Goal: Contribute content: Contribute content

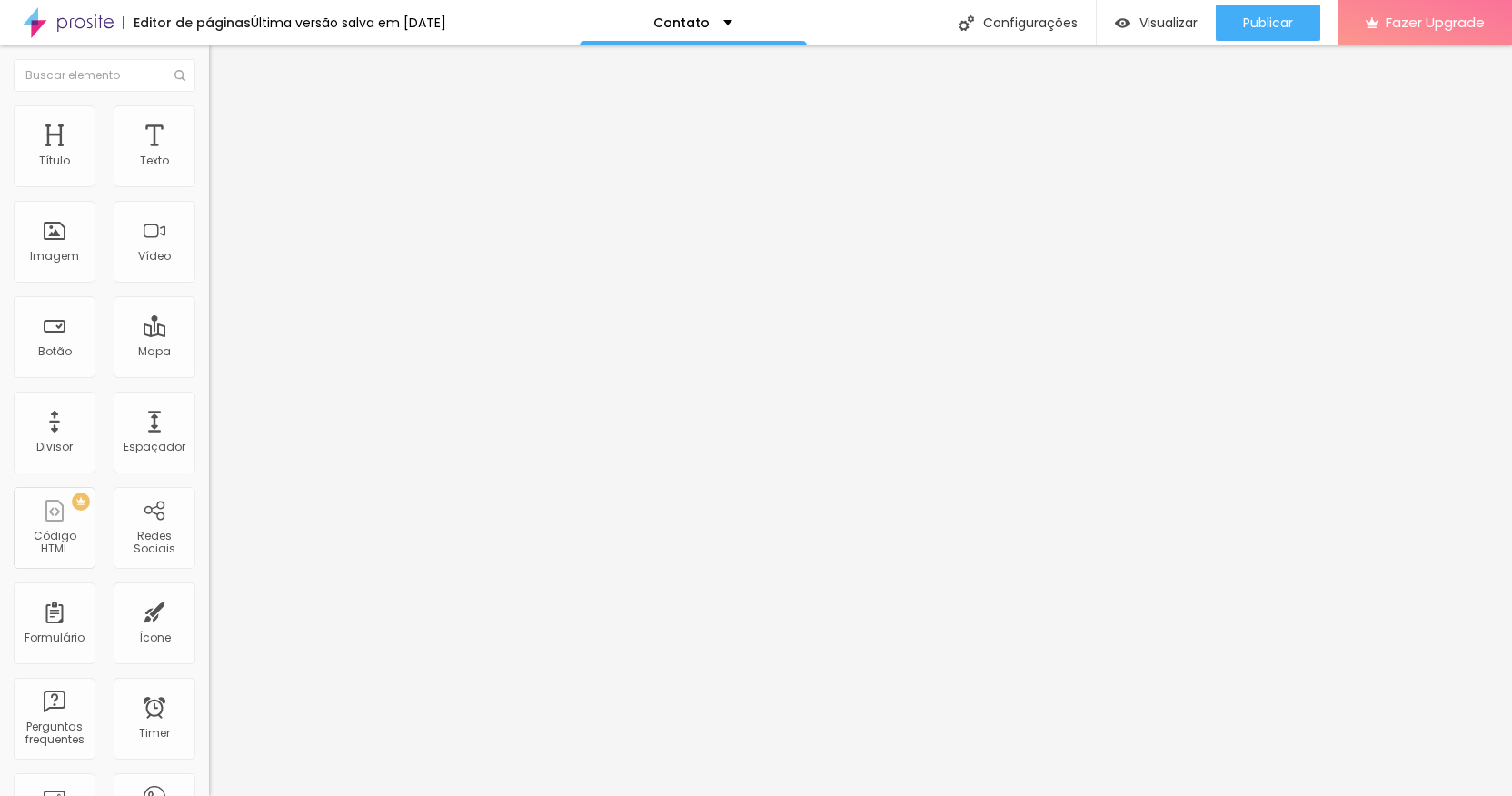
click at [221, 177] on div "Contato" at bounding box center [313, 168] width 186 height 17
click at [209, 111] on img at bounding box center [217, 113] width 17 height 17
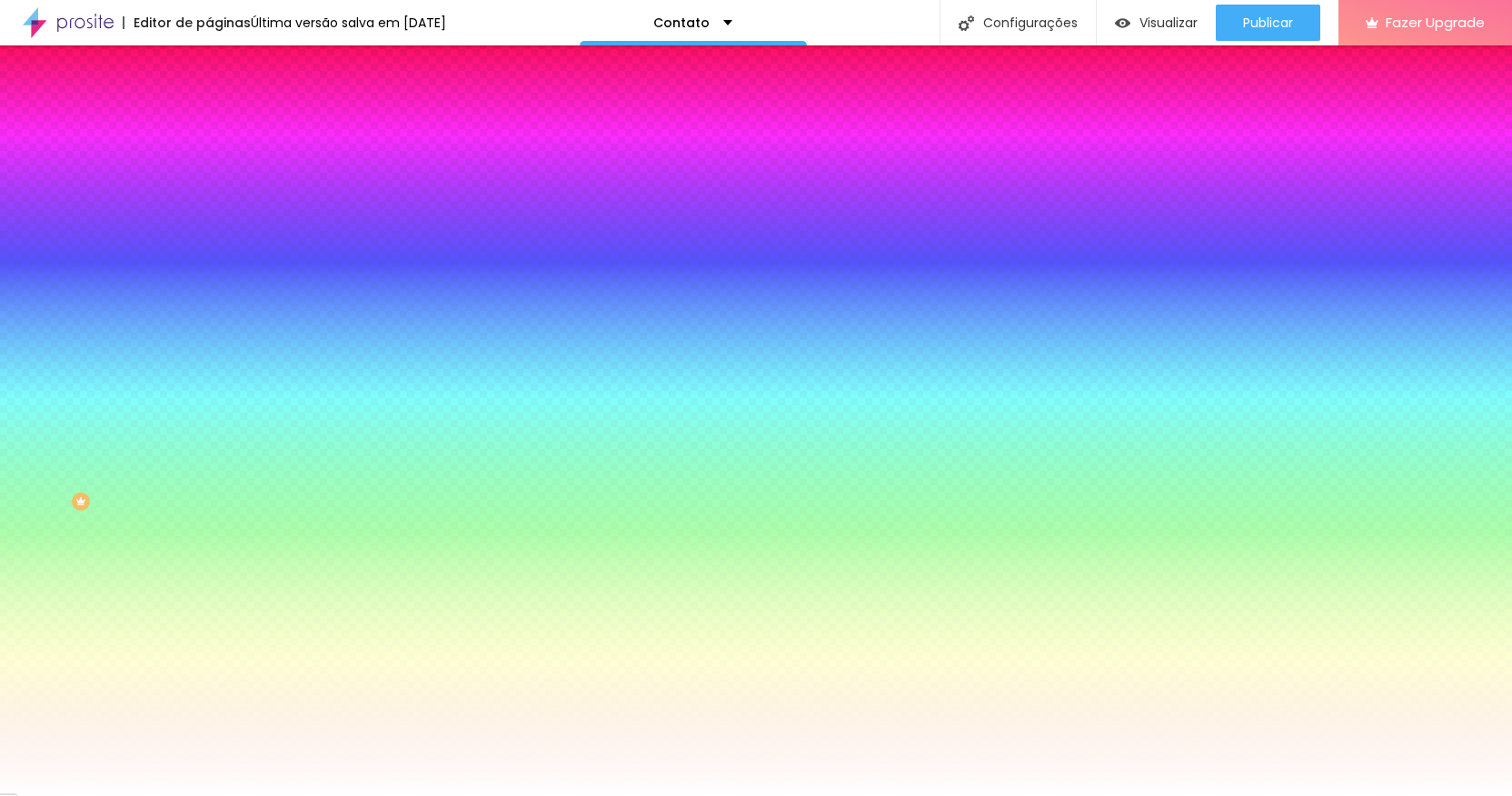
click at [209, 124] on li "Avançado" at bounding box center [313, 132] width 209 height 18
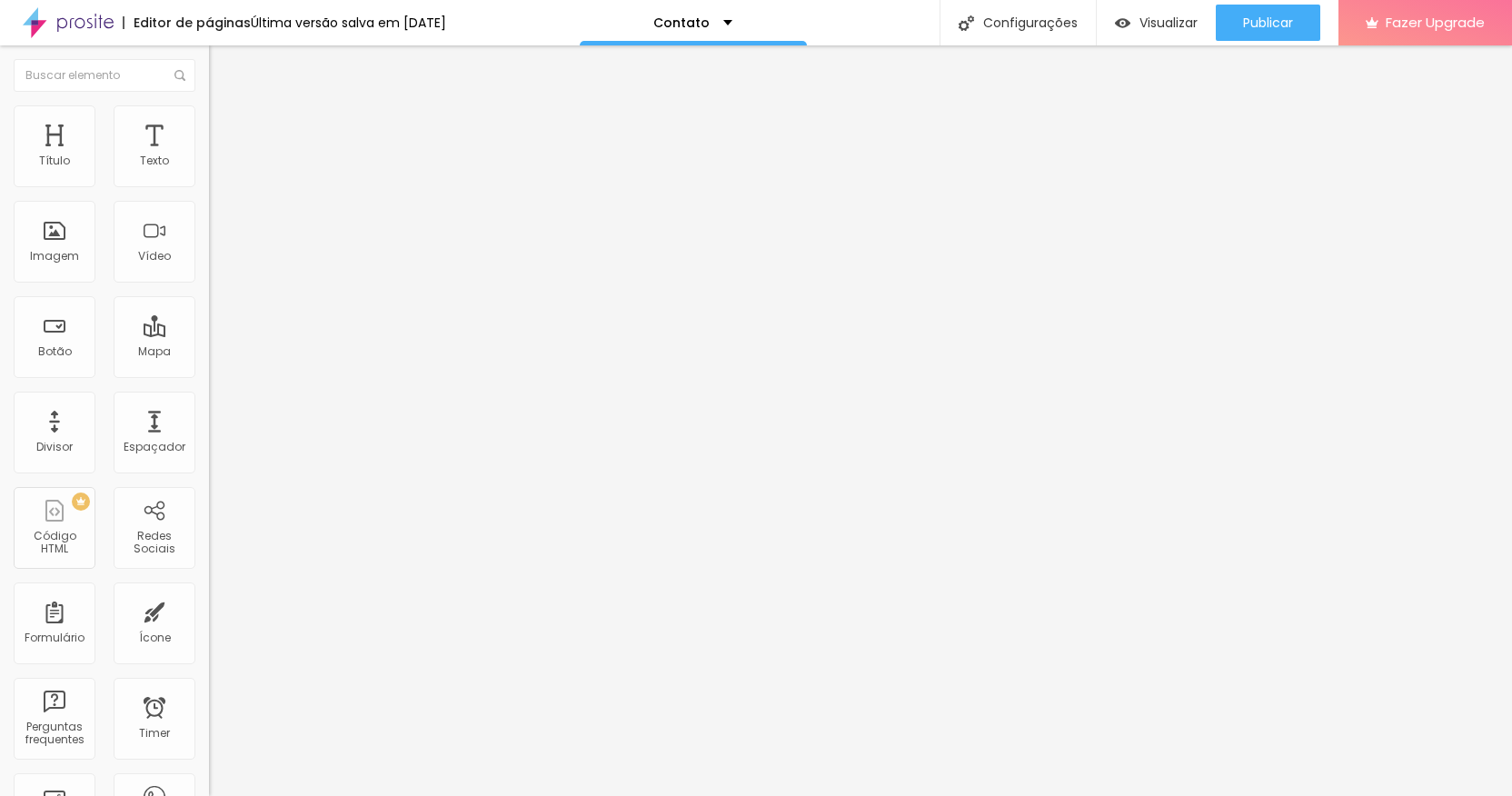
click at [209, 105] on li "Conteúdo" at bounding box center [313, 96] width 209 height 18
click at [223, 70] on img "button" at bounding box center [230, 66] width 15 height 15
click at [128, 317] on div "Mapa" at bounding box center [155, 338] width 82 height 82
click at [138, 357] on div "Mapa" at bounding box center [155, 351] width 33 height 13
click at [133, 334] on div "Mapa" at bounding box center [155, 338] width 82 height 82
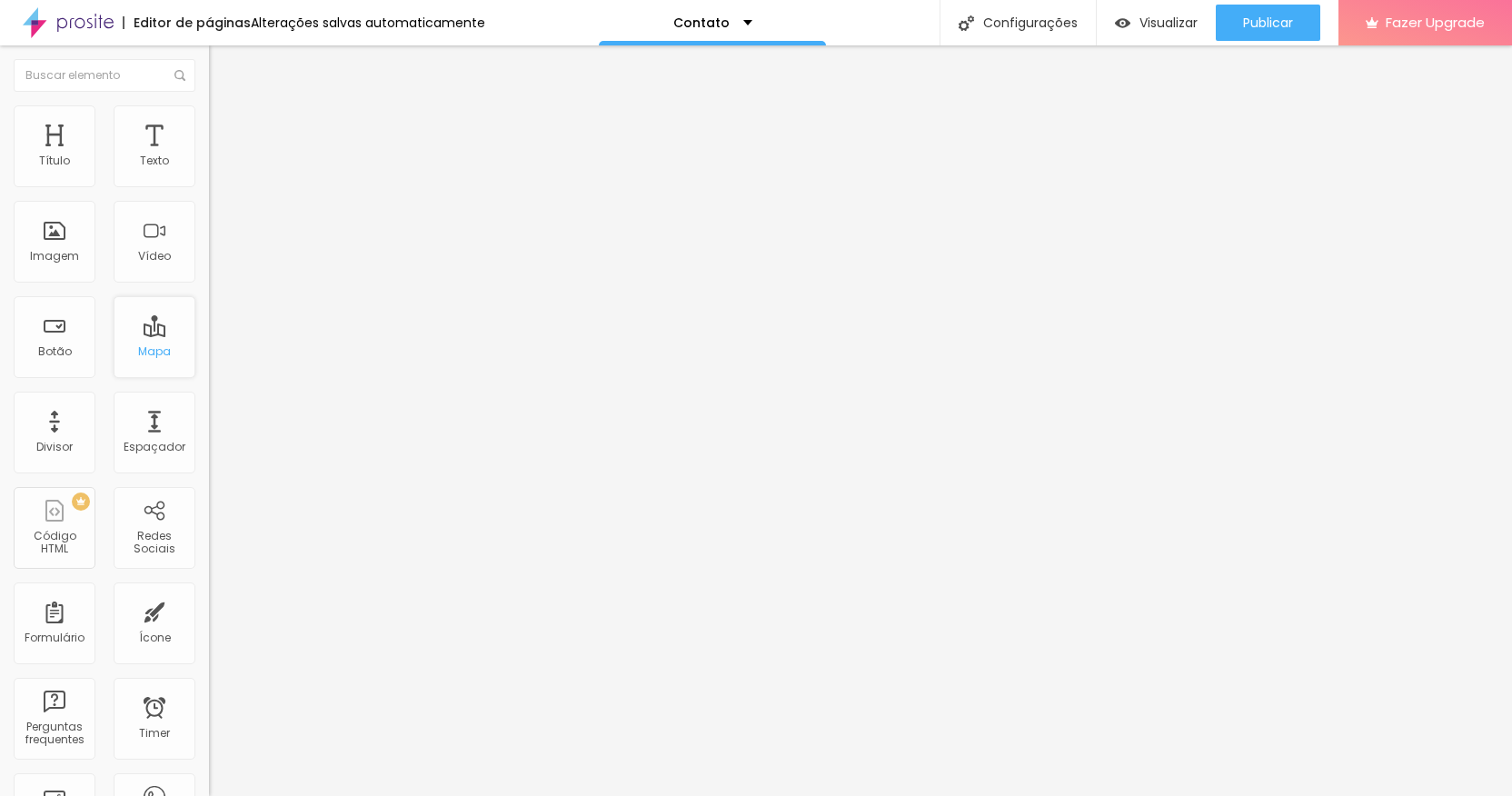
click at [121, 333] on div "Mapa" at bounding box center [155, 338] width 82 height 82
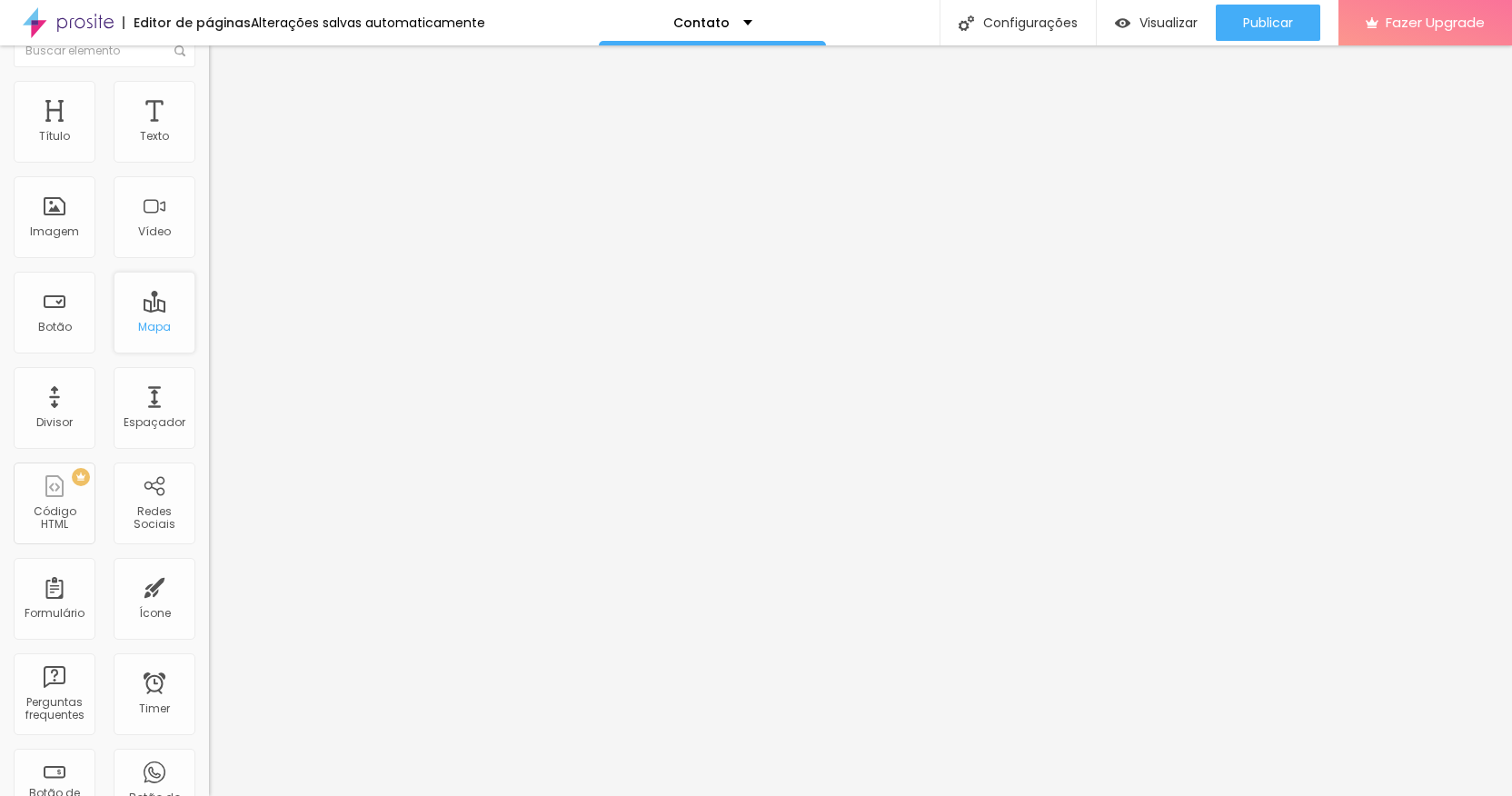
click at [141, 339] on div "Mapa" at bounding box center [155, 312] width 82 height 82
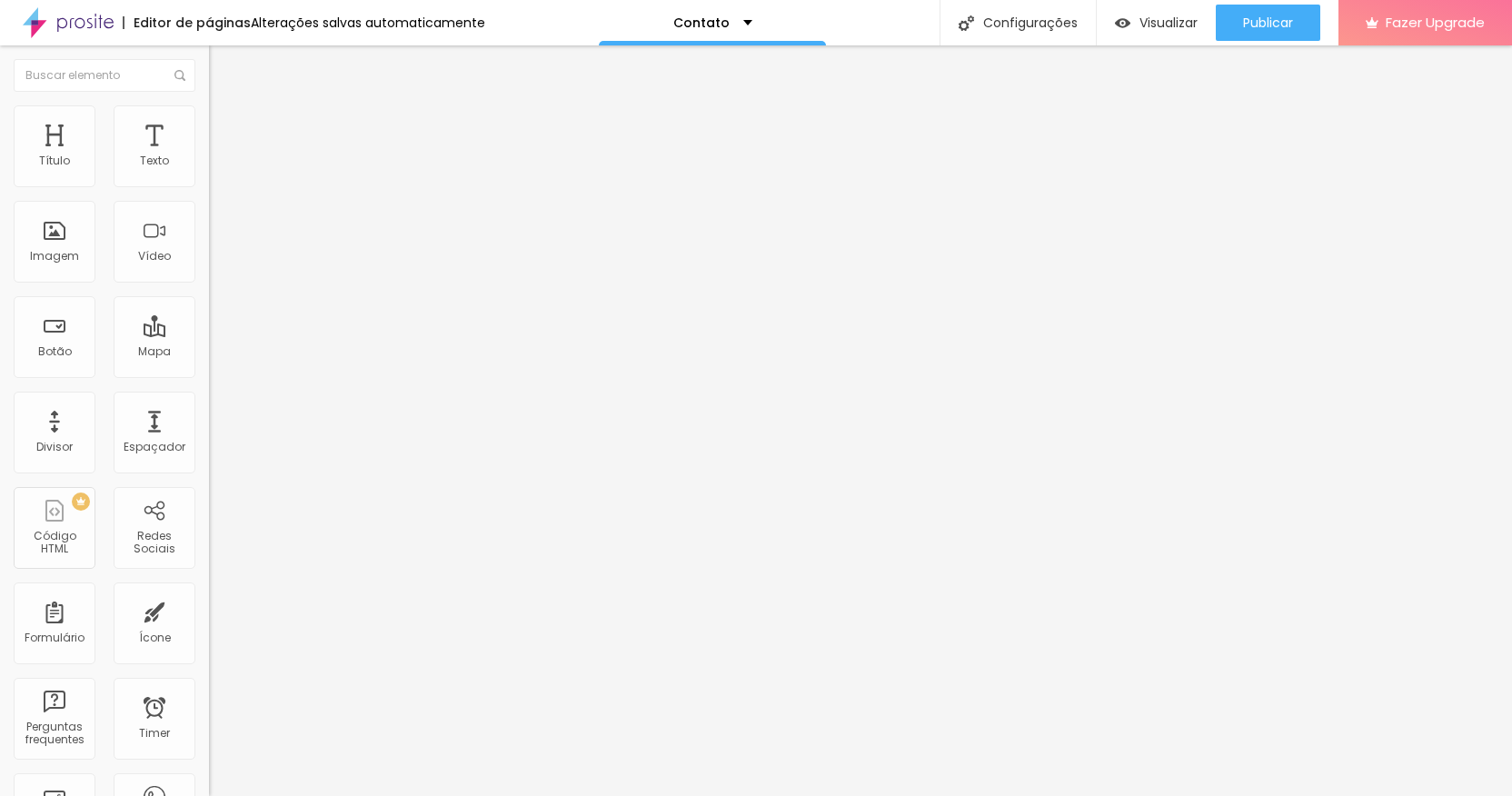
drag, startPoint x: 110, startPoint y: 201, endPoint x: -8, endPoint y: 200, distance: 118.0
click at [0, 200] on html "Editor de páginas Alterações salvas automaticamente Contato Configurações Confi…" at bounding box center [756, 398] width 1512 height 796
type input "Rua Américo Rocha Lima, 456"
click at [223, 68] on img "button" at bounding box center [230, 66] width 15 height 15
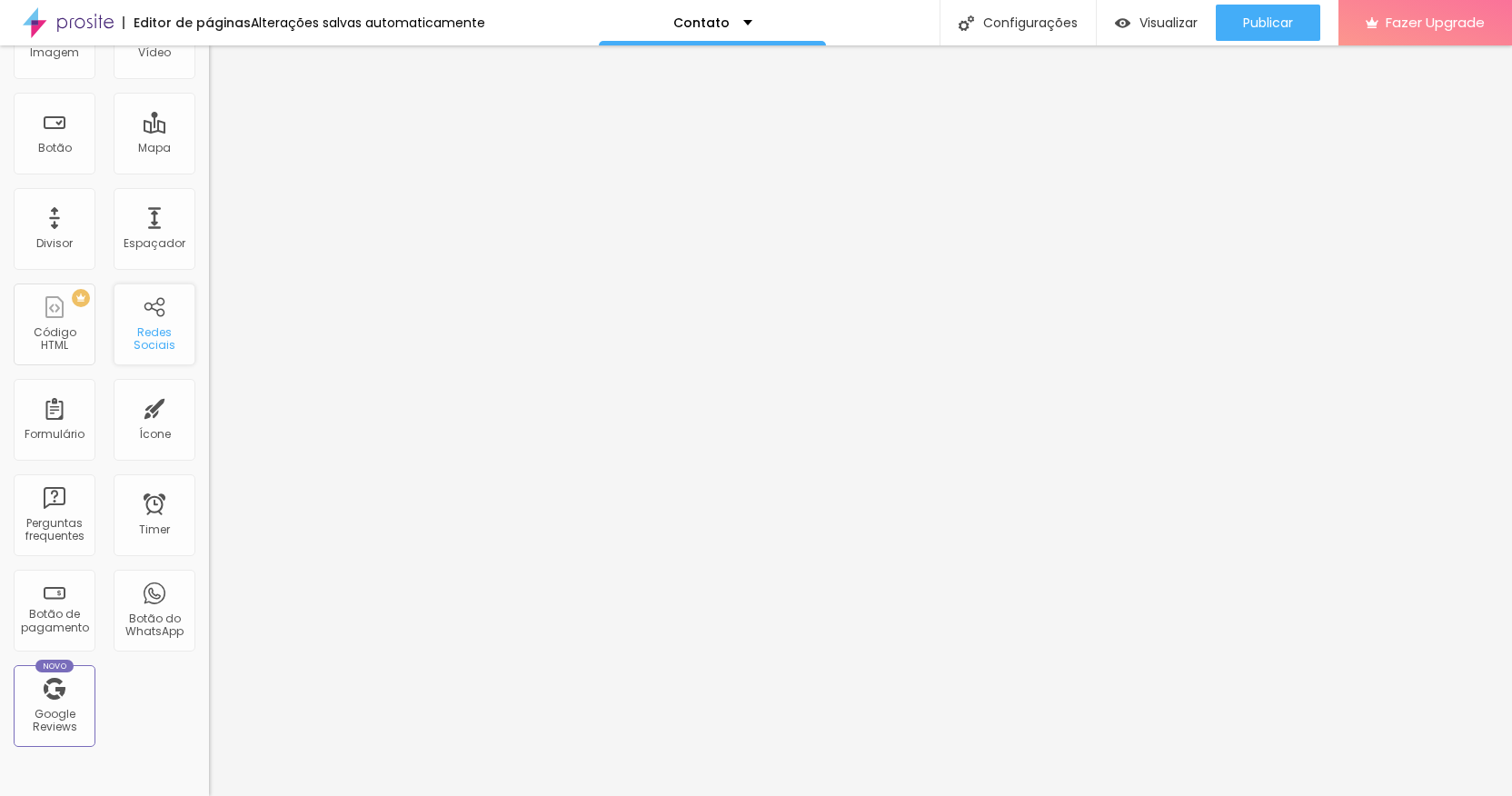
scroll to position [207, 0]
click at [139, 615] on div "Botão do WhatsApp" at bounding box center [154, 622] width 72 height 26
click at [144, 619] on div "Botão do WhatsApp" at bounding box center [154, 622] width 72 height 26
click at [159, 609] on div "Botão do WhatsApp" at bounding box center [154, 622] width 72 height 26
click at [154, 609] on div "Botão do WhatsApp" at bounding box center [154, 622] width 72 height 26
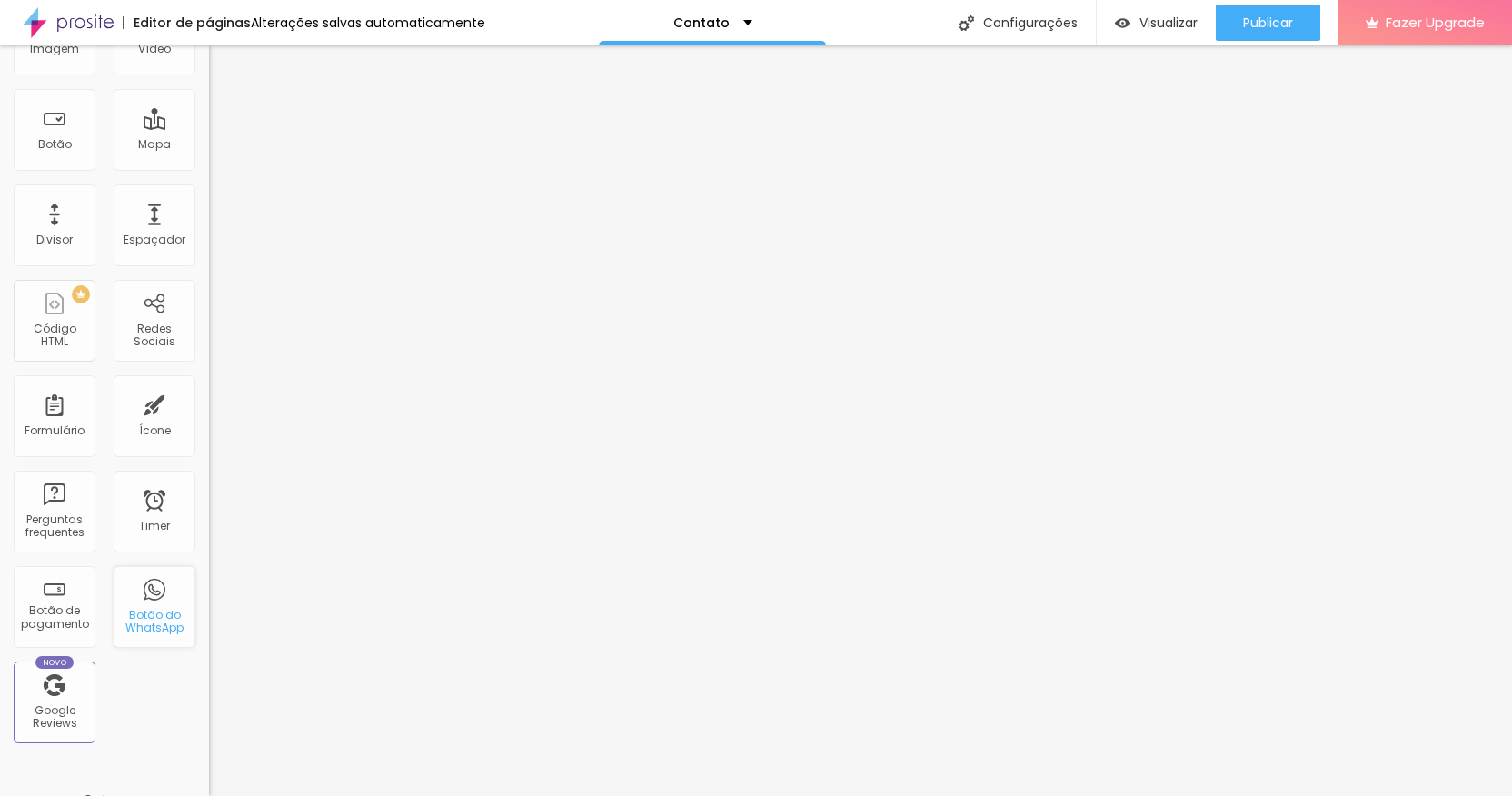
click at [154, 609] on div "Botão do WhatsApp" at bounding box center [154, 622] width 72 height 26
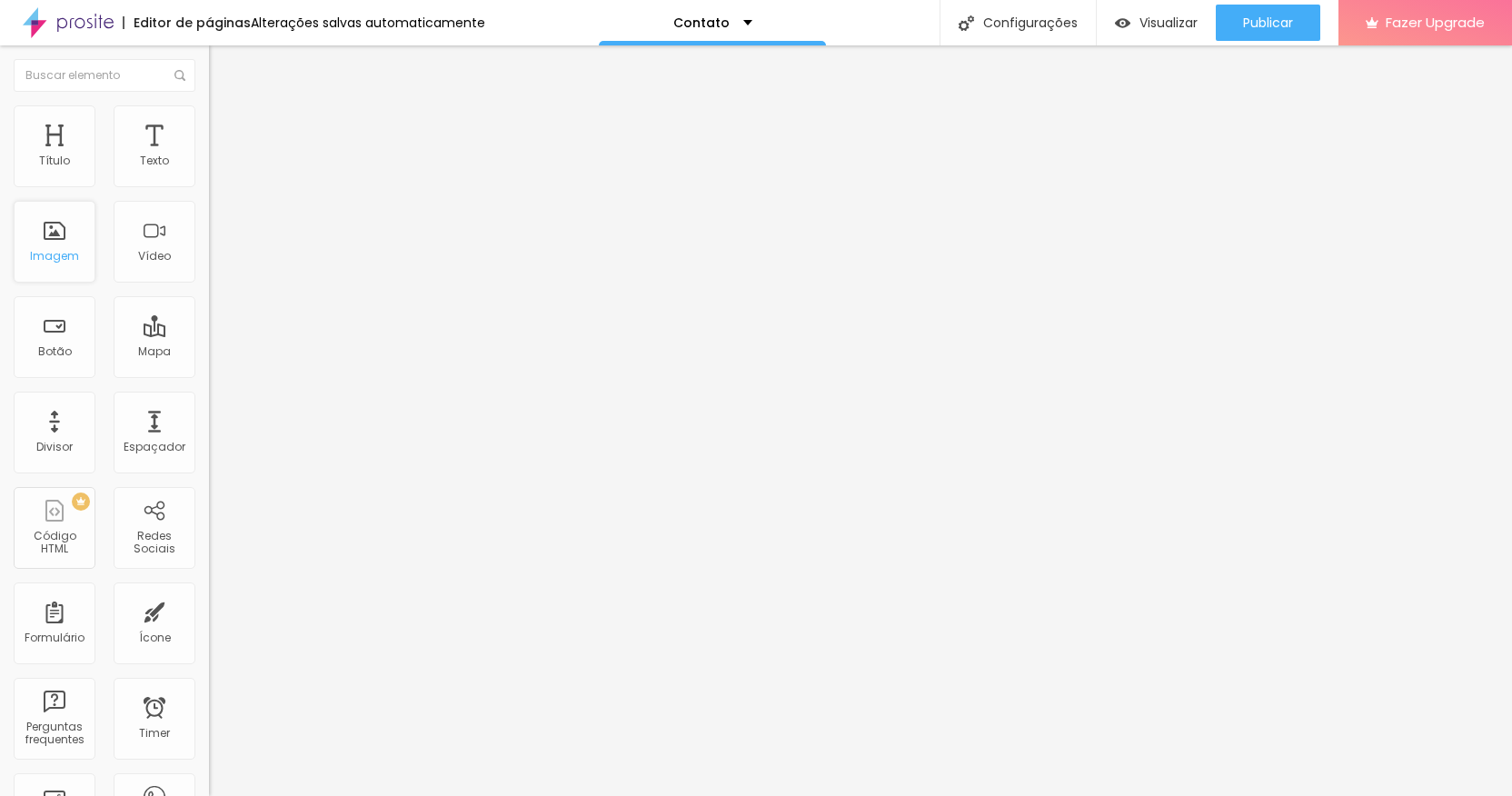
click at [23, 270] on div "Imagem" at bounding box center [54, 241] width 82 height 82
click at [42, 264] on div "Imagem" at bounding box center [54, 241] width 82 height 82
click at [159, 152] on div "Texto" at bounding box center [155, 146] width 82 height 82
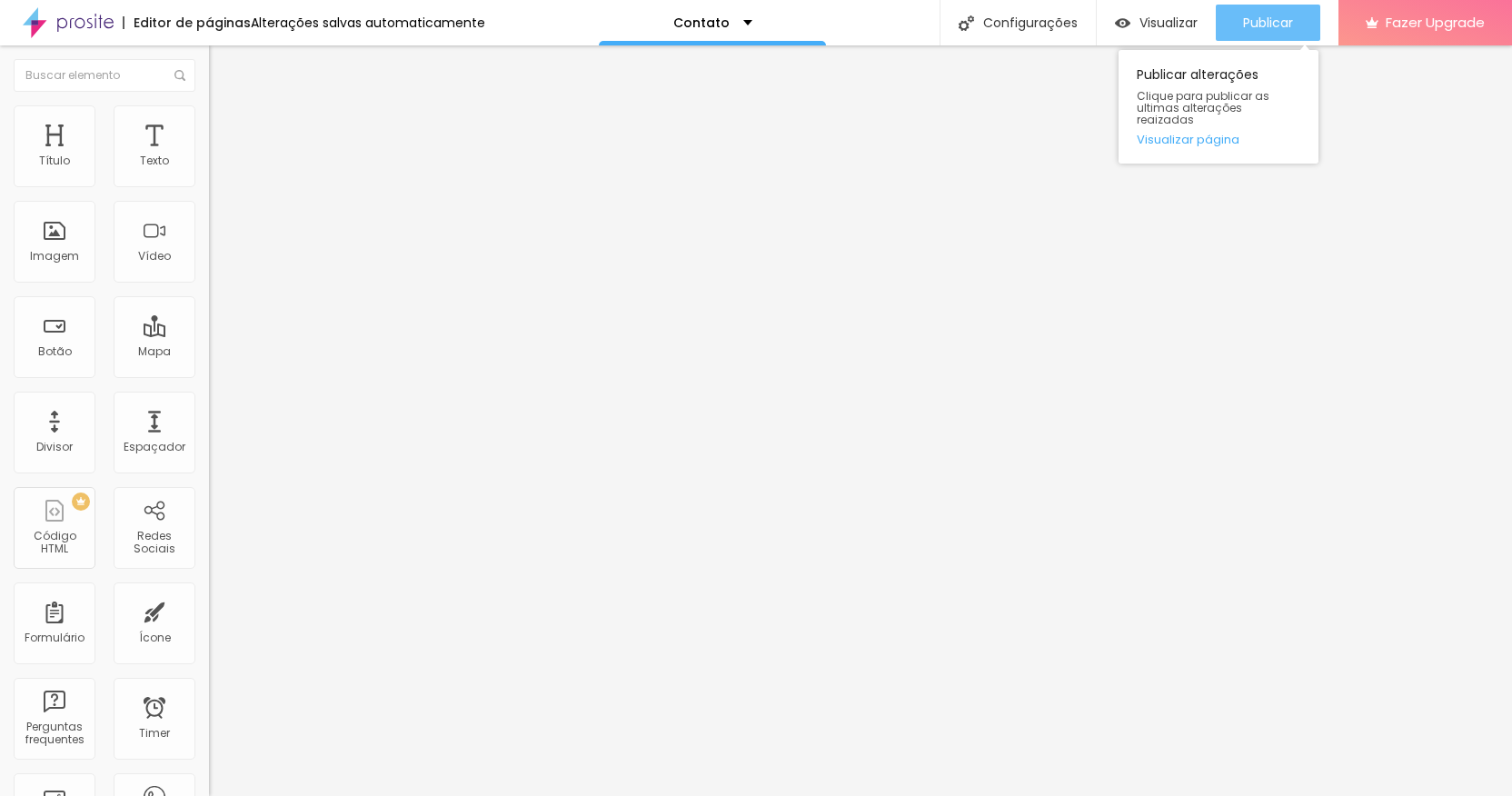
click at [1253, 40] on div "Publicar" at bounding box center [1268, 22] width 50 height 36
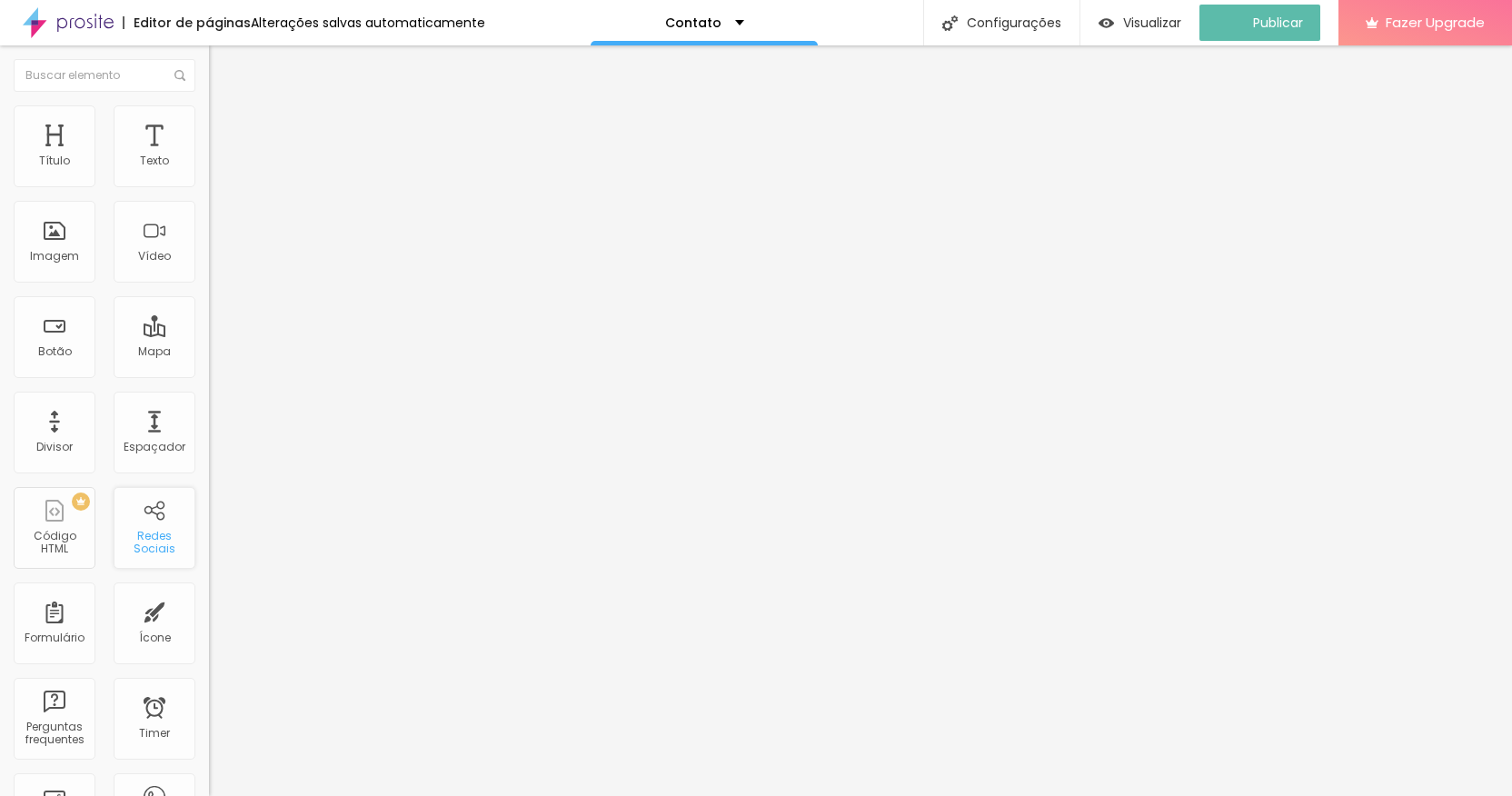
click at [138, 543] on div "Redes Sociais" at bounding box center [154, 543] width 72 height 26
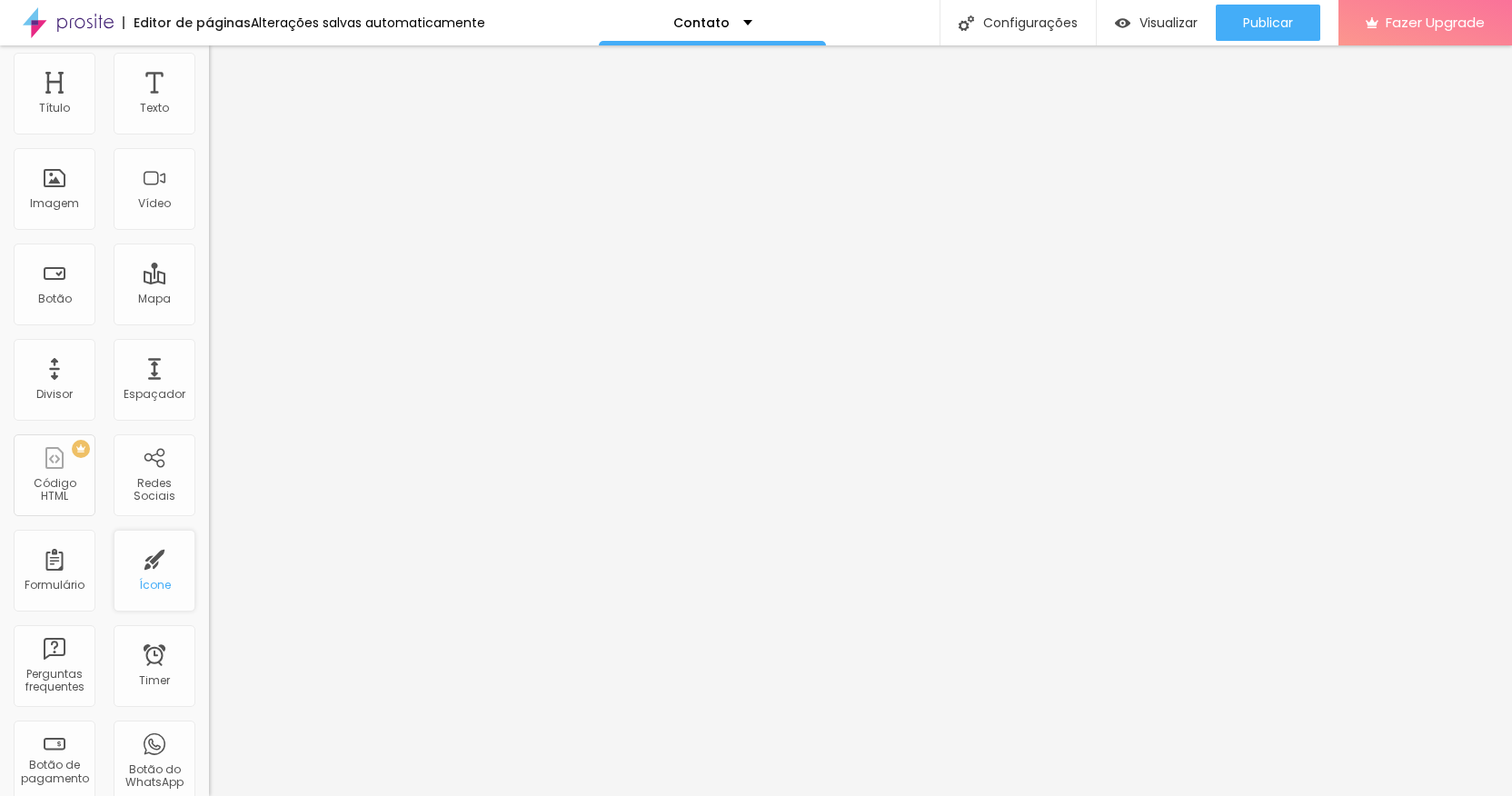
scroll to position [87, 0]
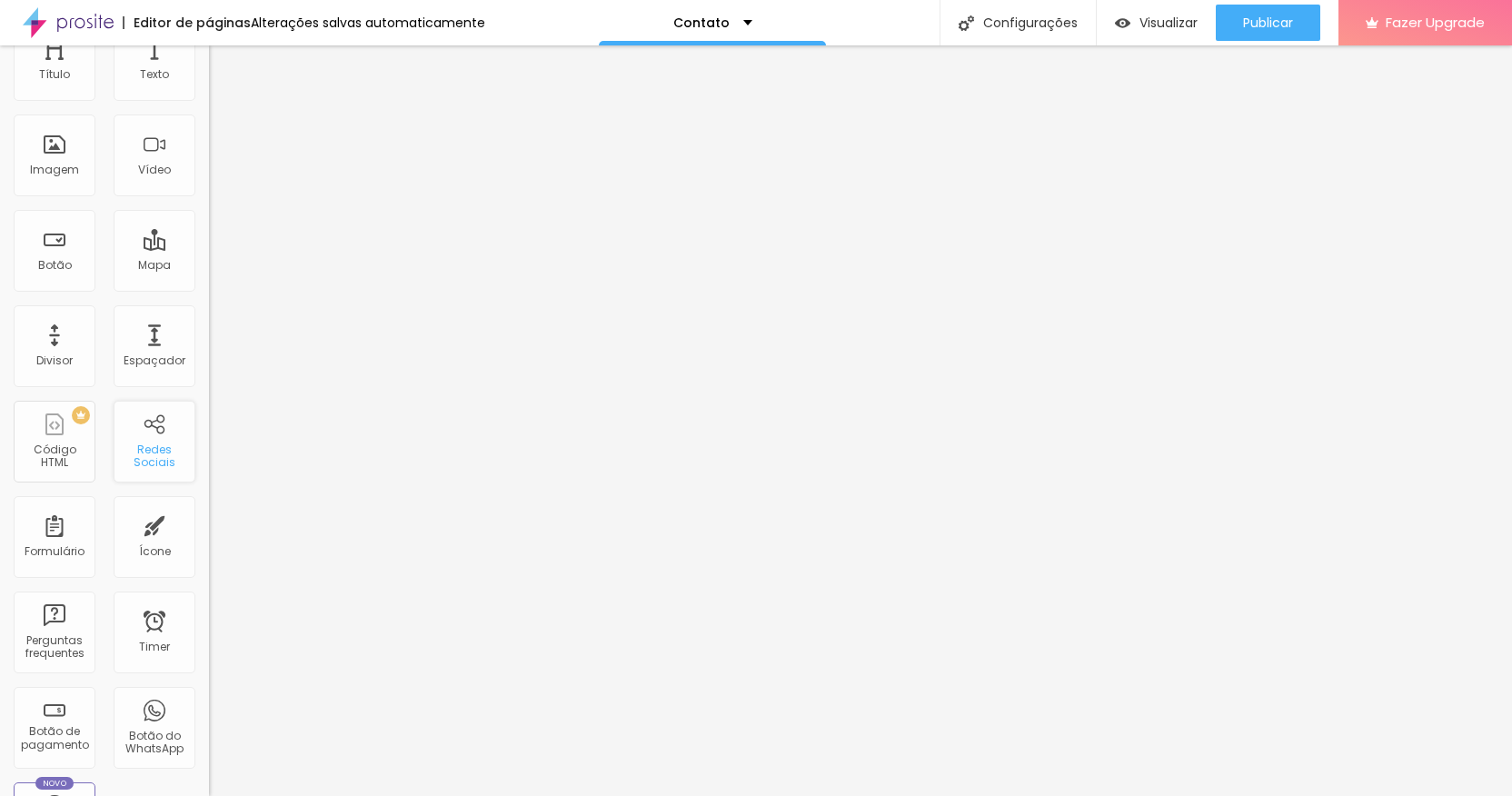
click at [126, 462] on div "Redes Sociais" at bounding box center [154, 456] width 72 height 26
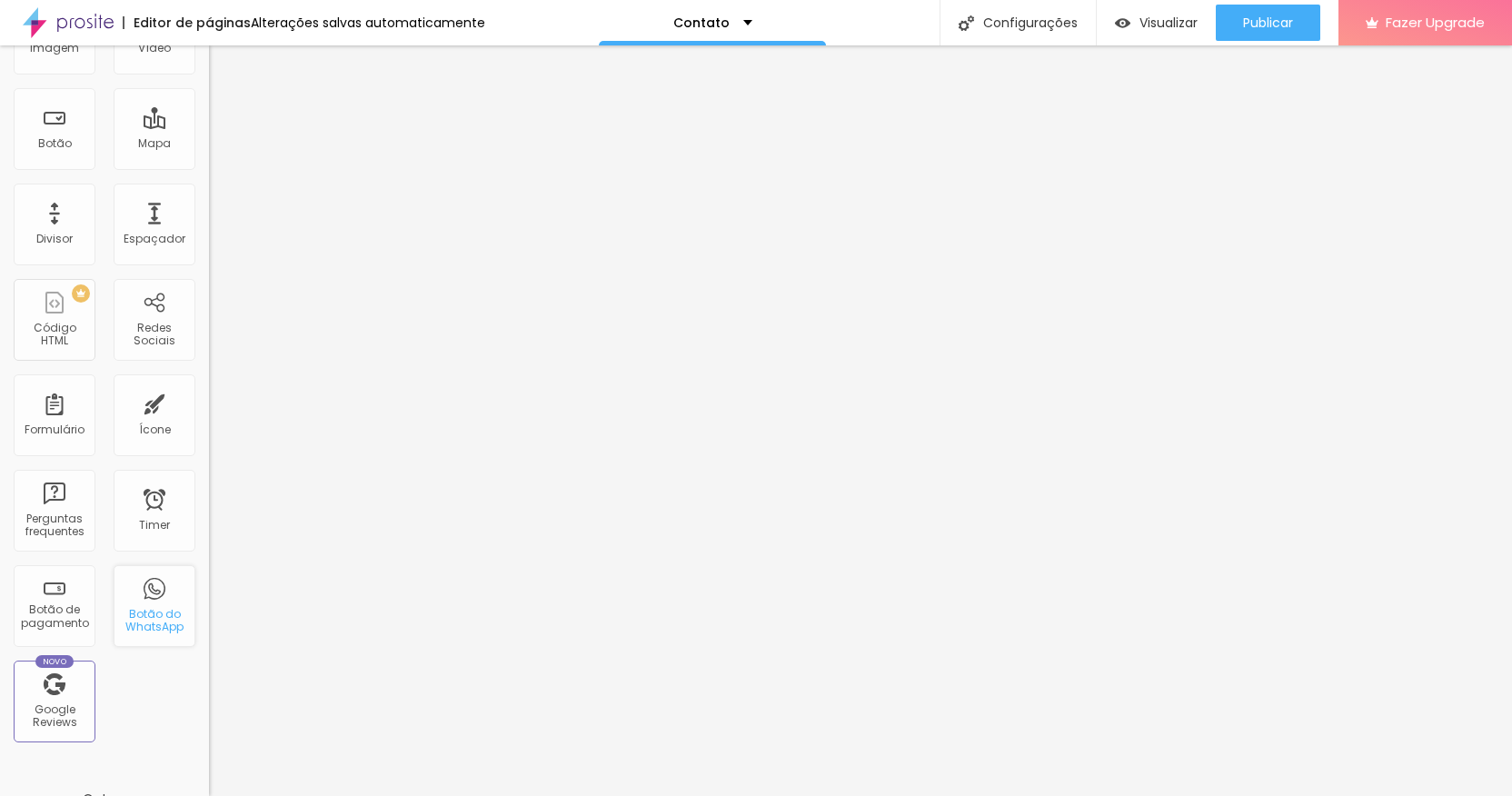
scroll to position [212, 0]
click at [135, 585] on div "Botão do WhatsApp" at bounding box center [155, 602] width 82 height 82
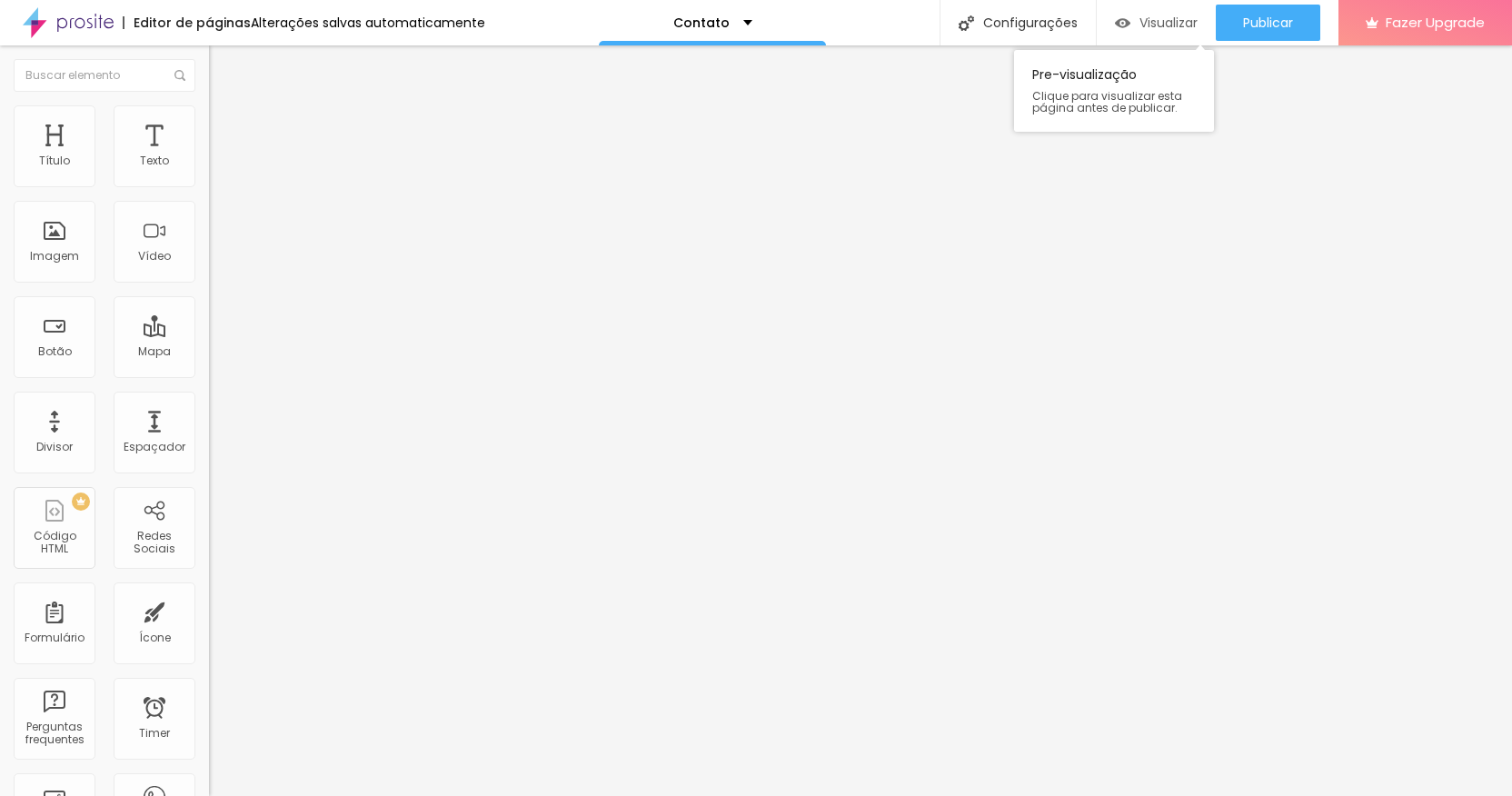
click at [1179, 26] on span "Visualizar" at bounding box center [1169, 22] width 58 height 15
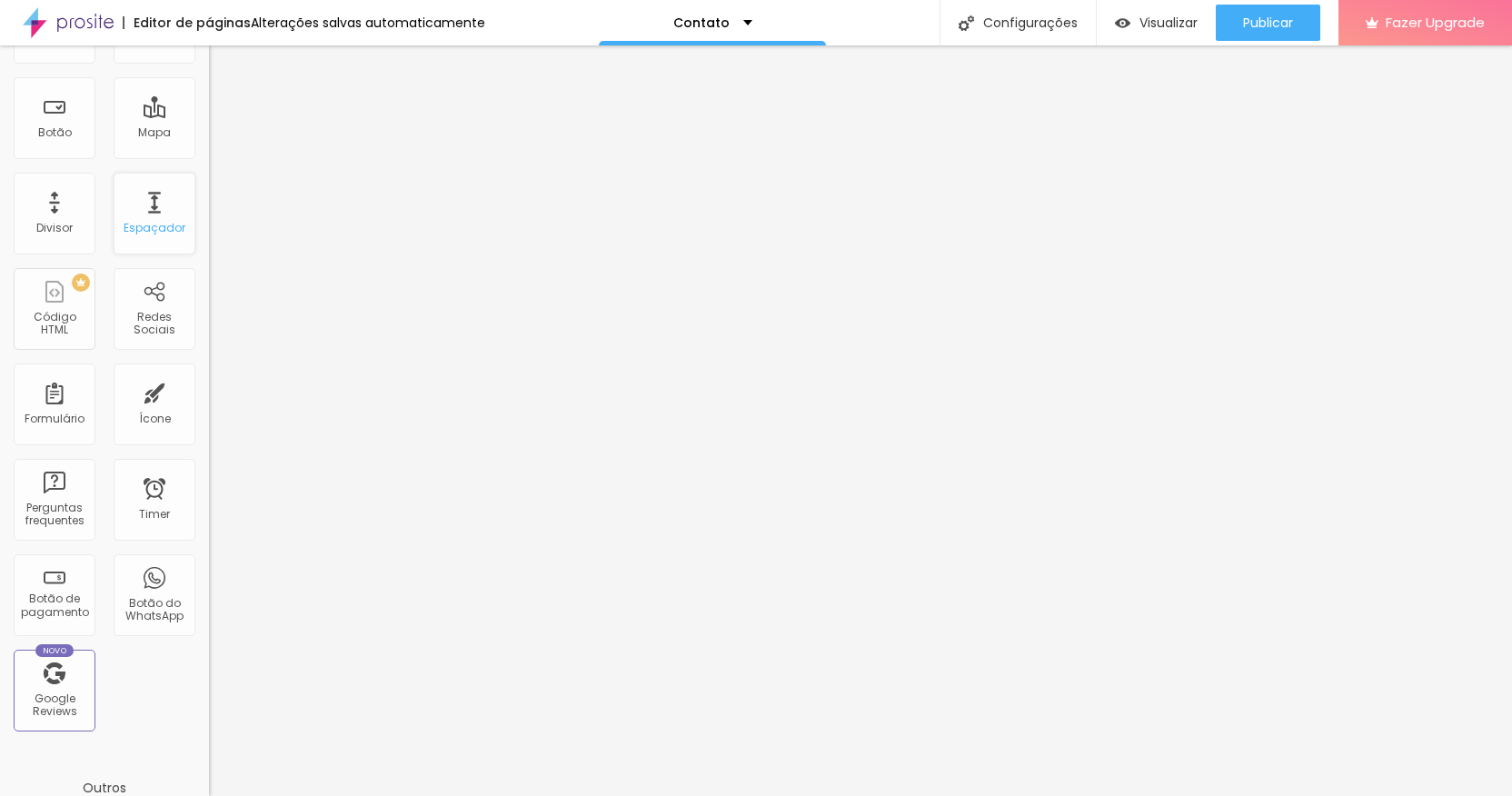
scroll to position [431, 0]
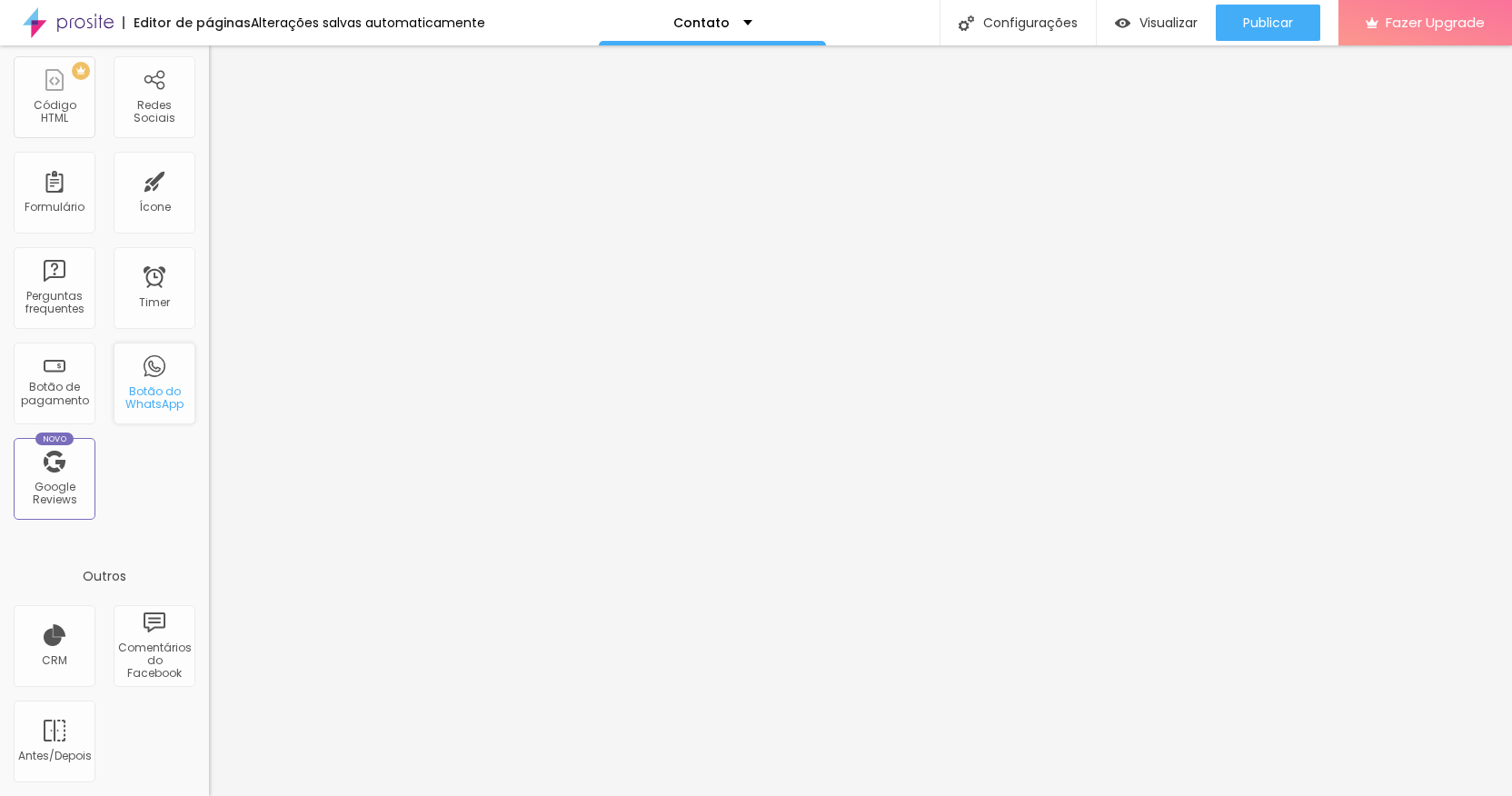
click at [143, 390] on div "Botão do WhatsApp" at bounding box center [154, 398] width 72 height 26
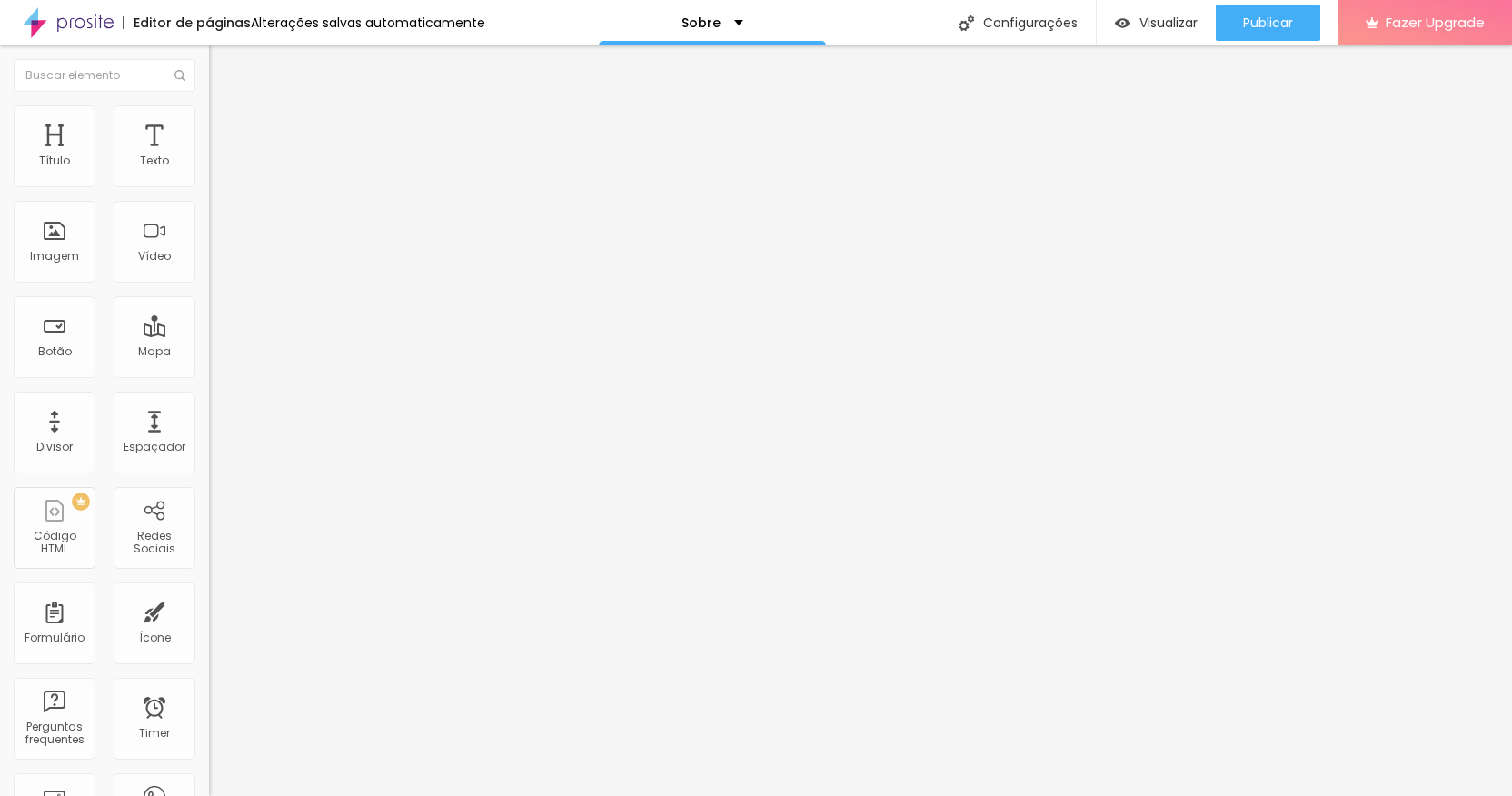
click at [209, 157] on span "Trocar imagem" at bounding box center [259, 149] width 99 height 16
click at [209, 116] on img at bounding box center [217, 113] width 17 height 17
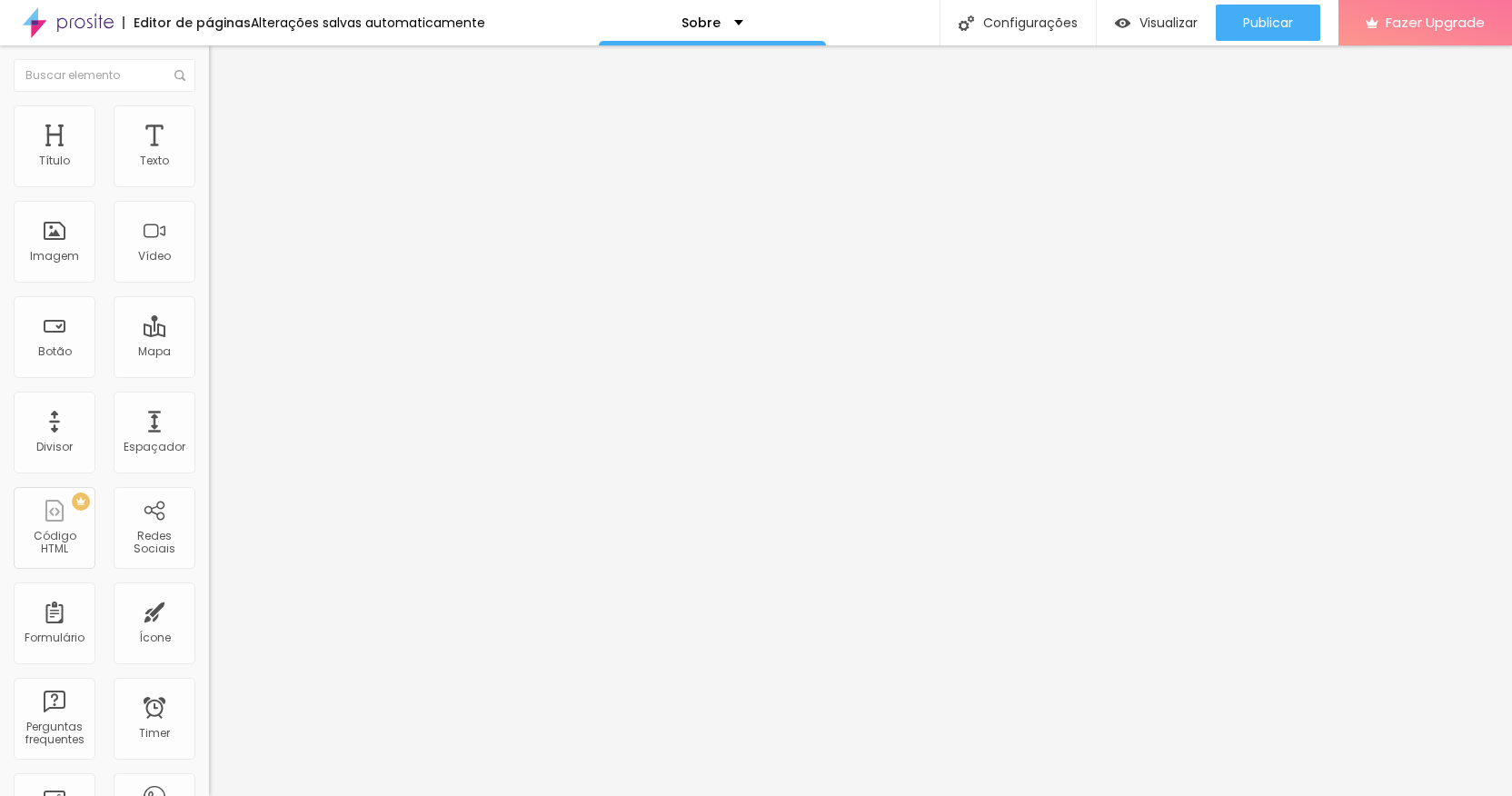
type input "1"
type input "3"
type input "4"
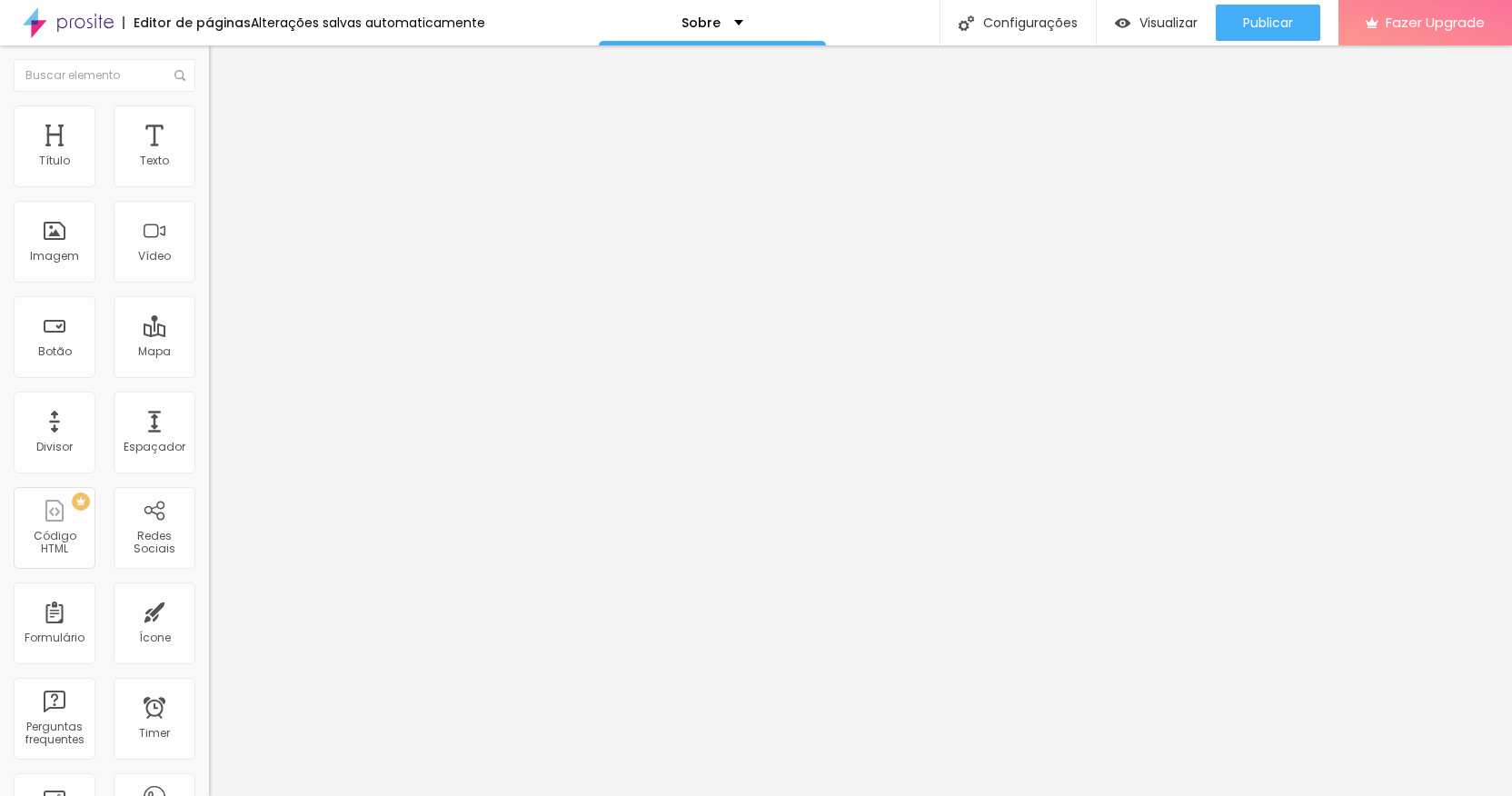
type input "4"
type input "6"
type input "7"
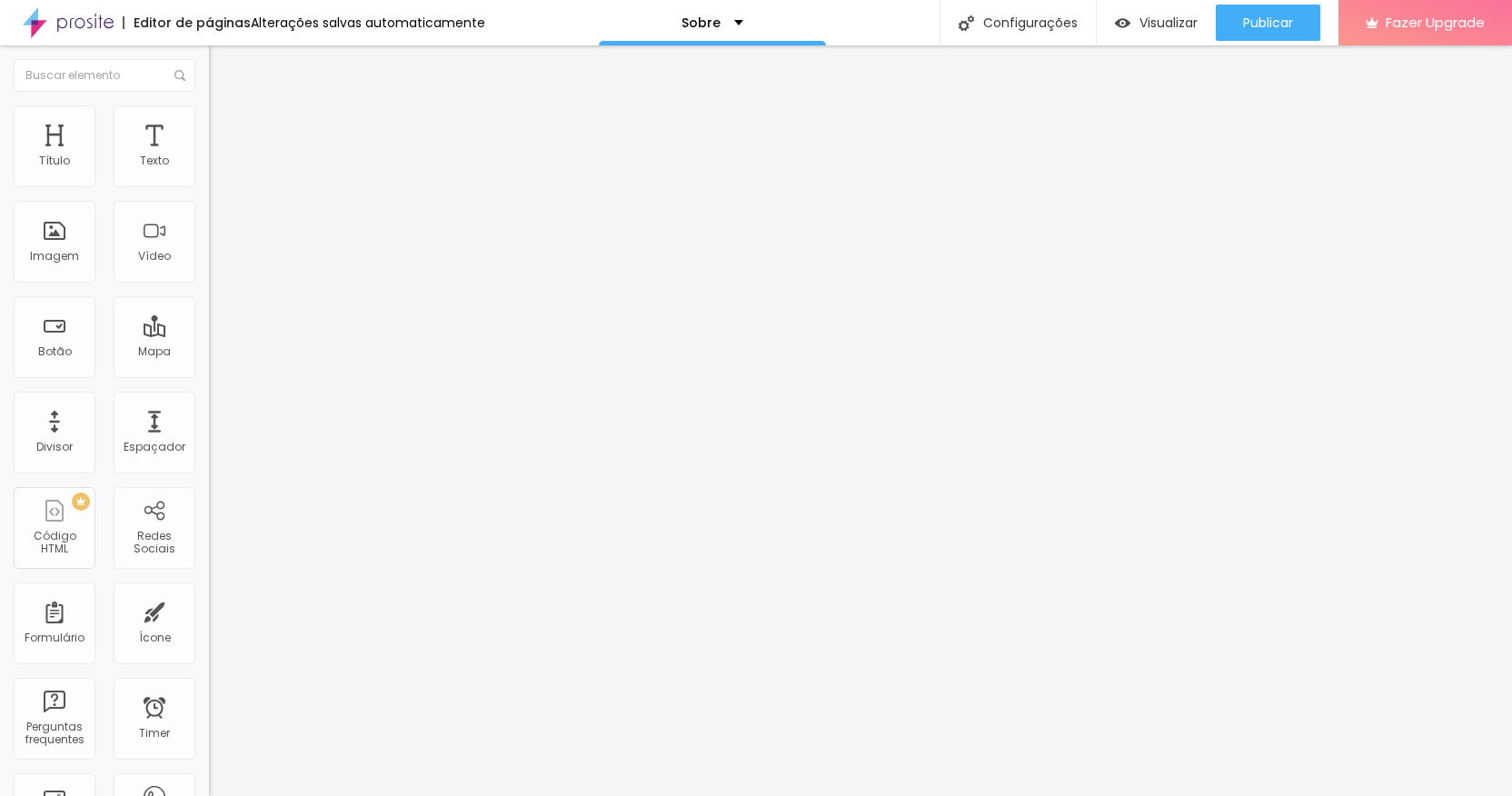
type input "9"
type input "10"
type input "11"
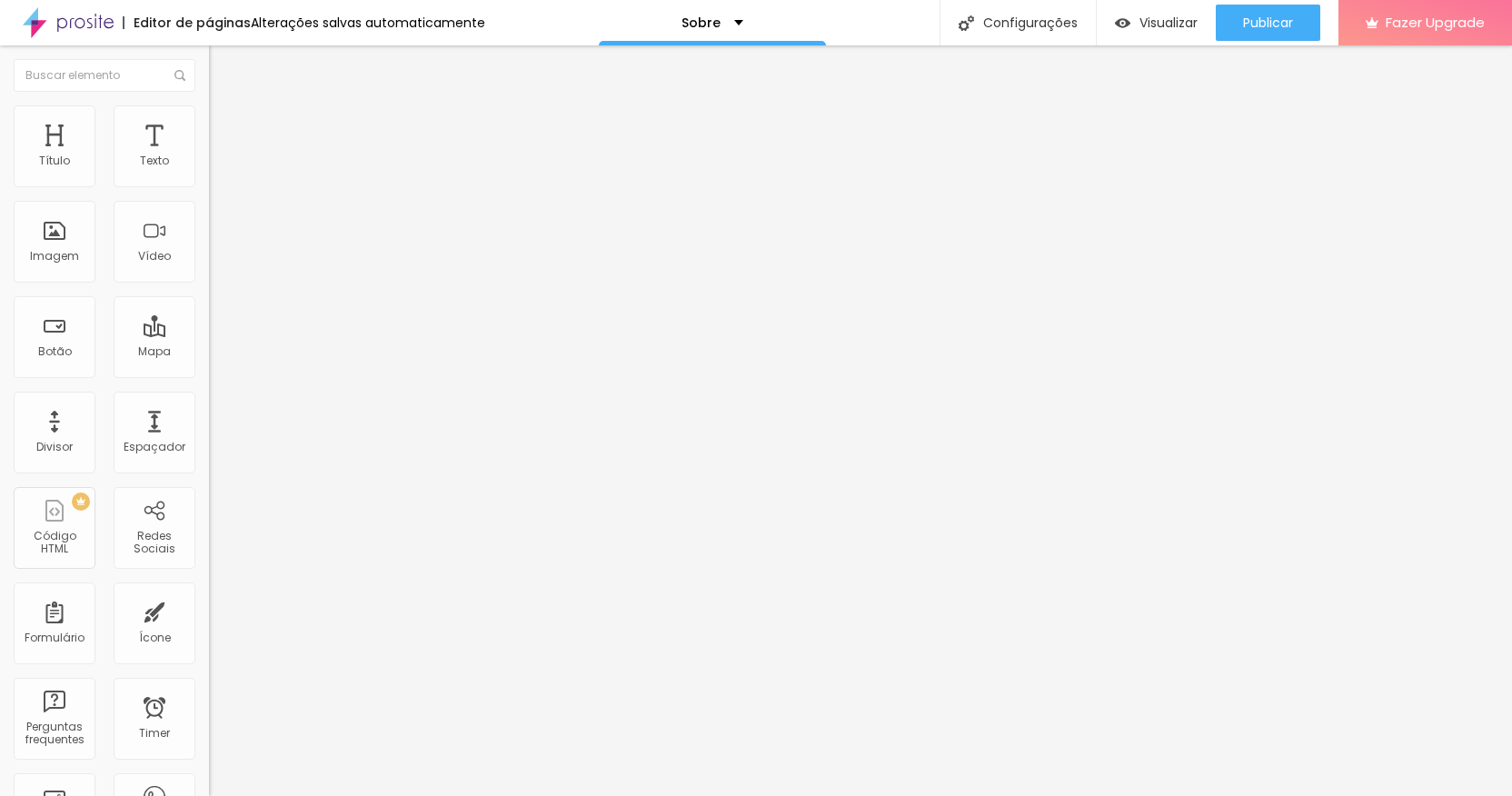
type input "11"
type input "12"
type input "13"
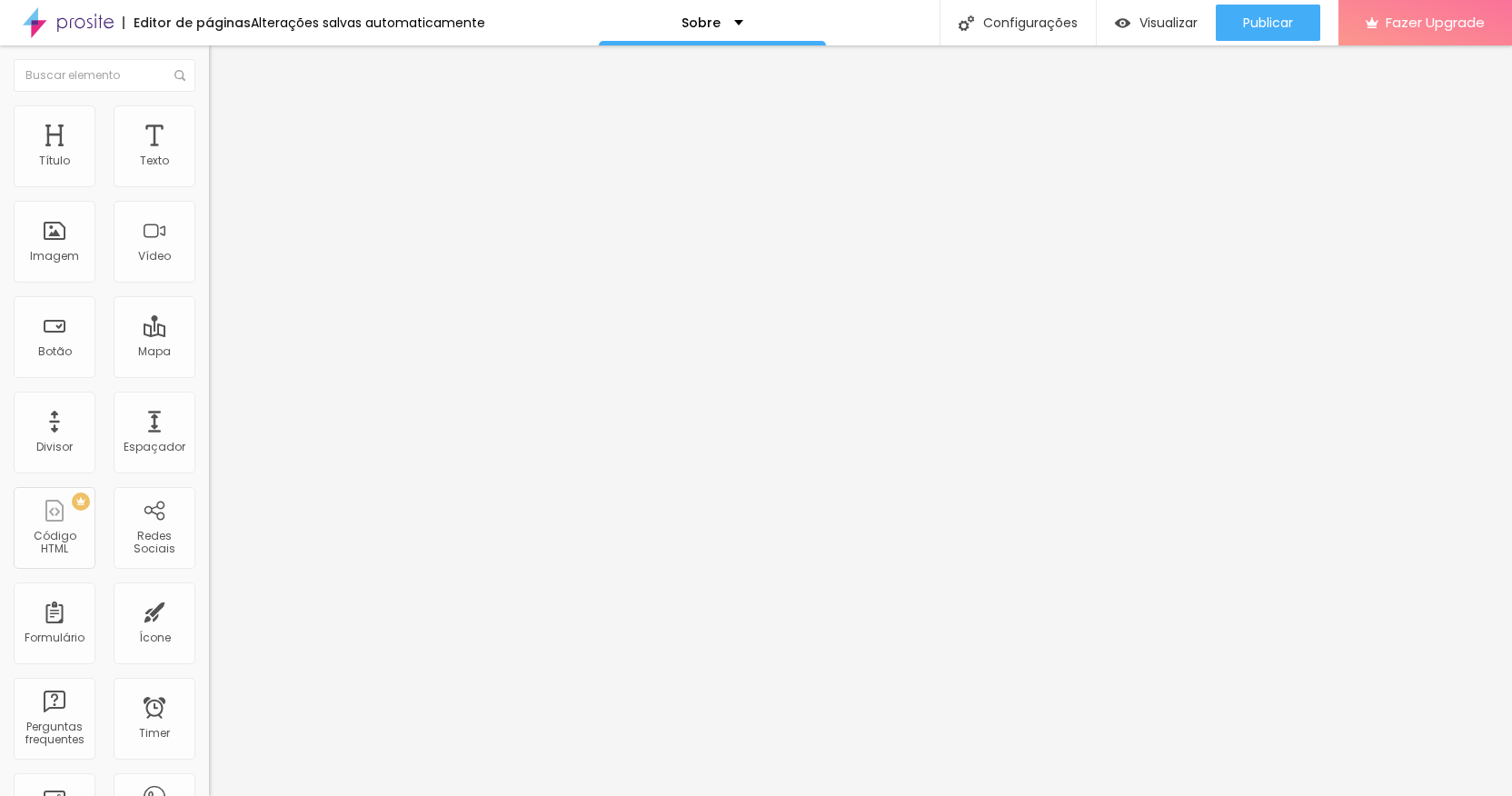
type input "14"
type input "16"
type input "17"
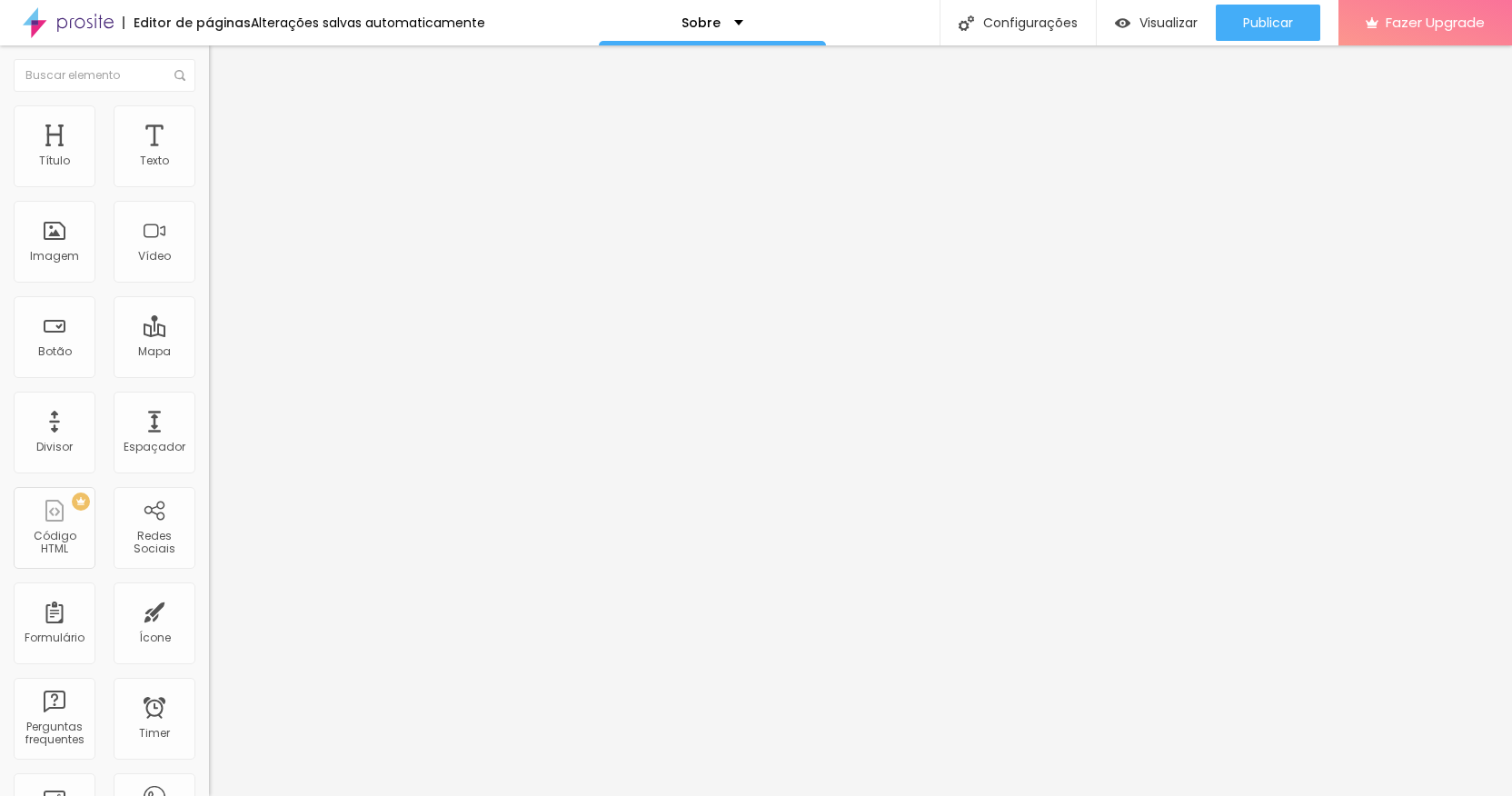
type input "17"
type input "19"
type input "20"
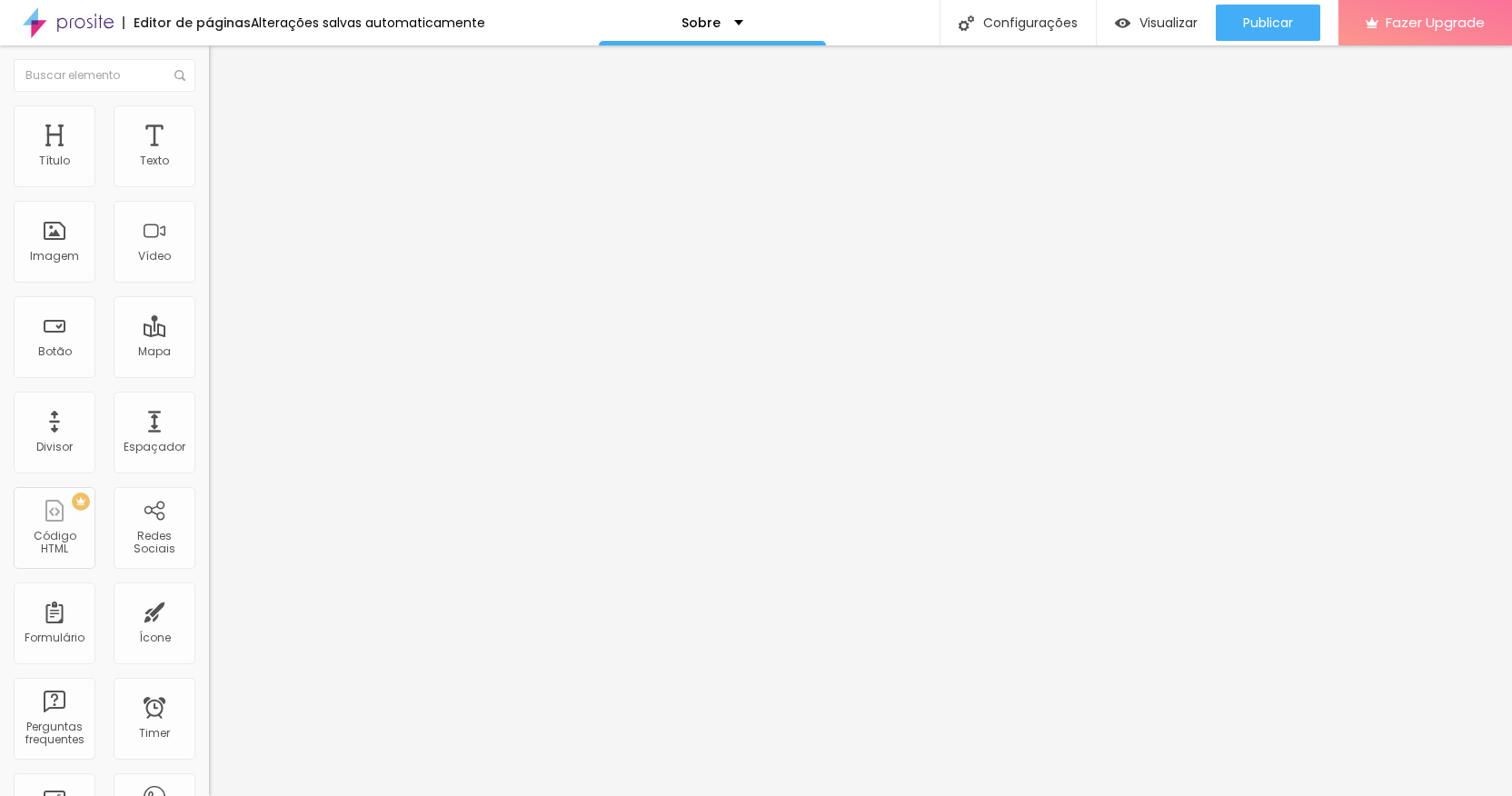
type input "21"
type input "22"
type input "23"
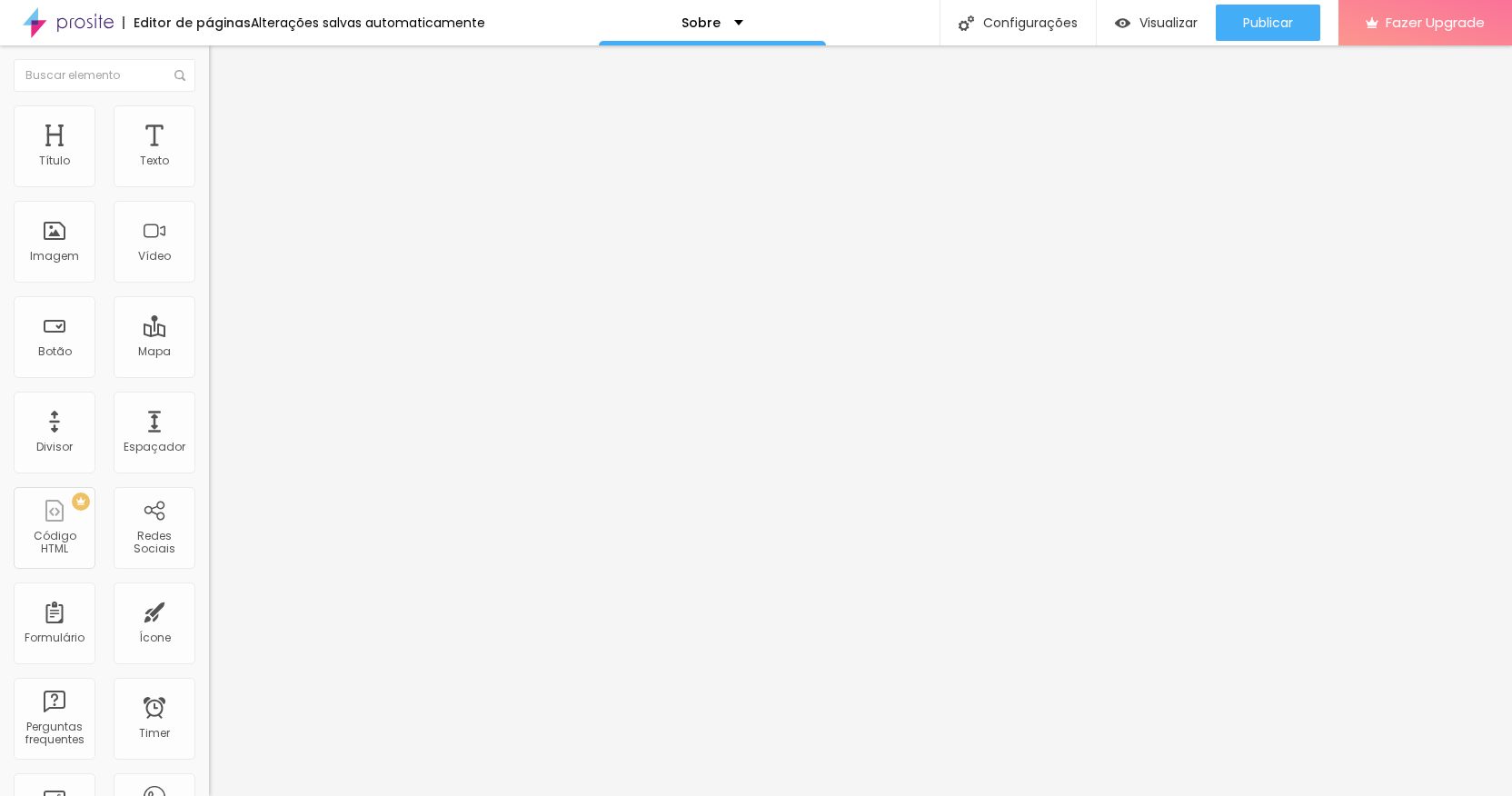
type input "23"
type input "25"
type input "26"
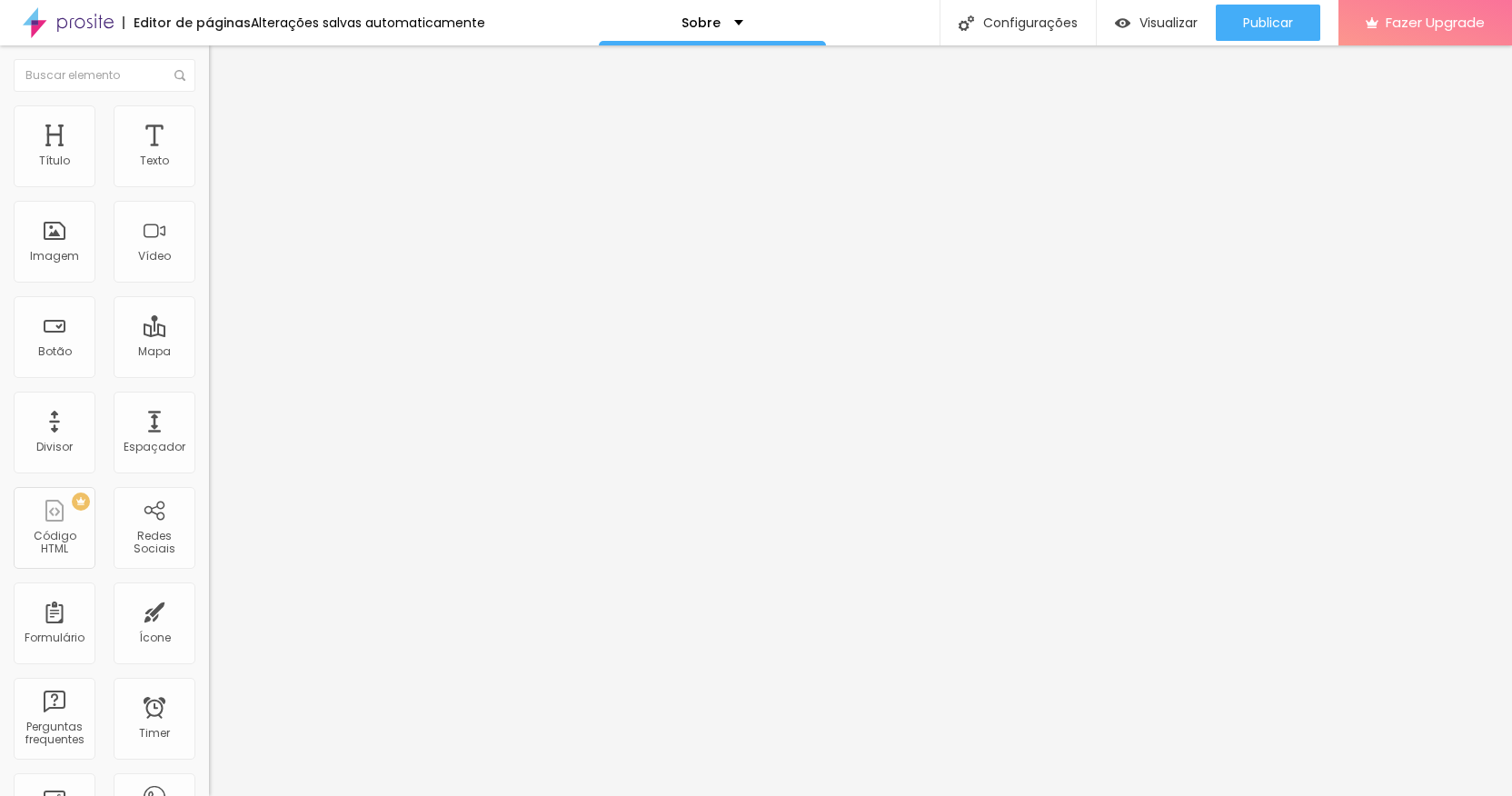
type input "27"
type input "28"
type input "29"
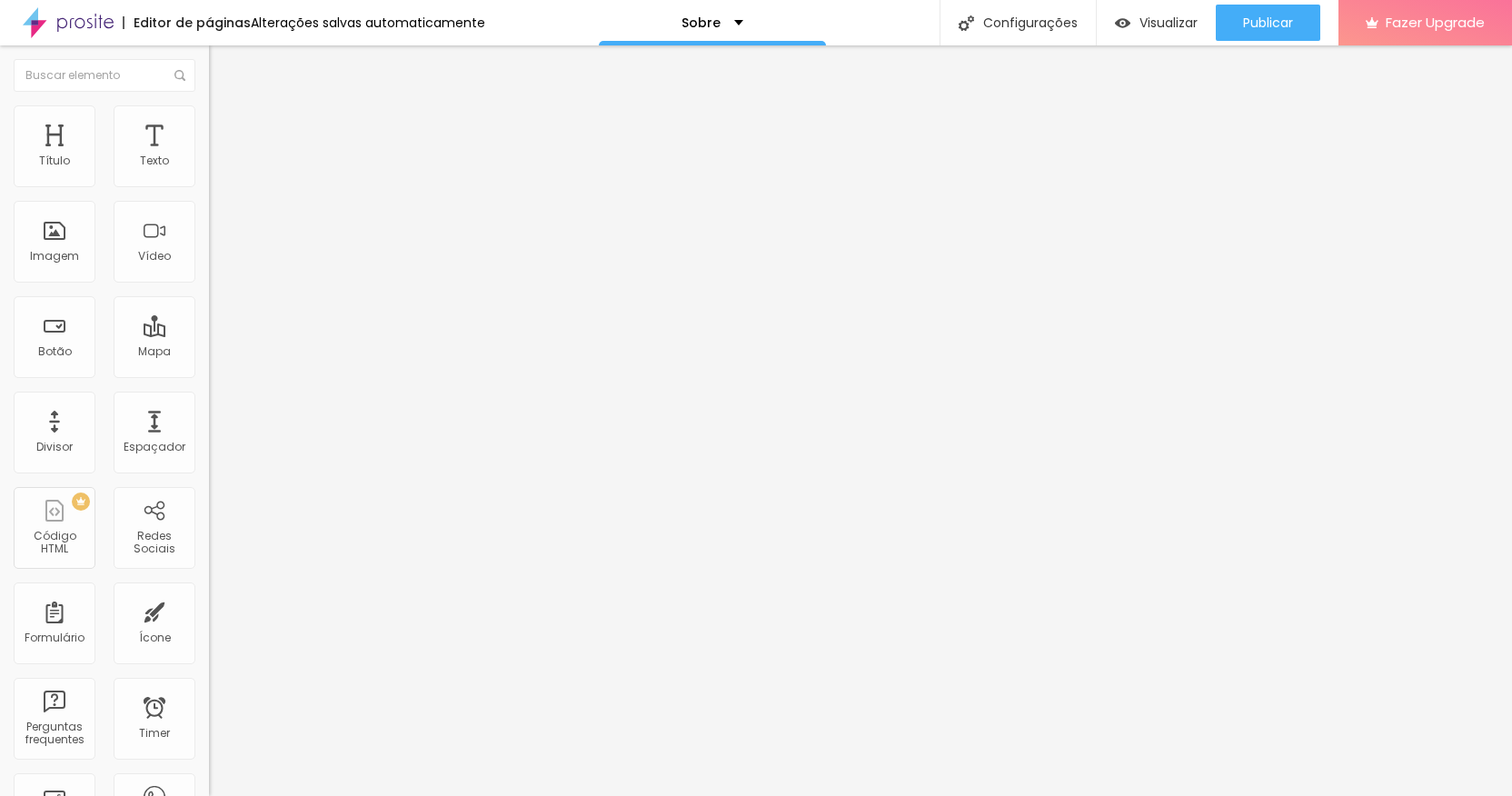
type input "29"
type input "30"
type input "32"
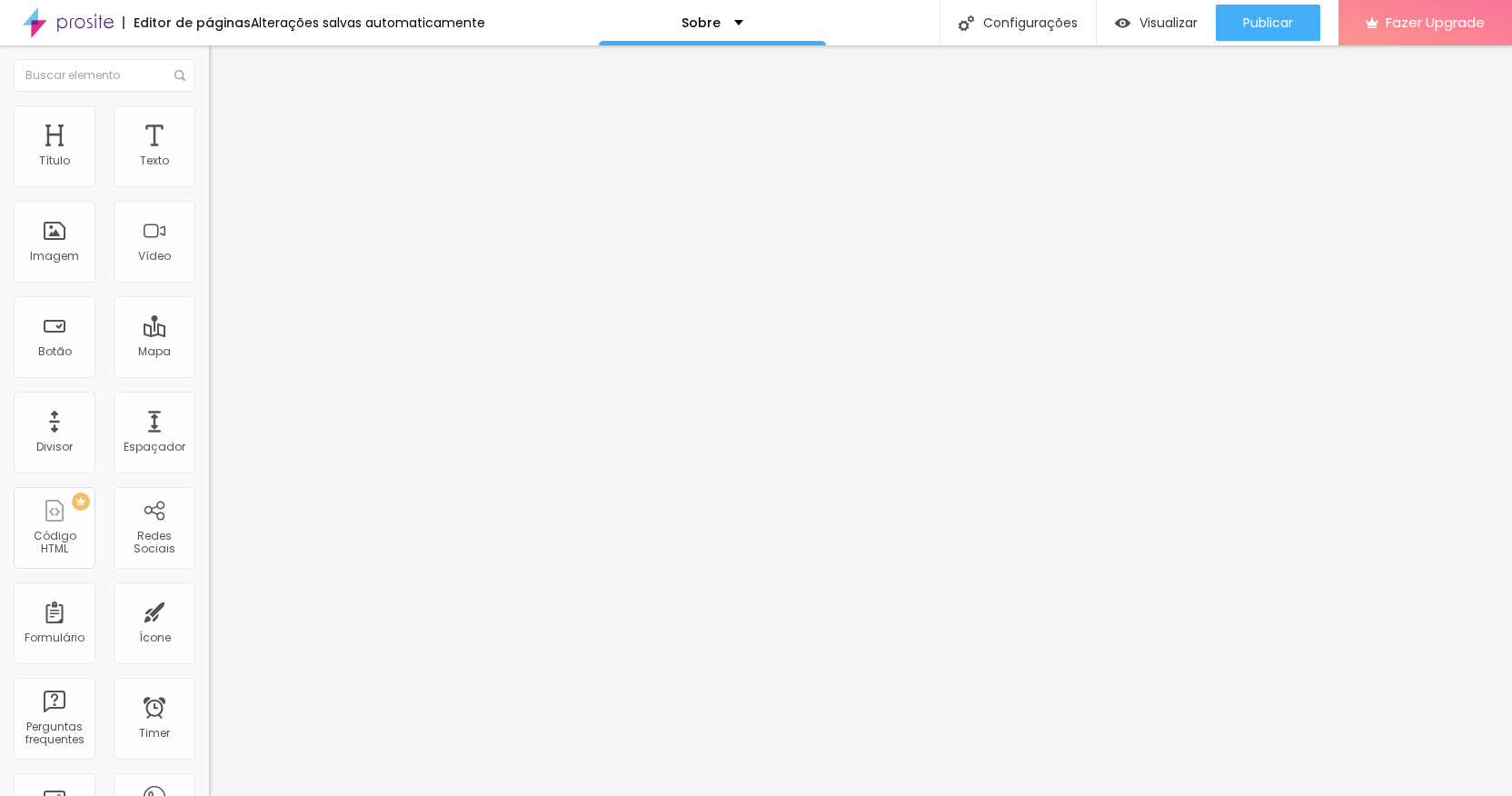
type input "33"
type input "34"
type input "35"
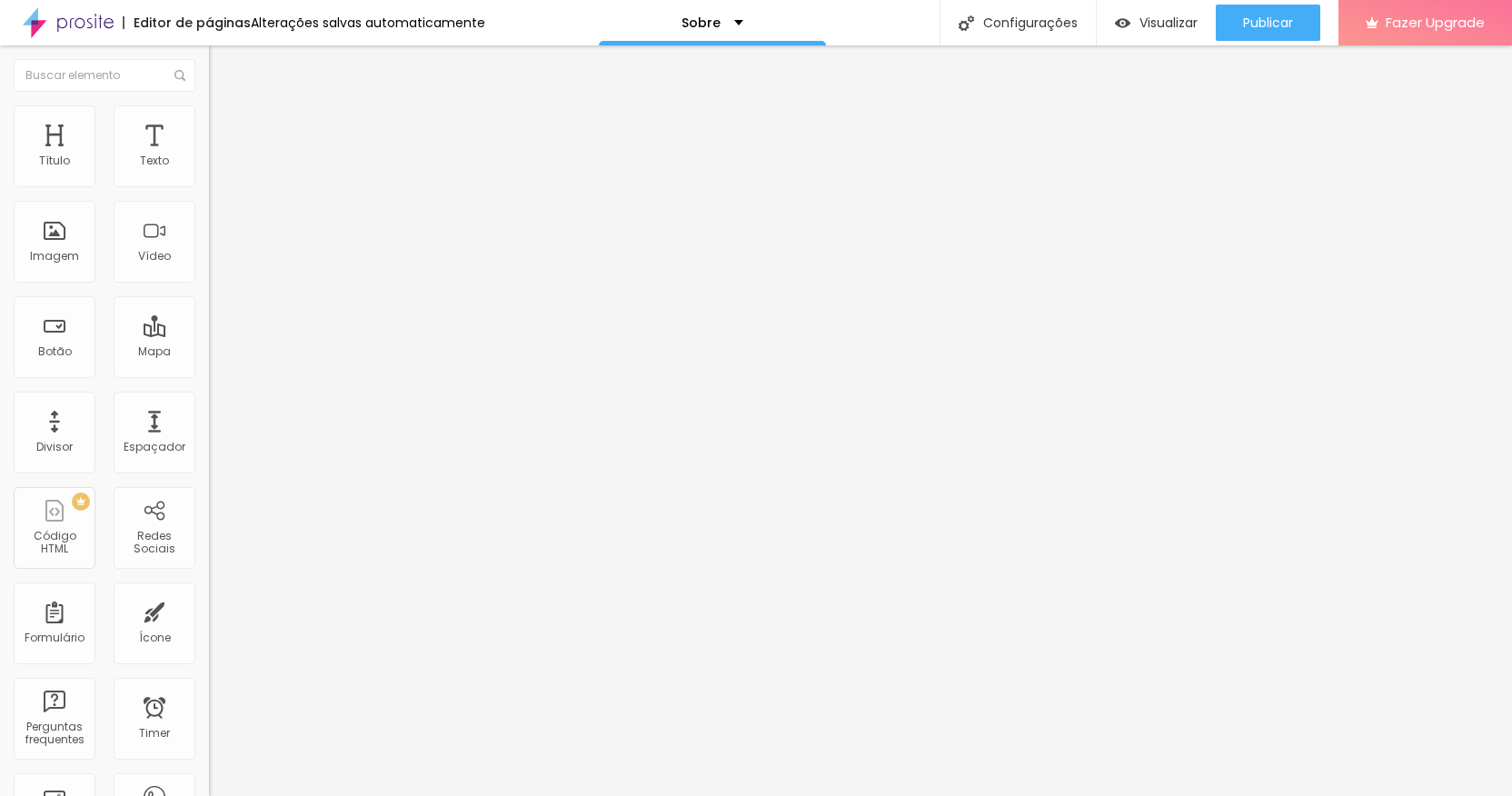
type input "35"
type input "37"
type input "38"
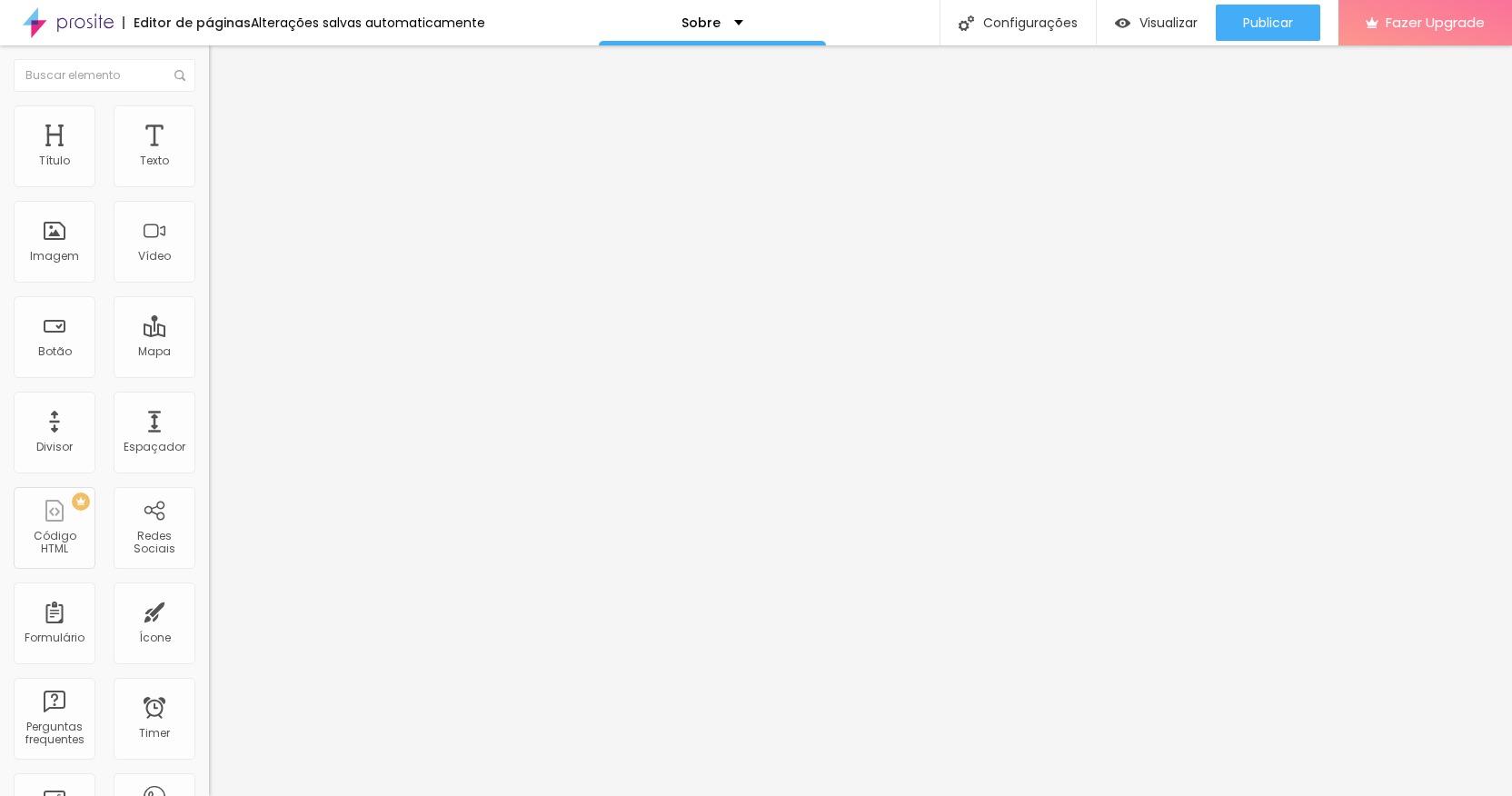
type input "39"
type input "40"
type input "41"
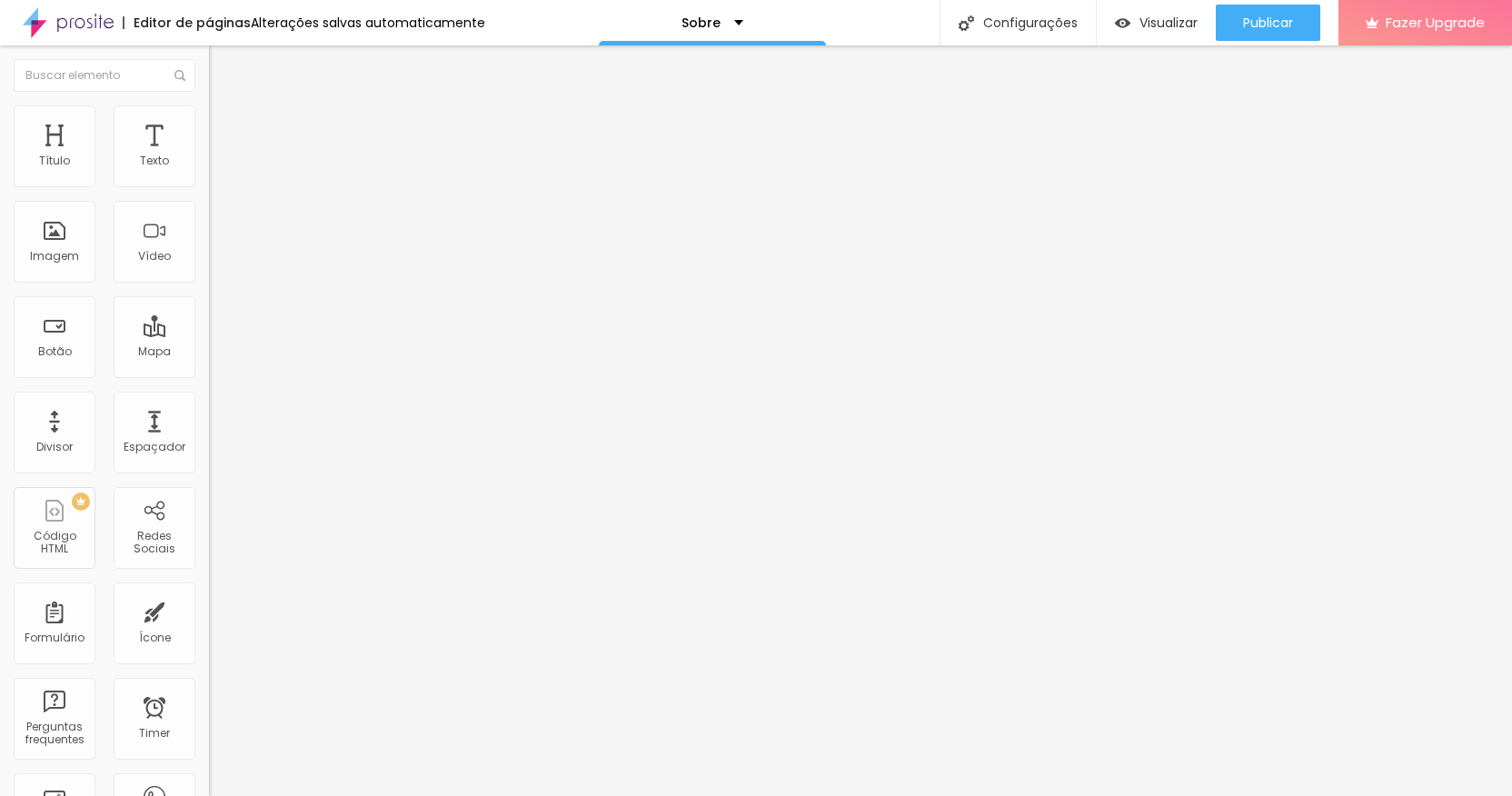
type input "41"
type input "43"
type input "44"
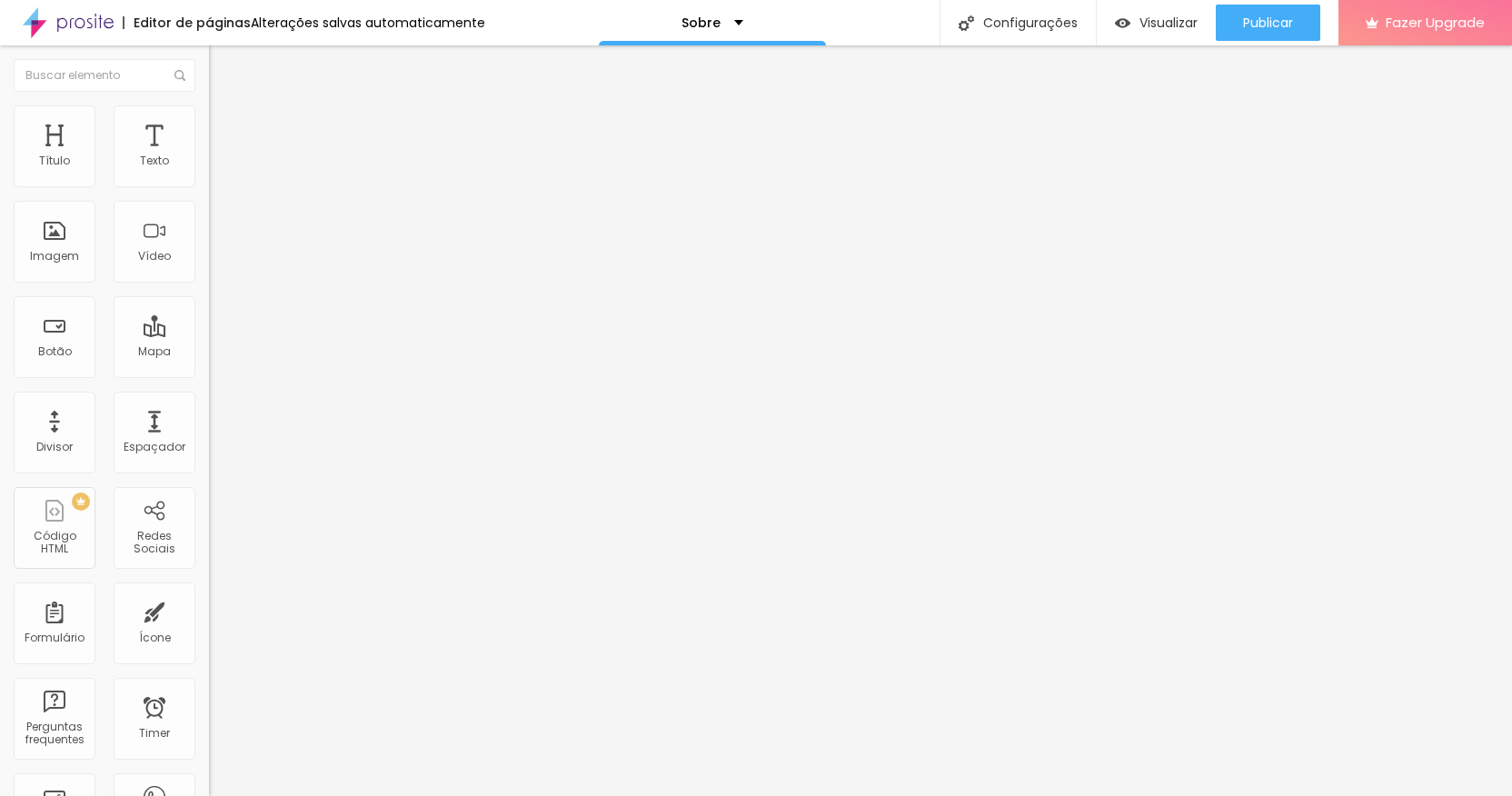
type input "45"
type input "48"
type input "51"
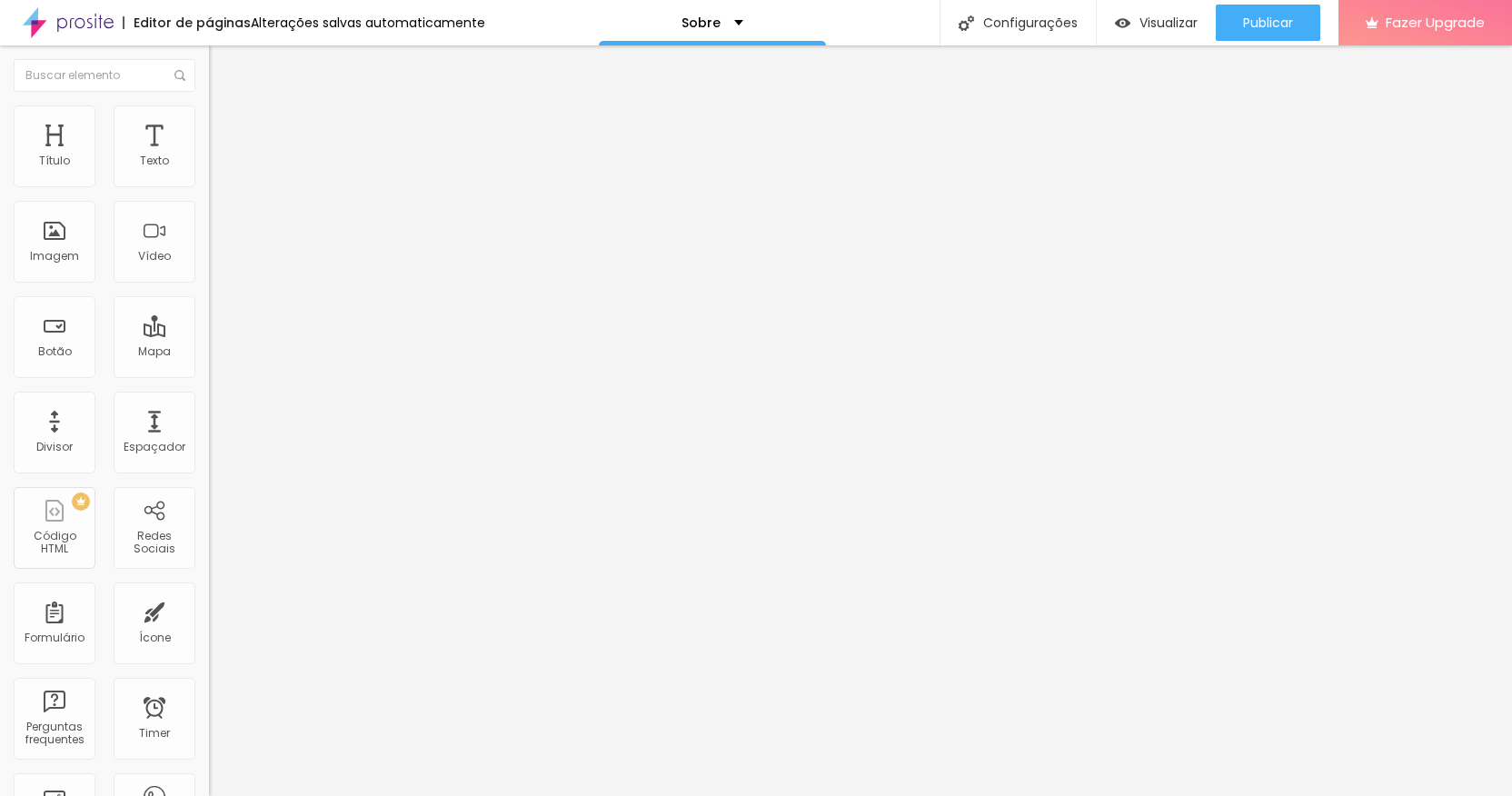
type input "51"
type input "52"
type input "54"
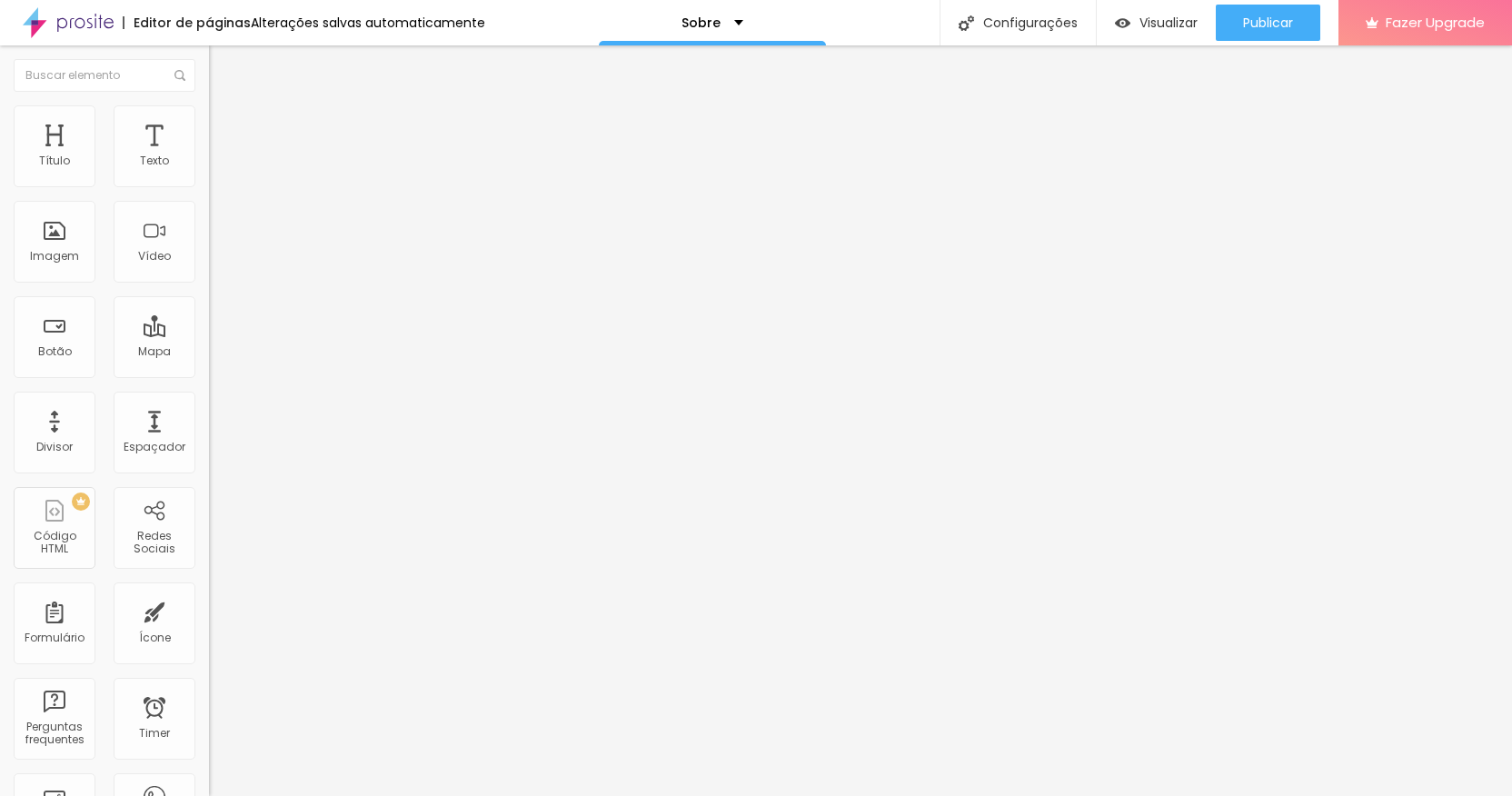
type input "56"
type input "57"
type input "59"
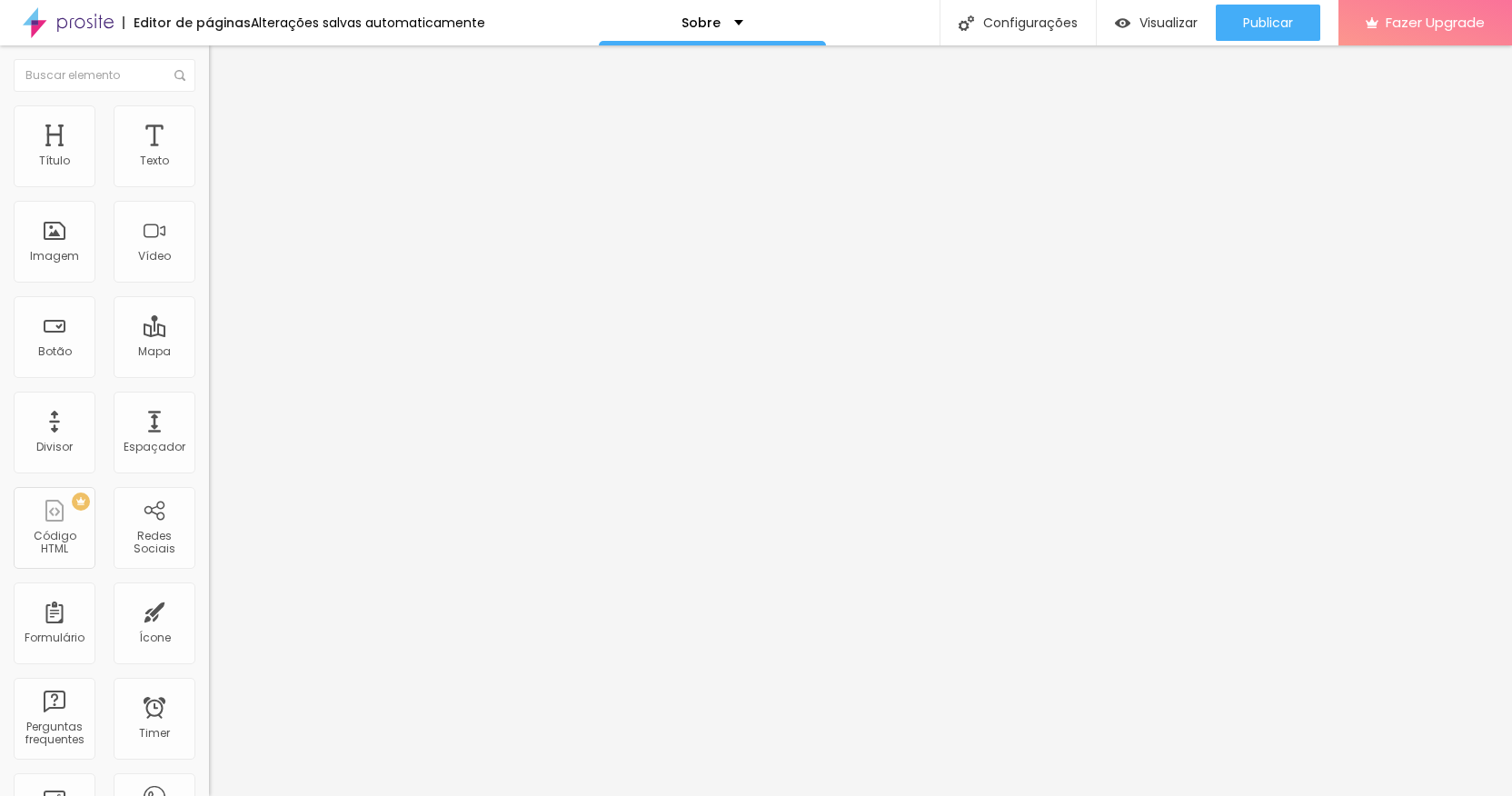
type input "59"
type input "60"
type input "66"
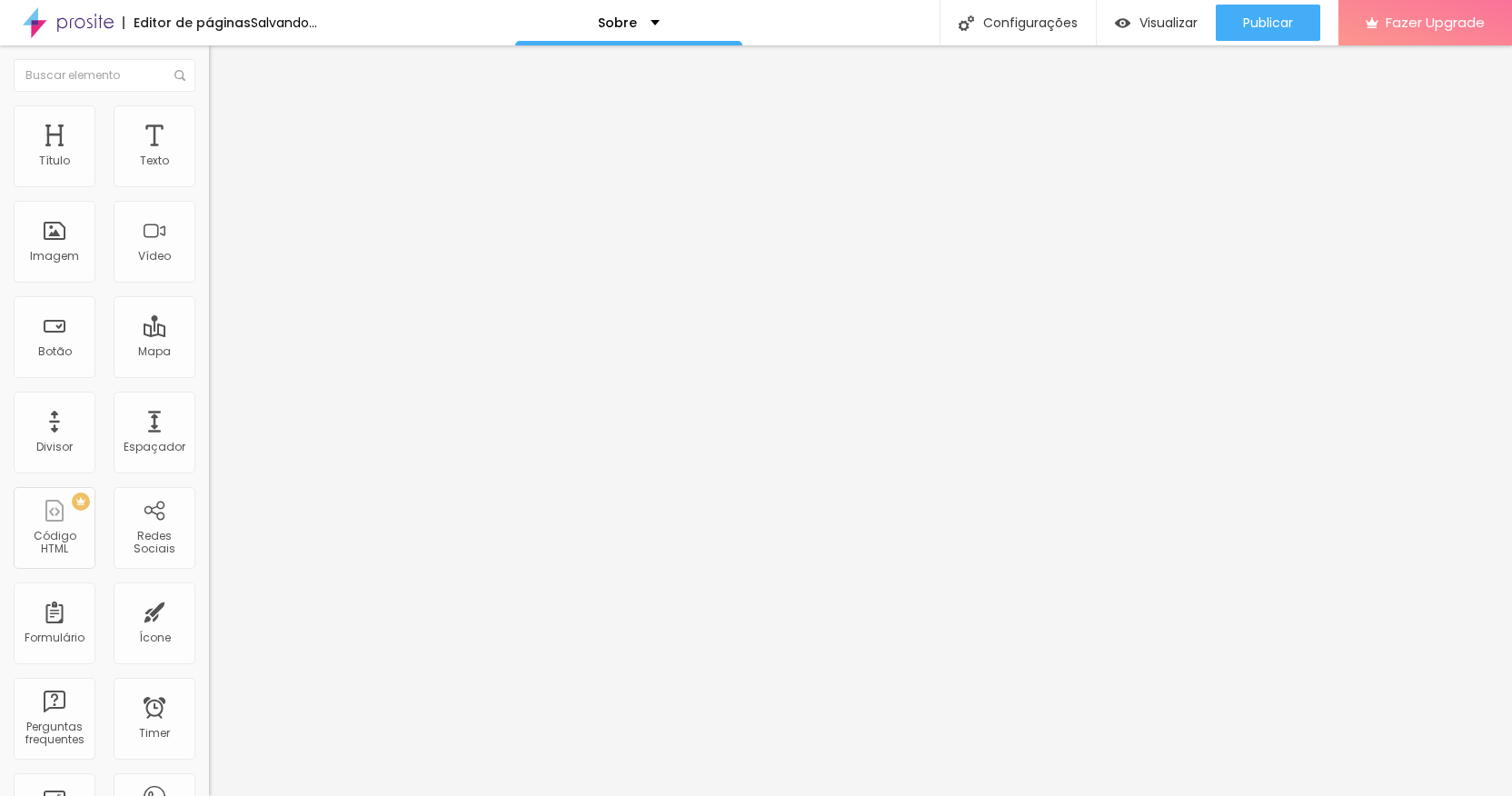
type input "72"
type input "75"
type input "78"
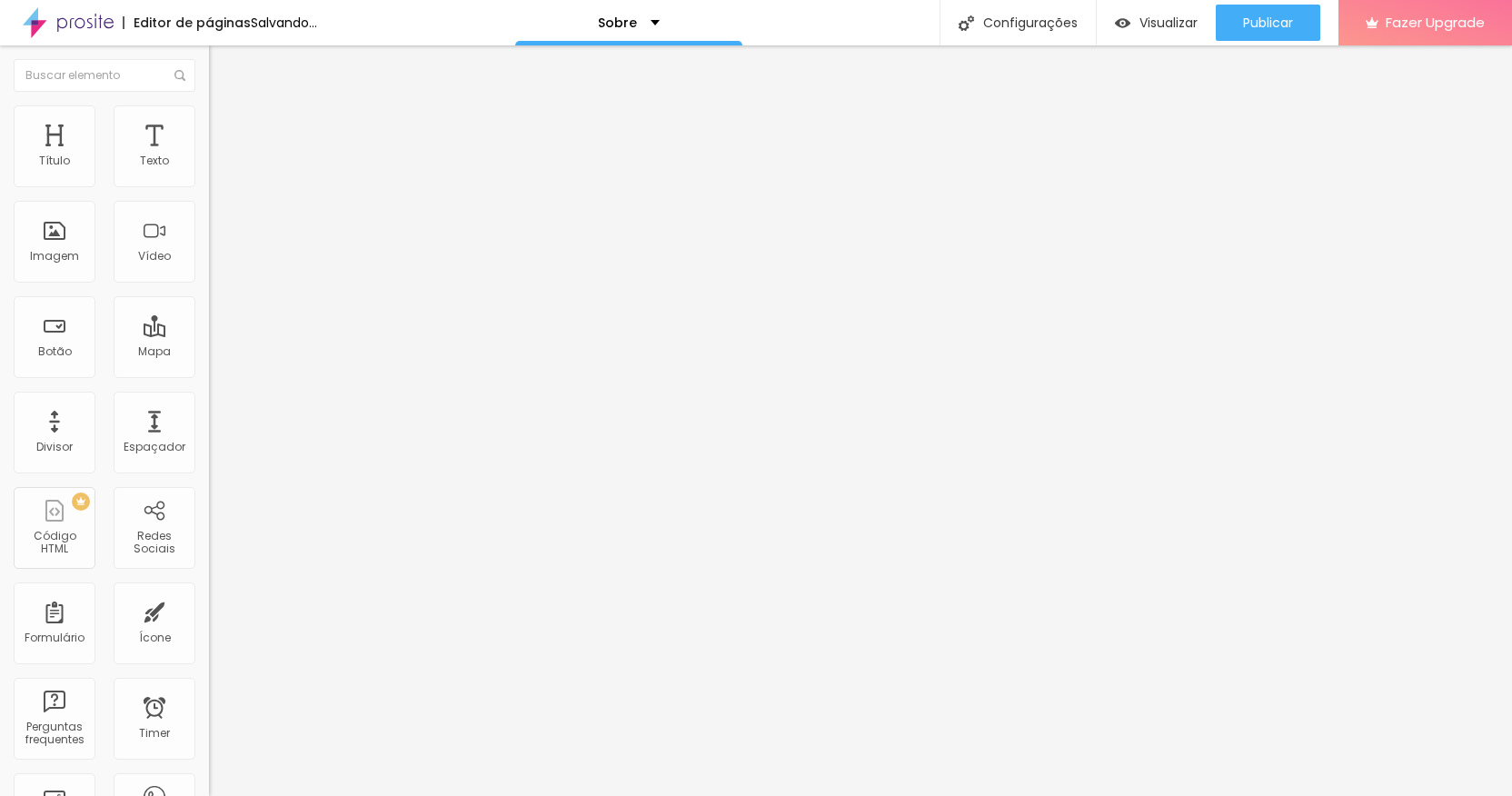
type input "78"
type input "79"
type input "80"
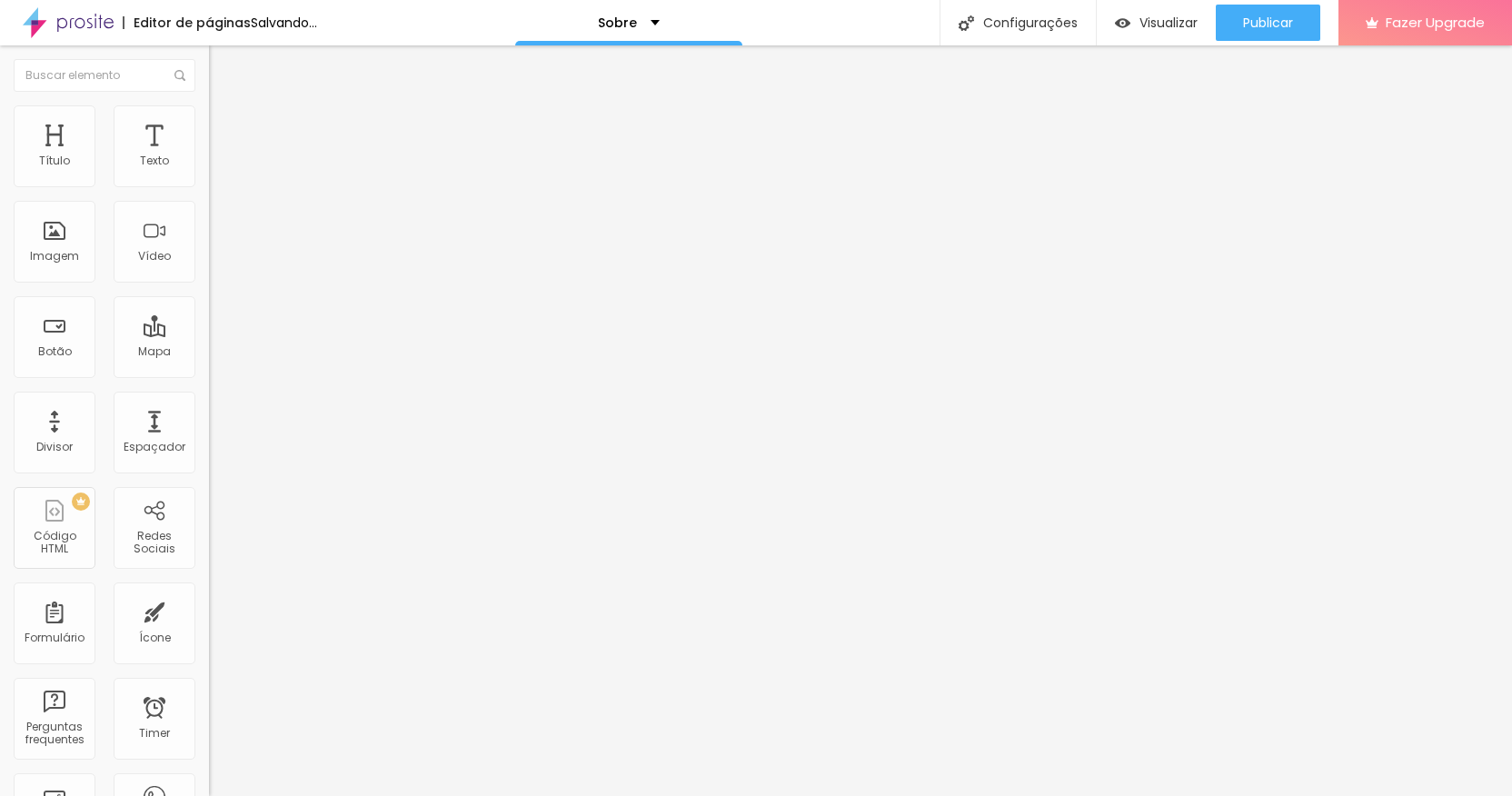
type input "81"
type input "82"
type input "83"
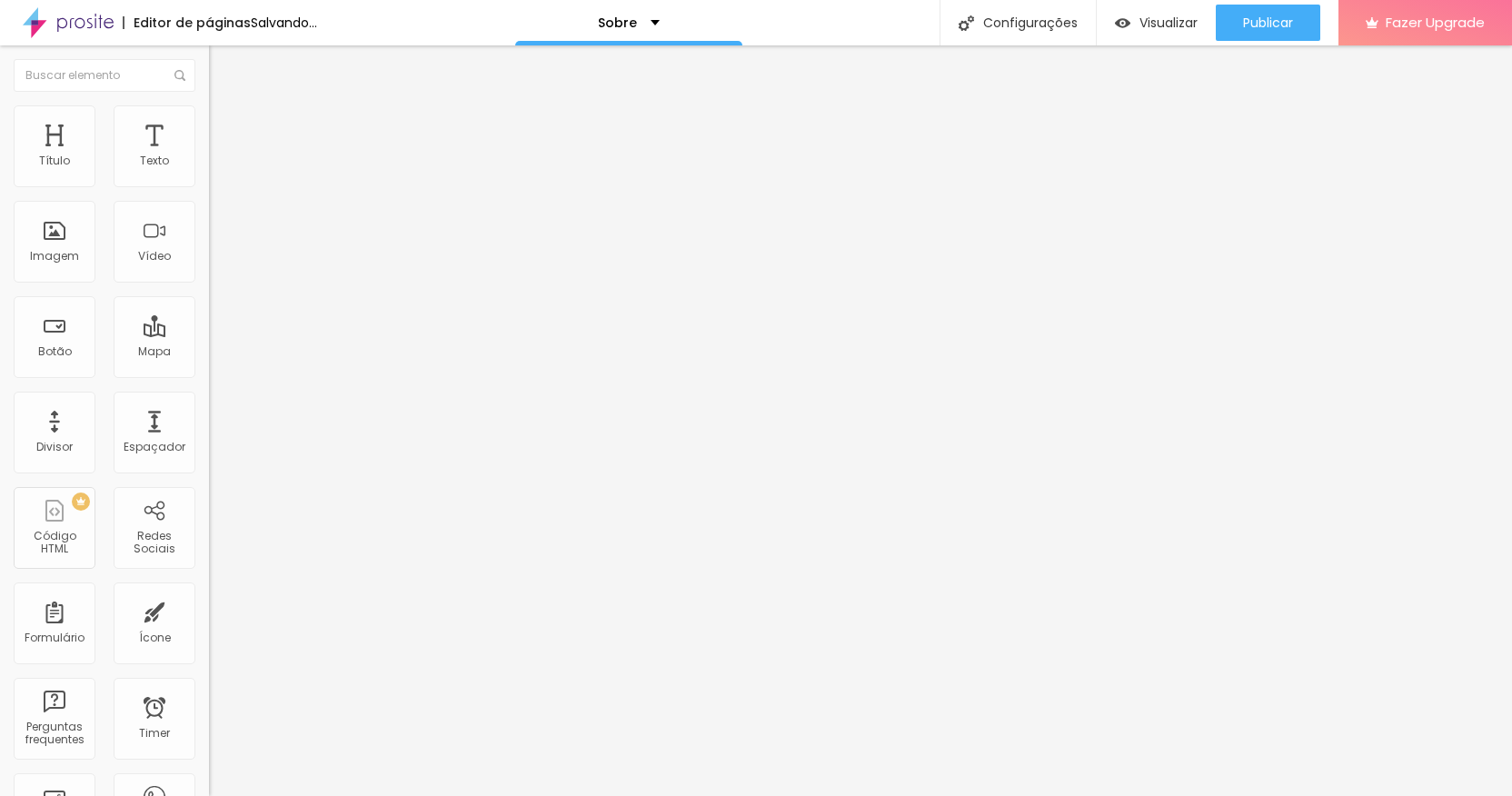
type input "83"
type input "84"
type input "85"
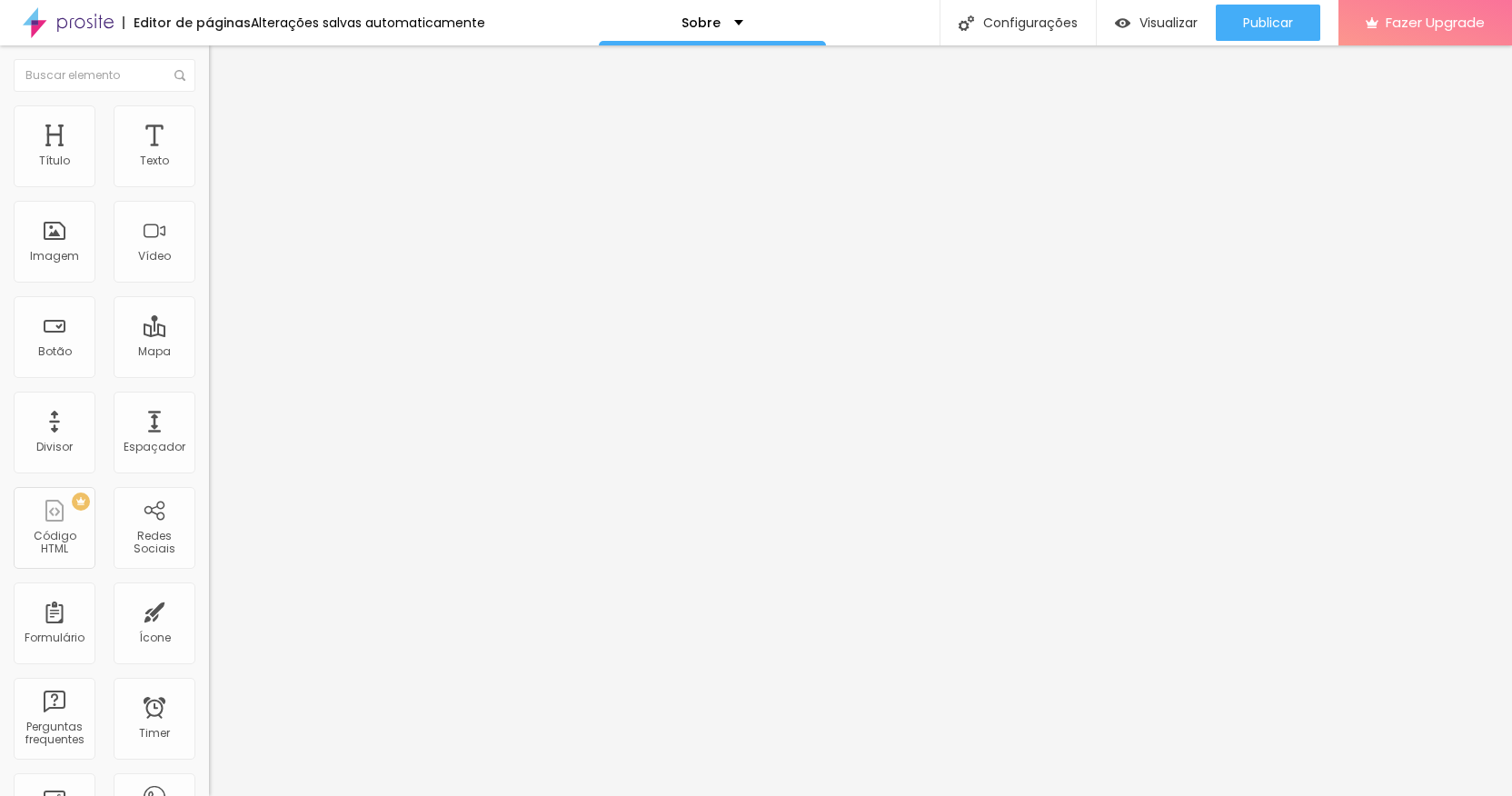
type input "86"
type input "88"
type input "89"
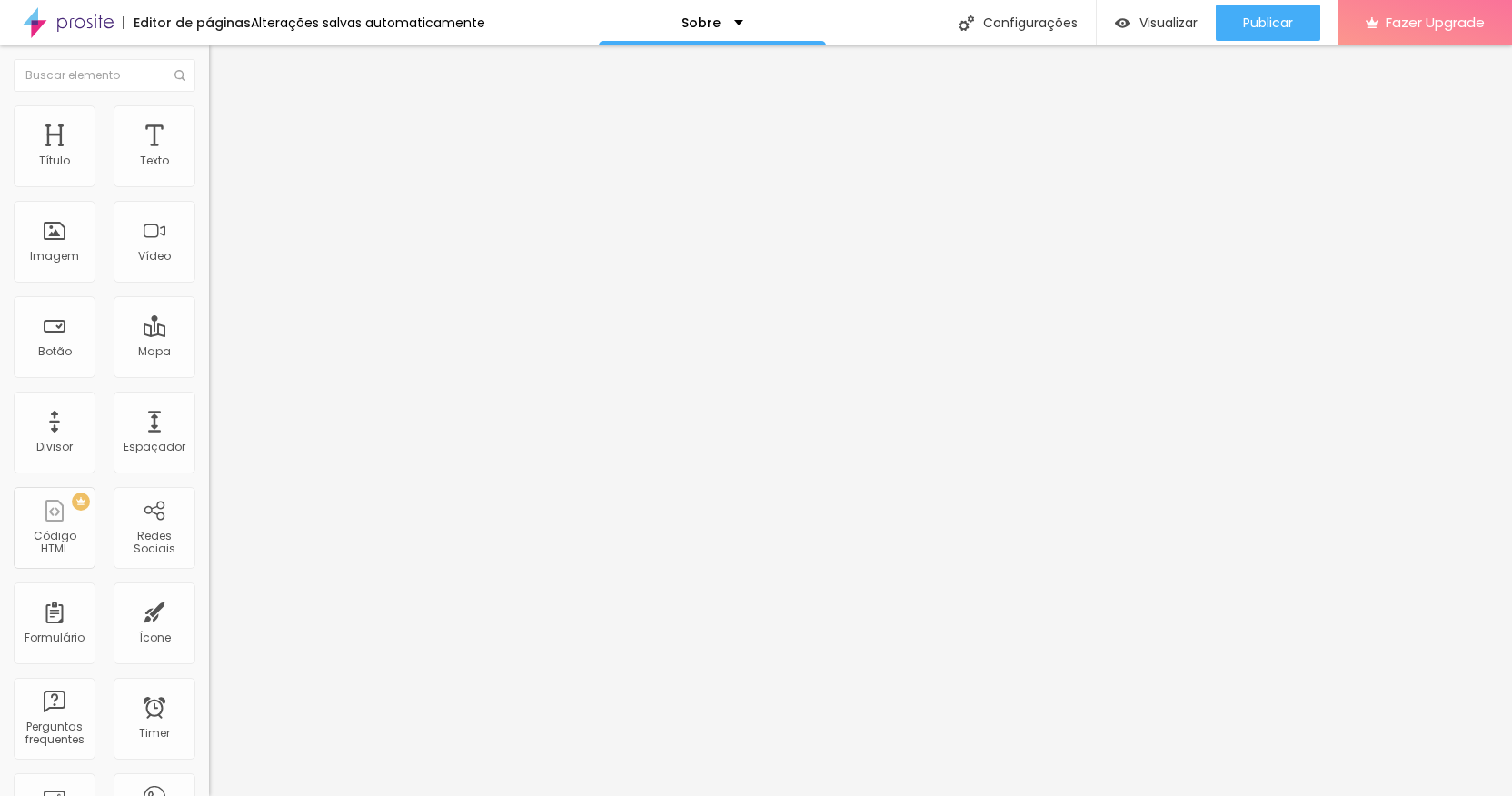
type input "89"
type input "91"
type input "92"
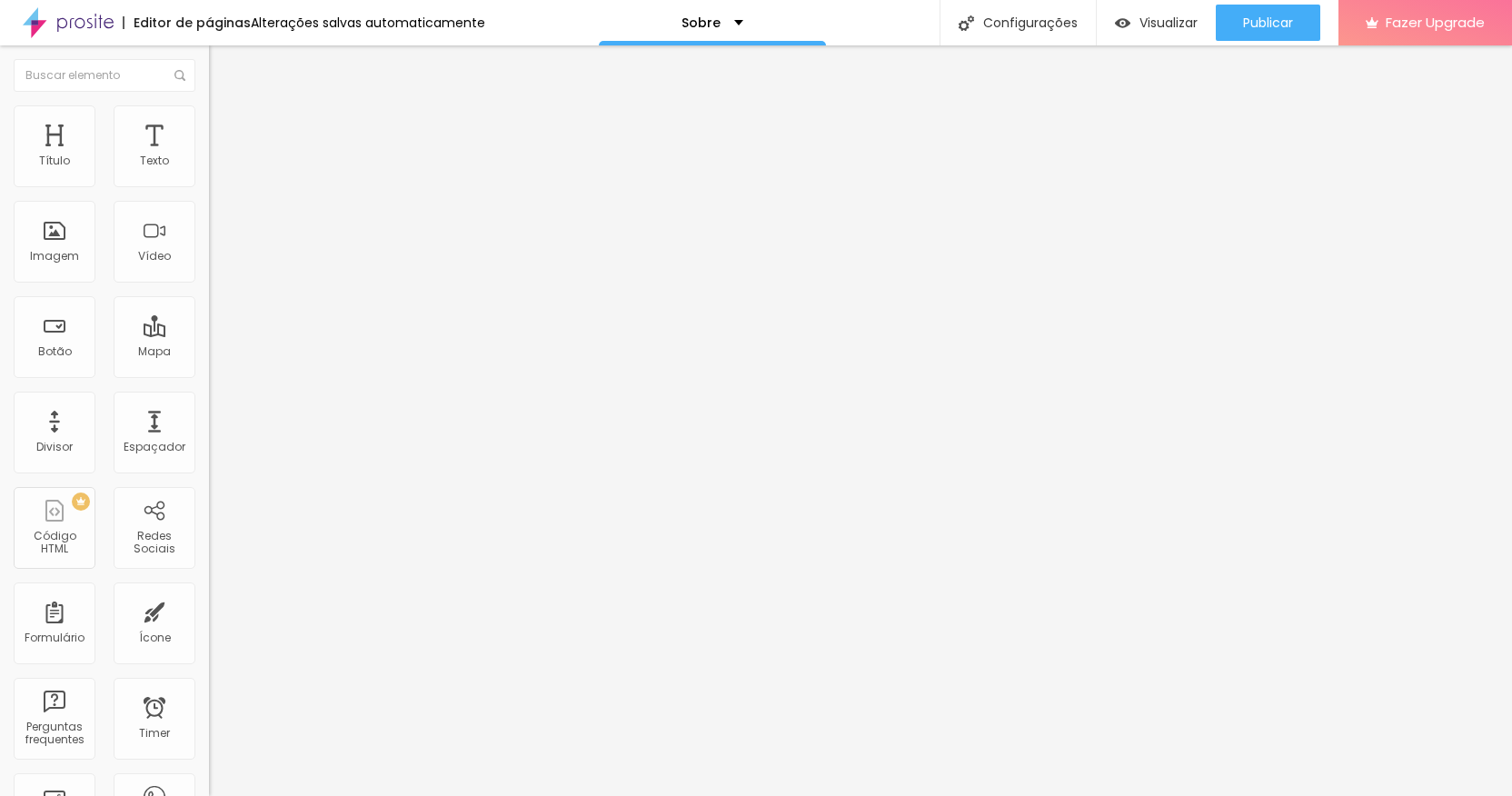
type input "94"
type input "95"
type input "96"
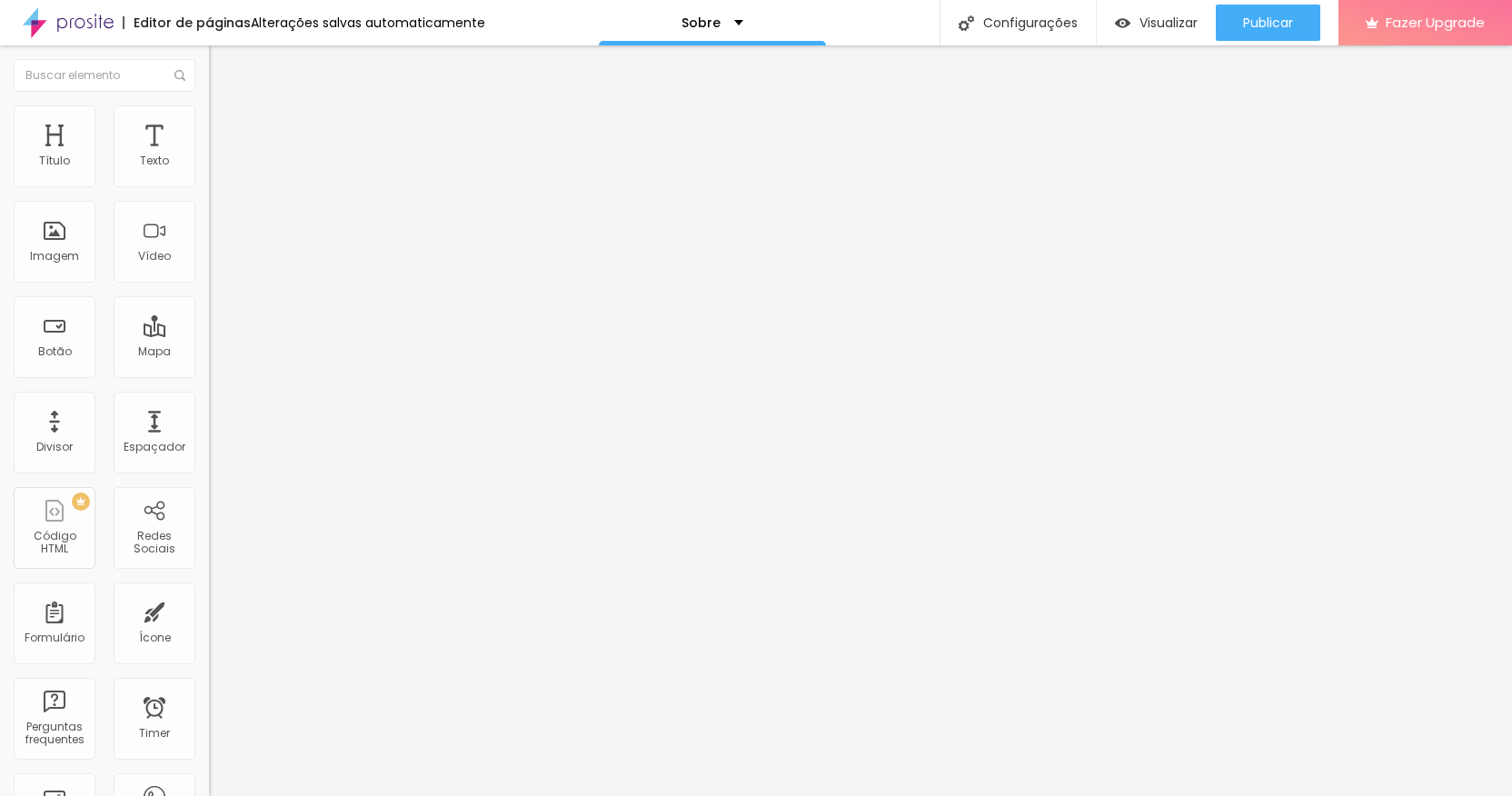
type input "96"
type input "95"
type input "94"
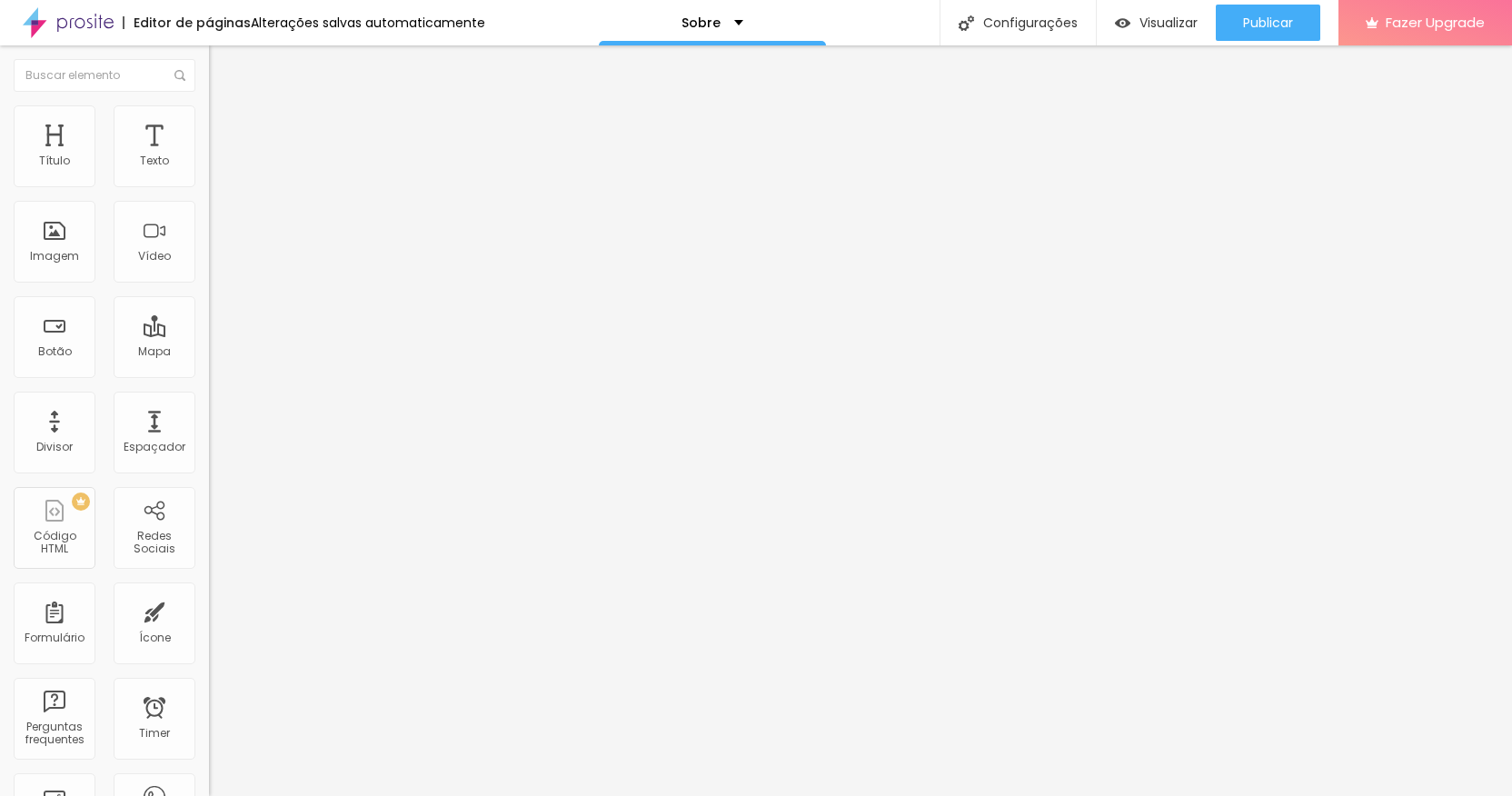
type input "91"
type input "85"
type input "83"
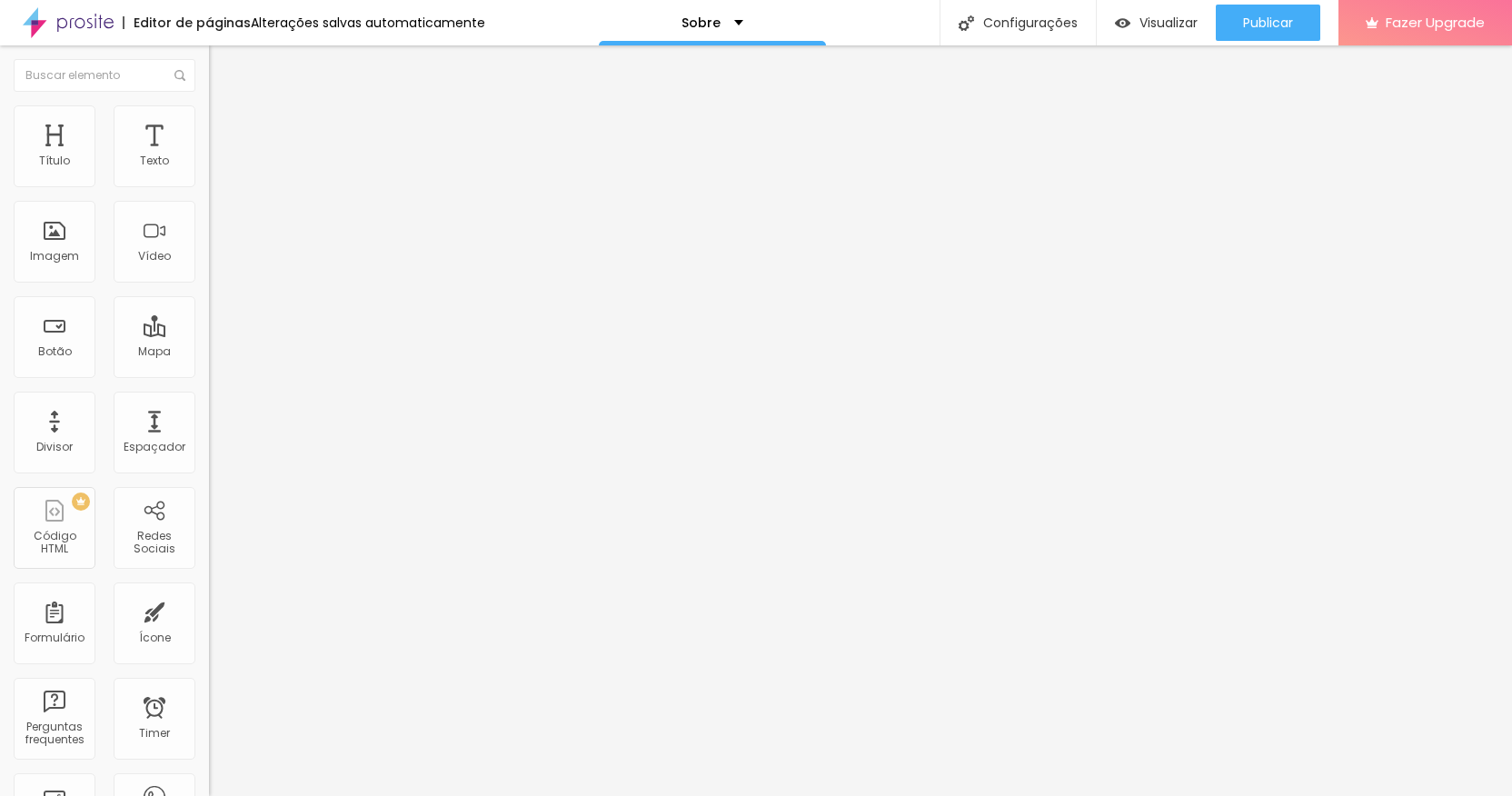
type input "83"
type input "82"
type input "81"
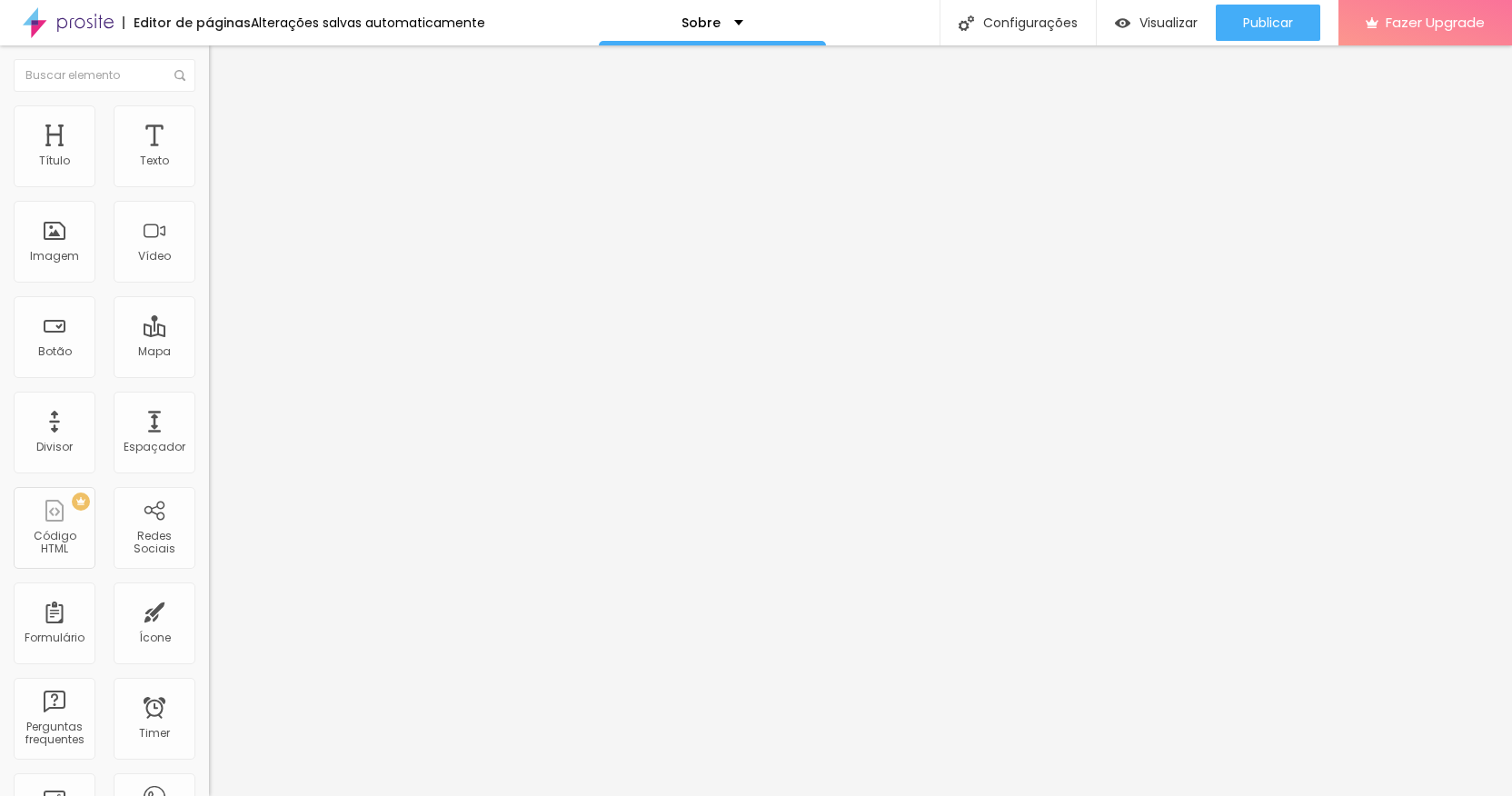
type input "79"
type input "77"
type input "75"
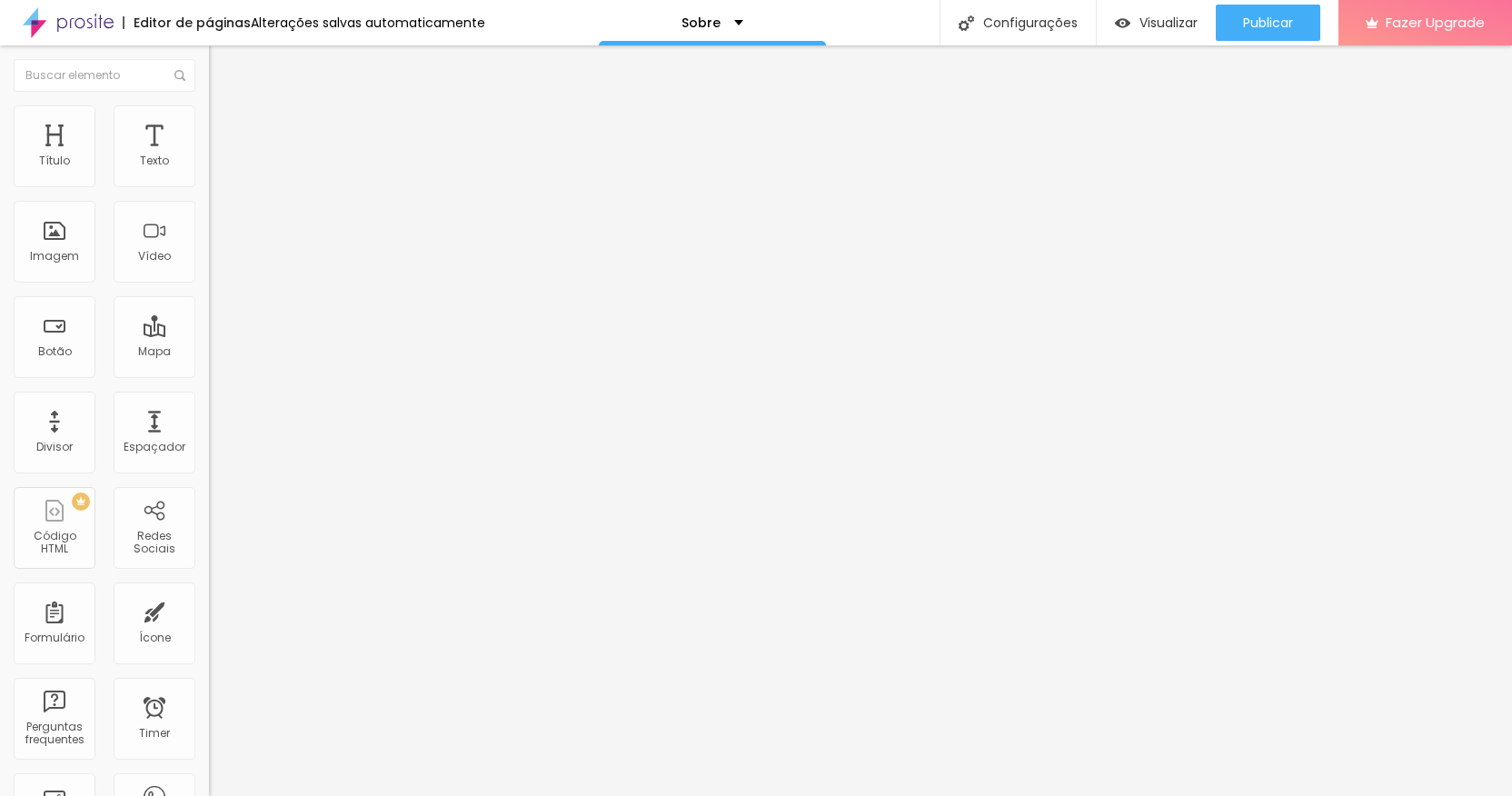
type input "75"
type input "73"
type input "71"
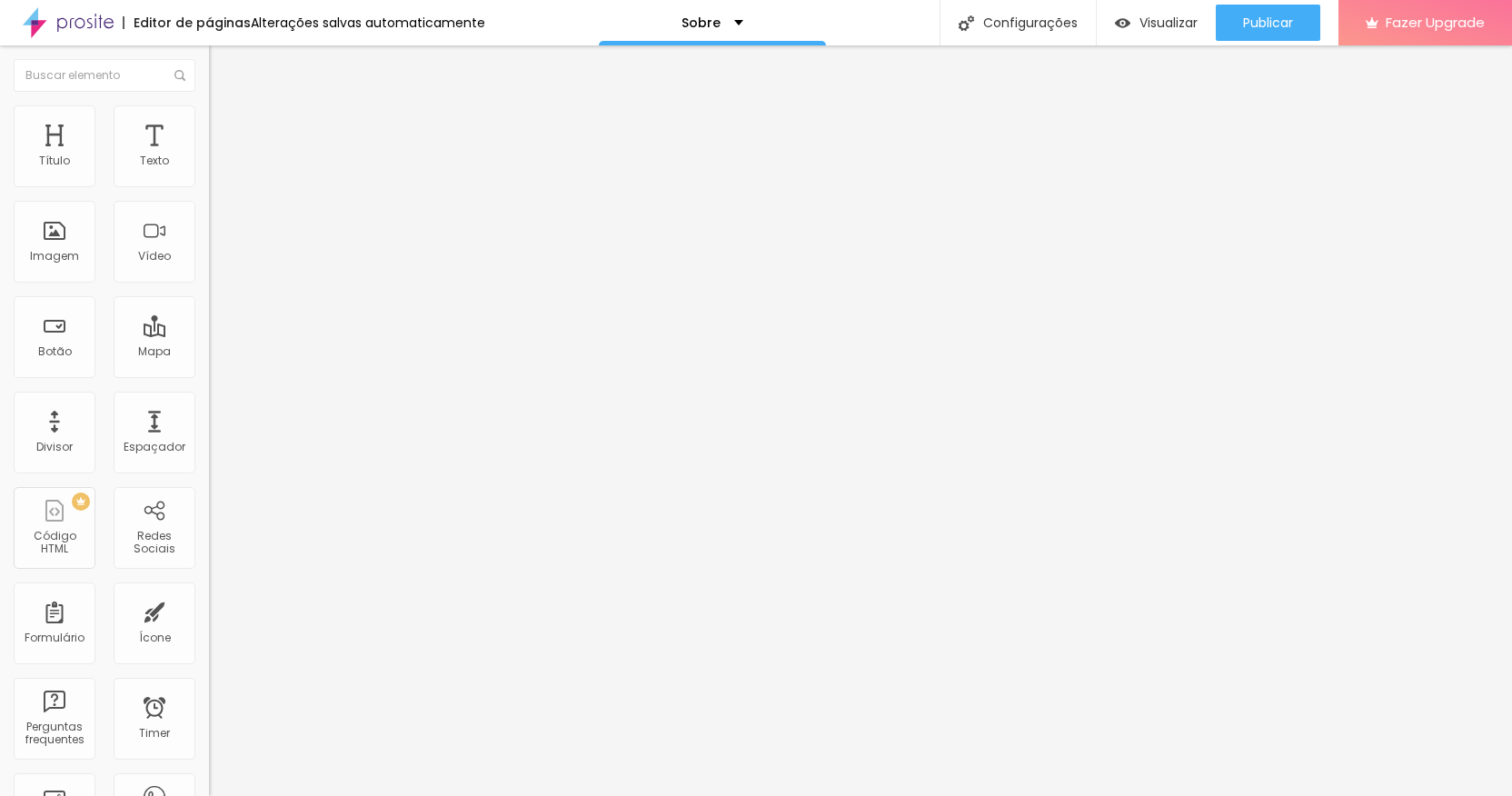
type input "69"
type input "68"
type input "67"
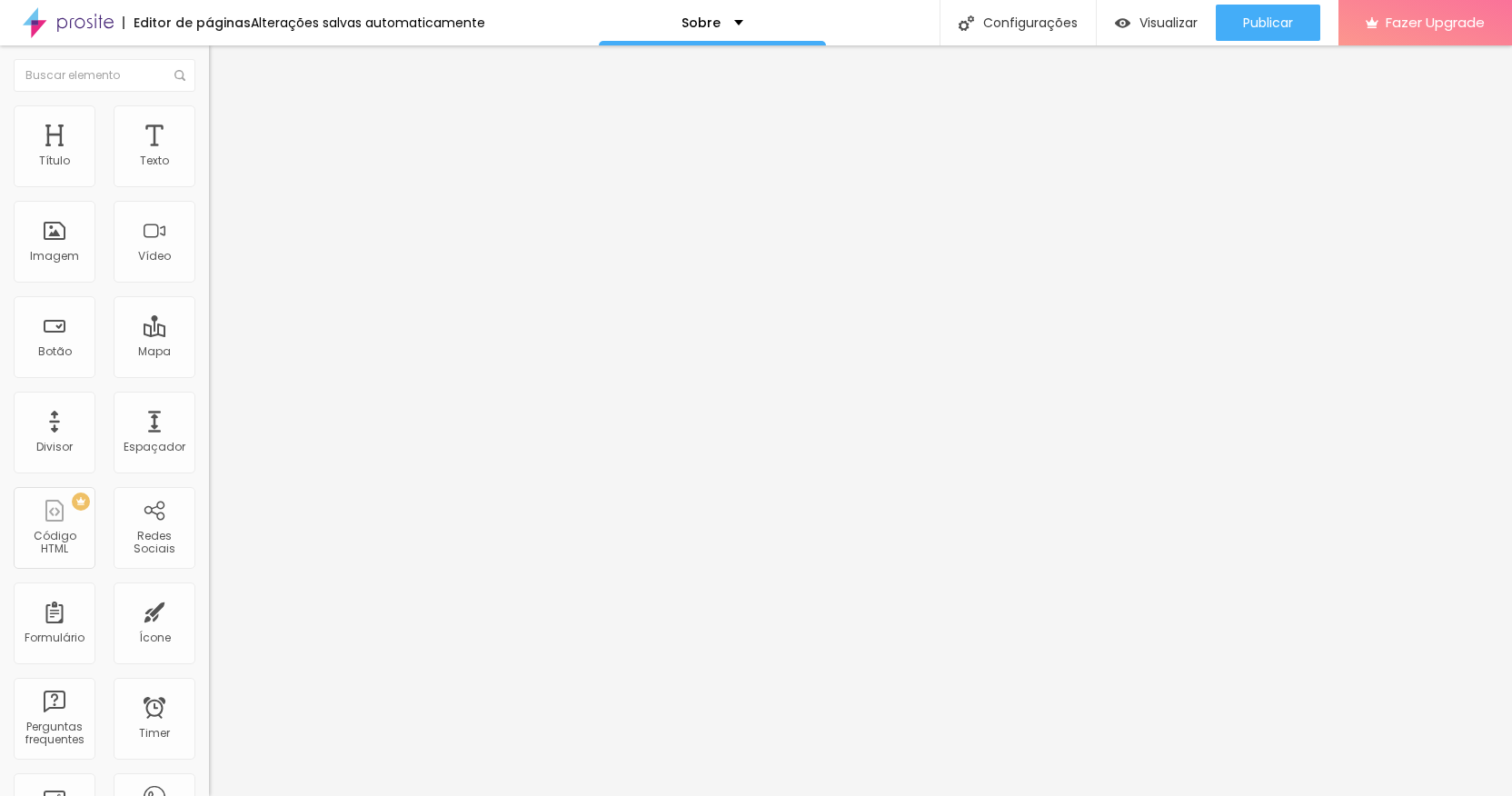
type input "67"
type input "66"
type input "65"
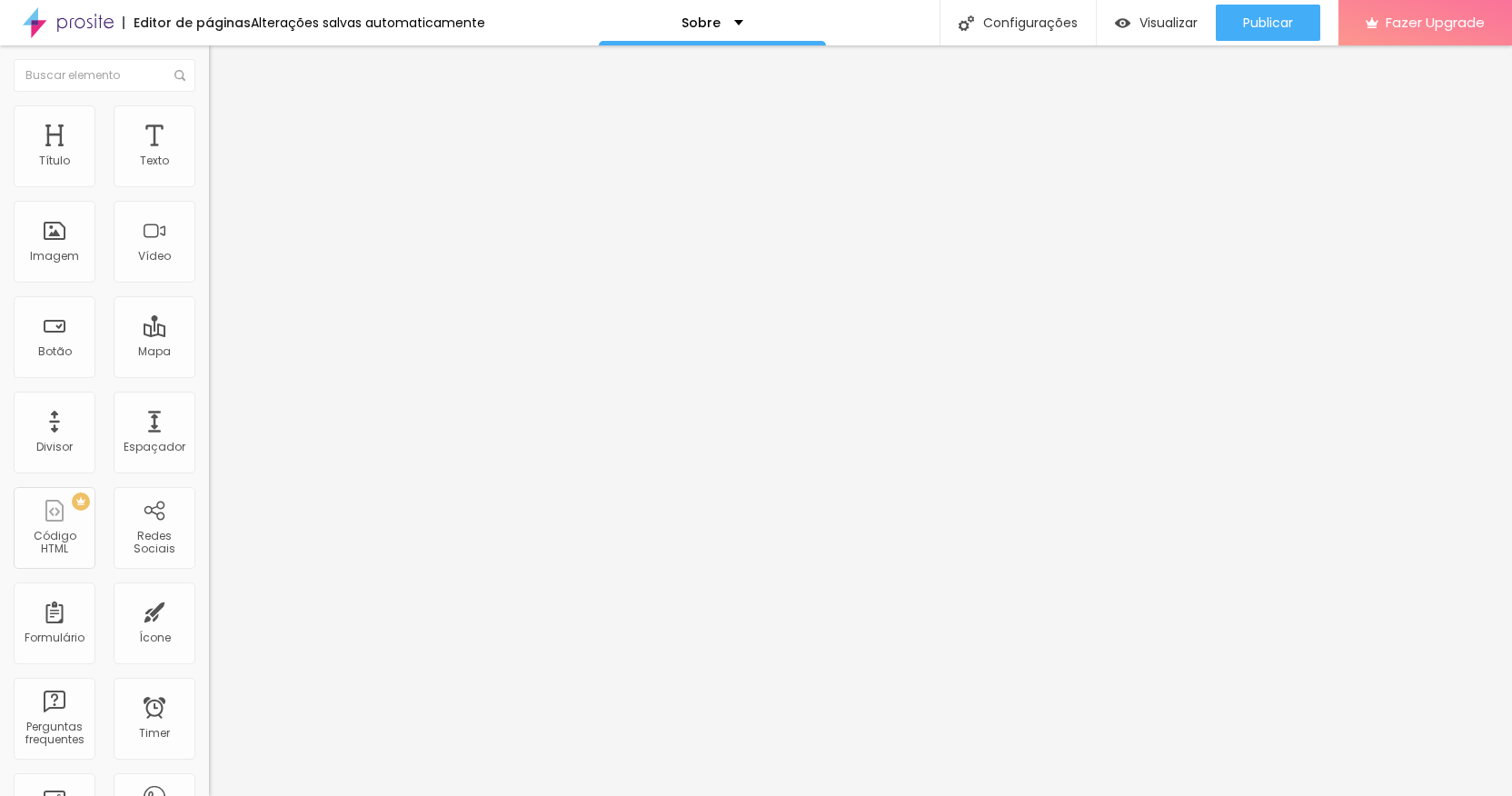
type input "64"
type input "62"
type input "60"
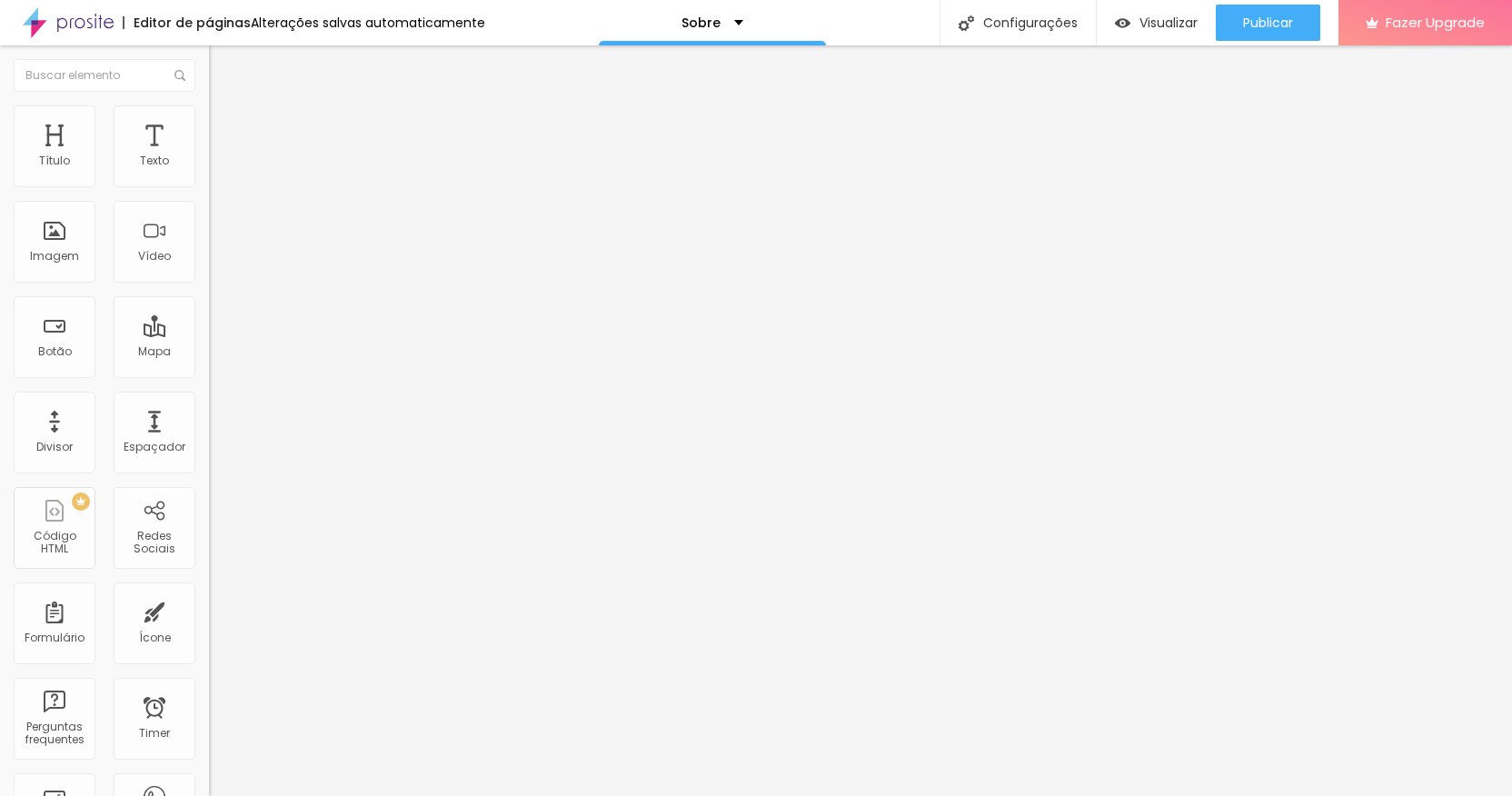
type input "60"
type input "57"
type input "54"
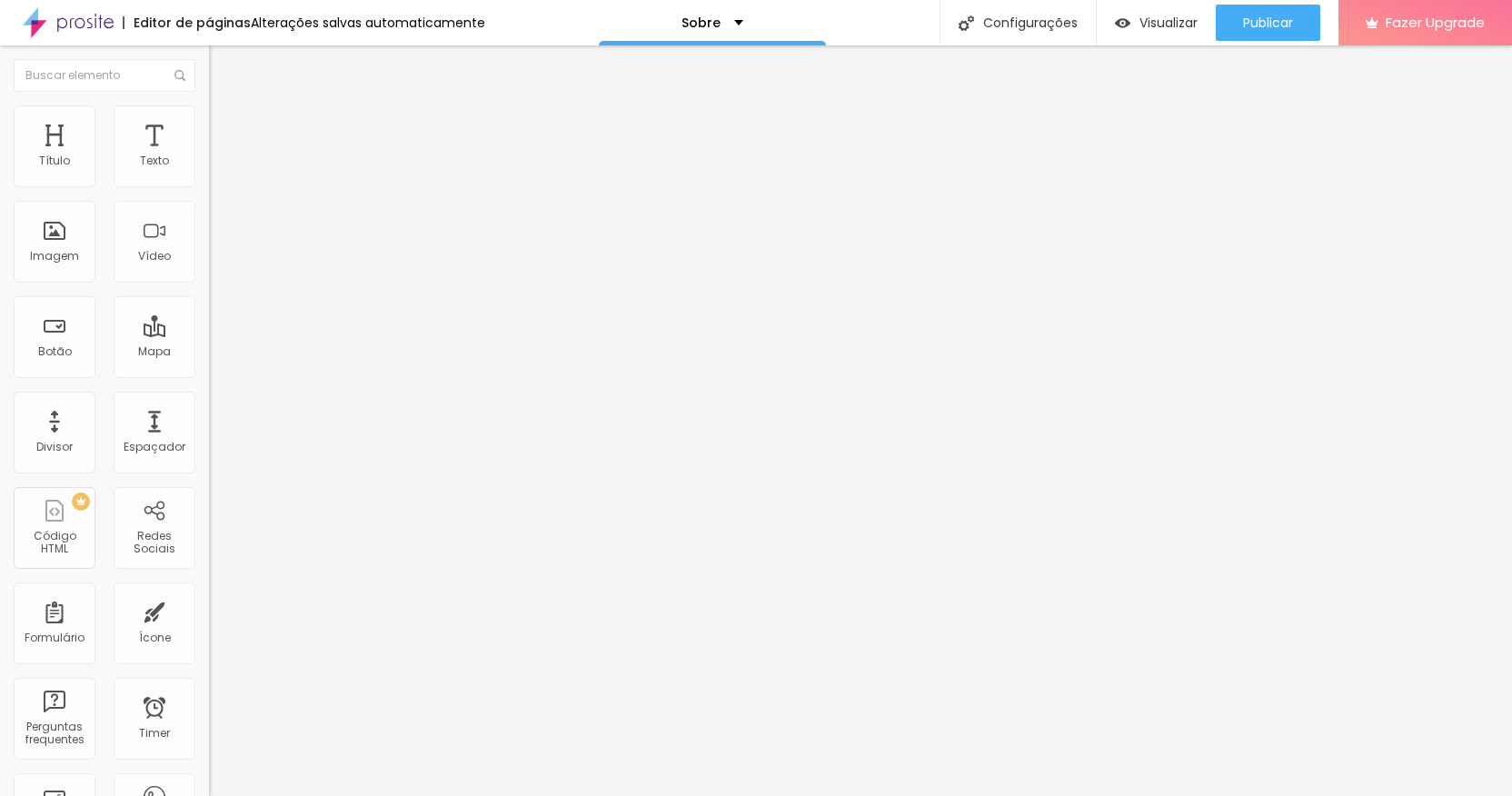
type input "52"
type input "50"
type input "47"
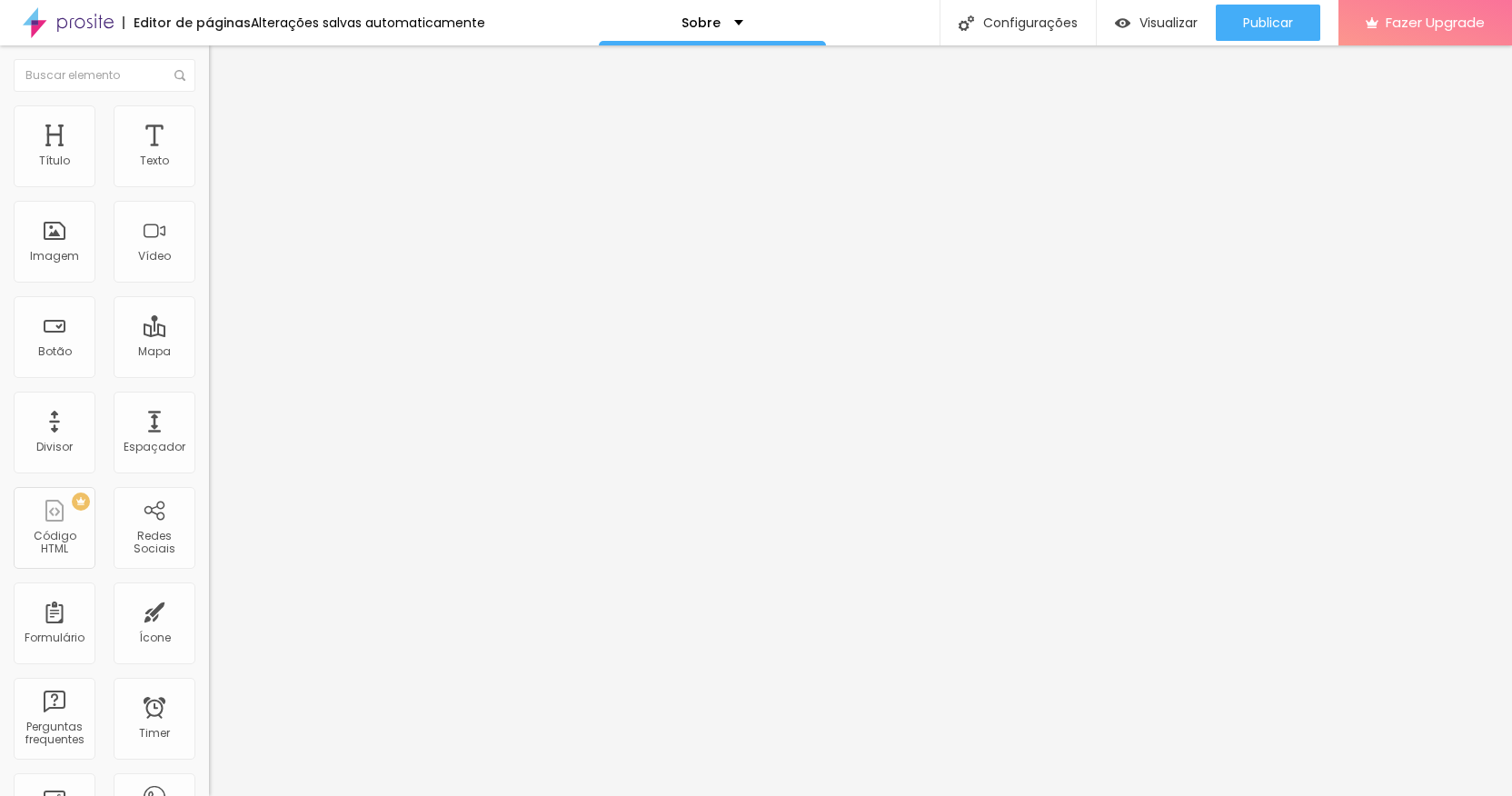
type input "47"
type input "46"
type input "45"
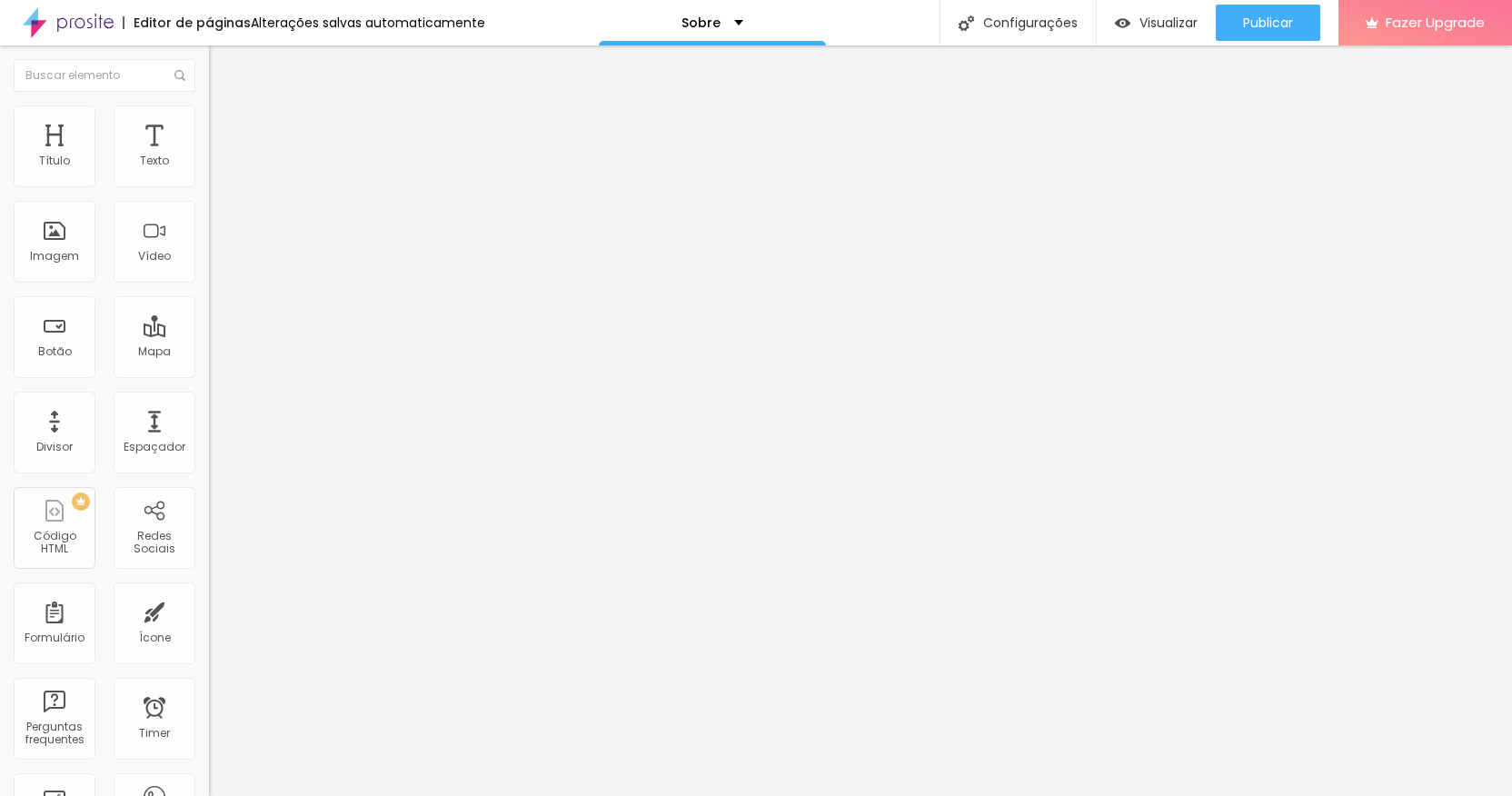
type input "44"
type input "42"
type input "39"
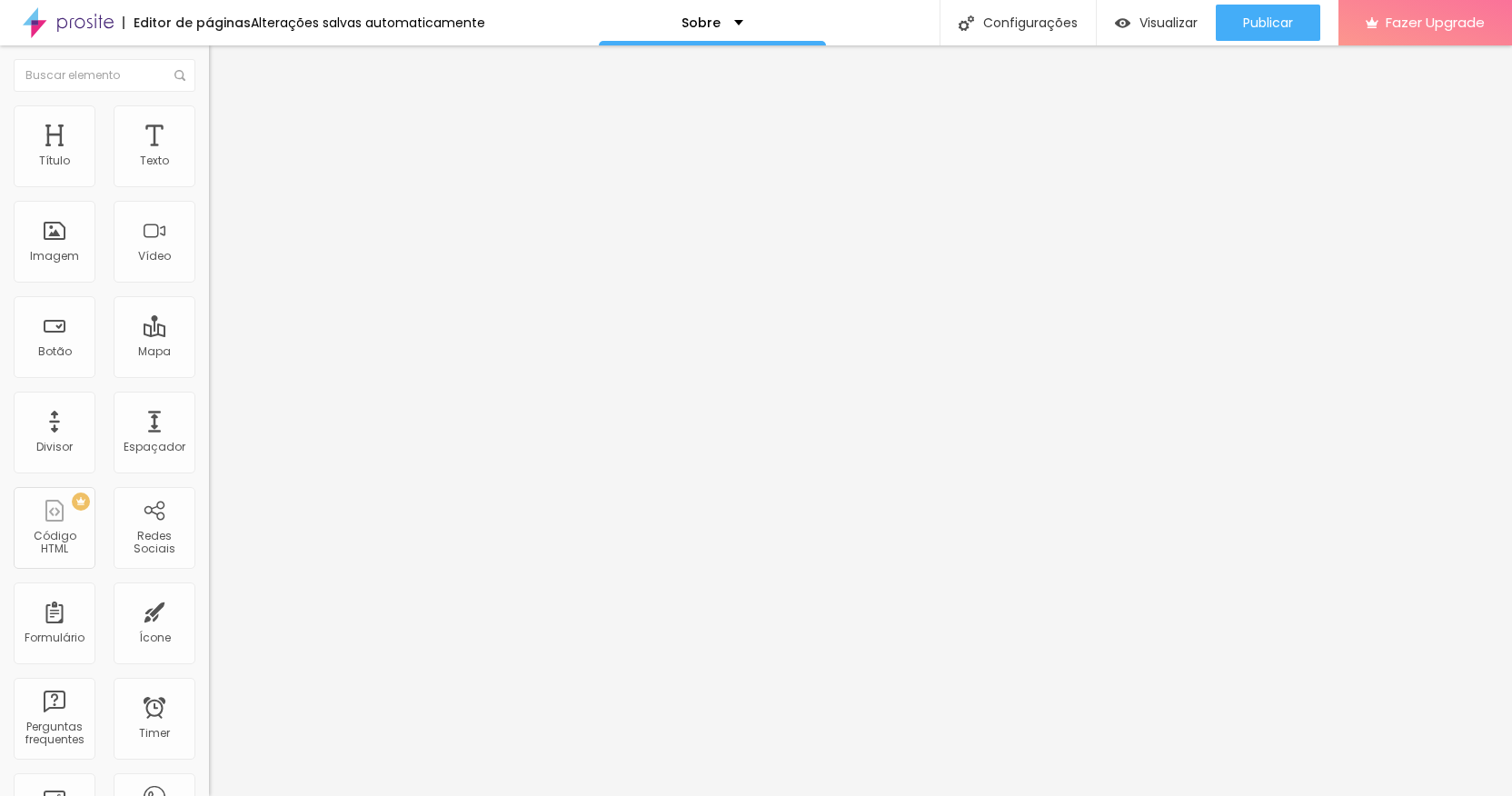
type input "39"
type input "38"
type input "37"
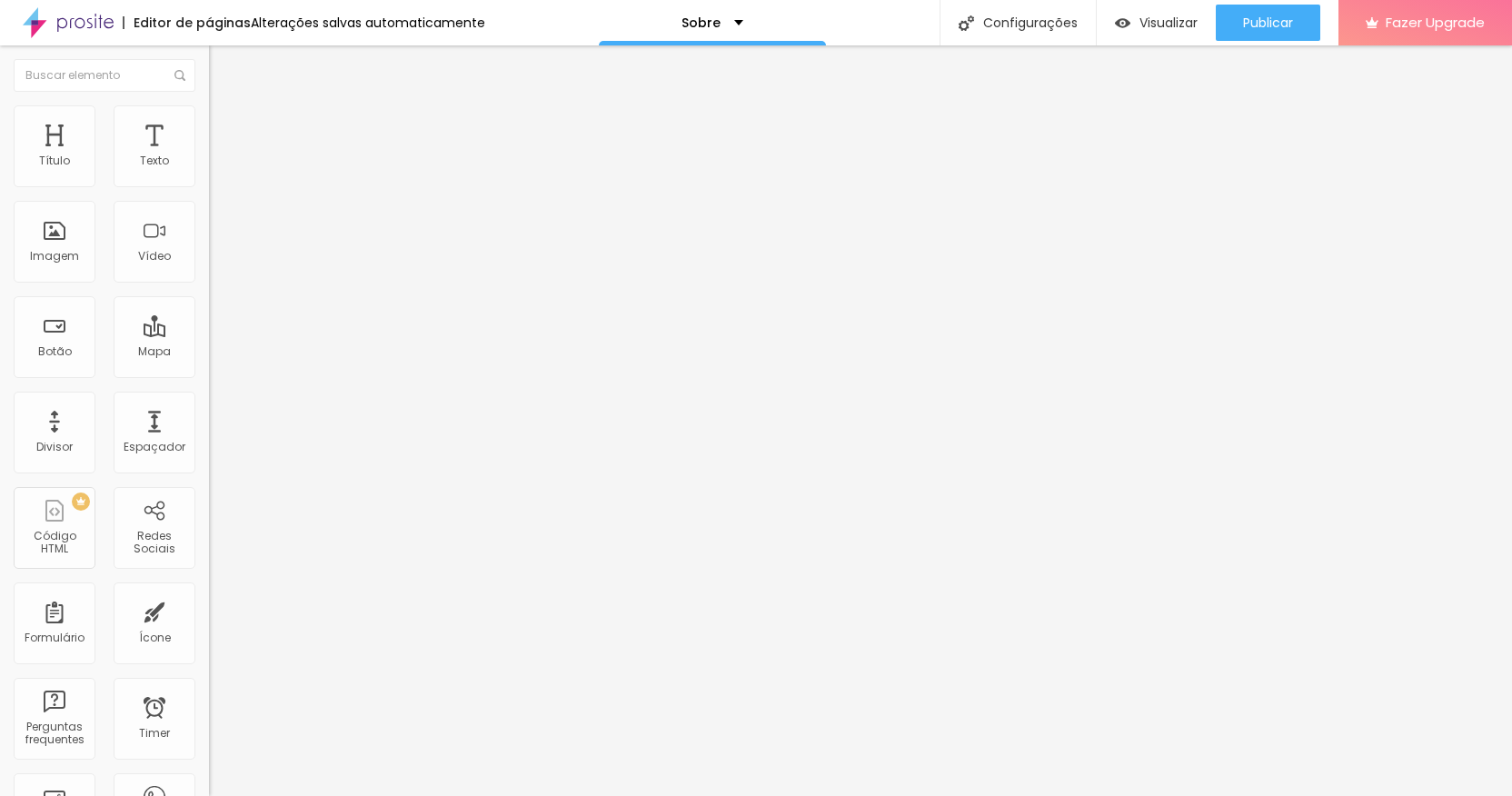
type input "36"
type input "35"
type input "34"
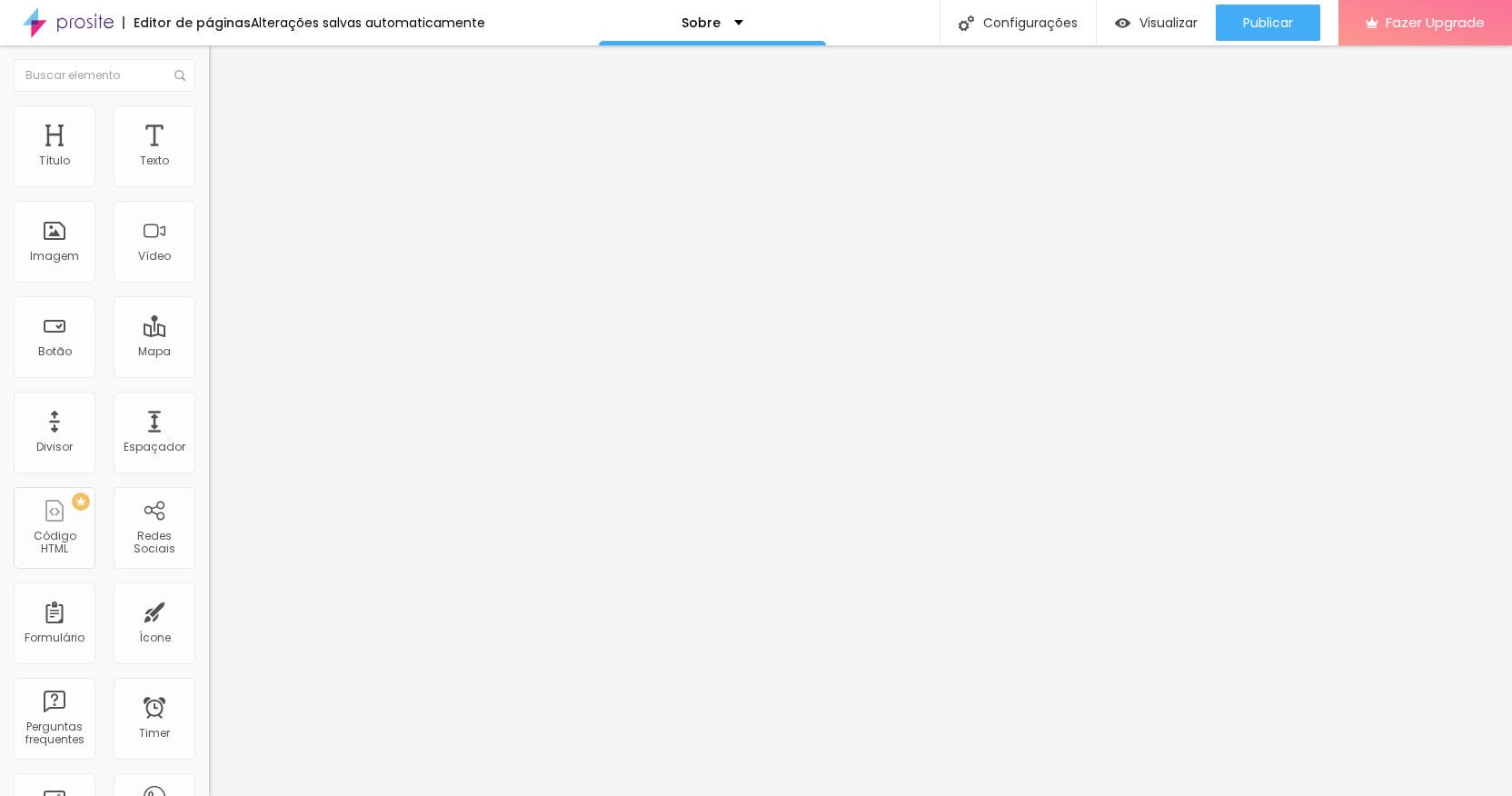
type input "34"
type input "33"
type input "32"
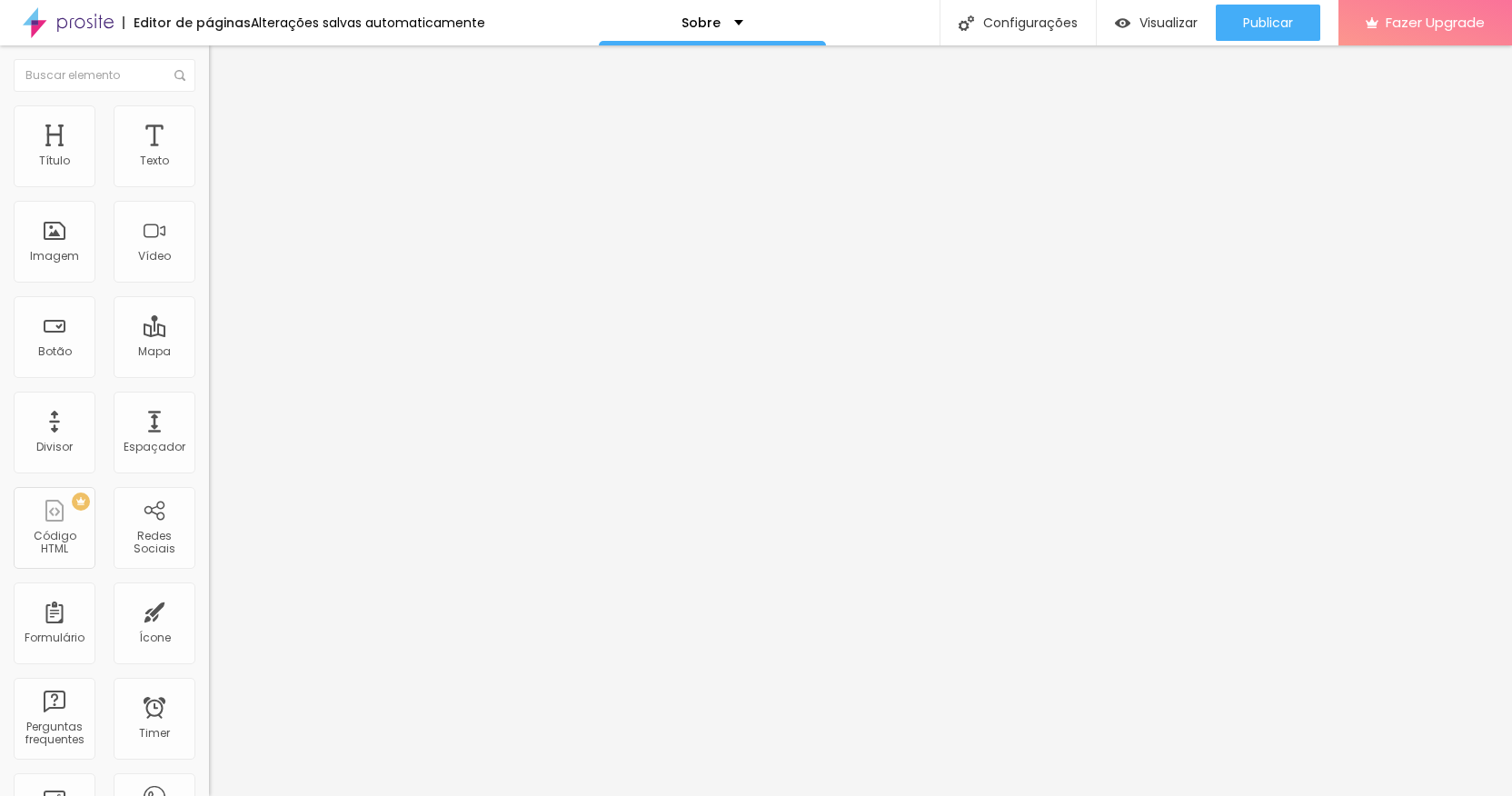
drag, startPoint x: 38, startPoint y: 228, endPoint x: 58, endPoint y: 232, distance: 20.4
click at [209, 399] on input "range" at bounding box center [268, 406] width 118 height 15
click at [226, 128] on span "Avançado" at bounding box center [256, 136] width 60 height 16
click at [209, 105] on li "Conteúdo" at bounding box center [313, 96] width 209 height 18
click at [209, 155] on div "Trocar imagem" at bounding box center [313, 148] width 209 height 13
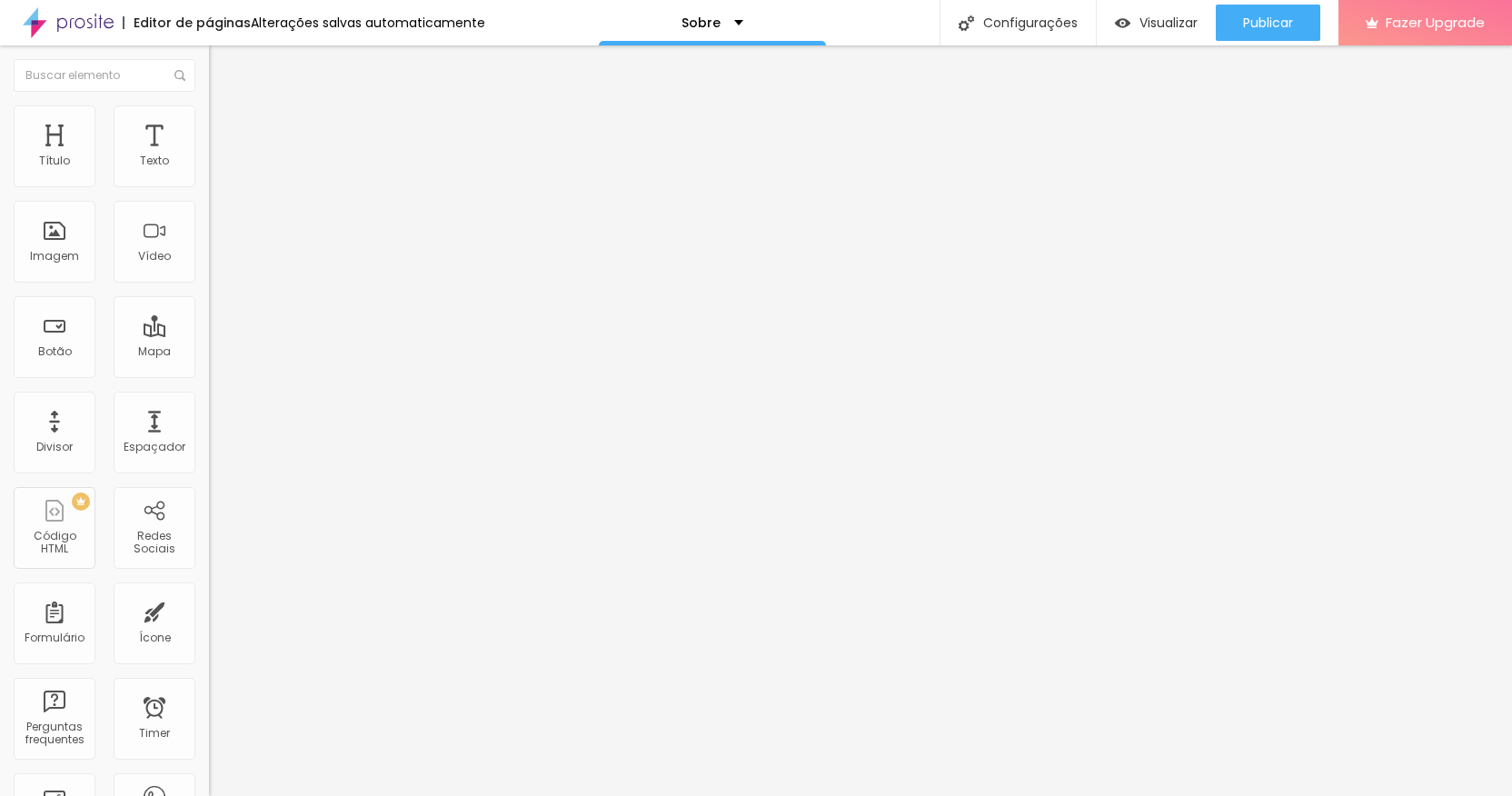
click at [209, 157] on span "Trocar imagem" at bounding box center [259, 149] width 99 height 16
paste input "https://www.instagram.com/natanduartephoto/"
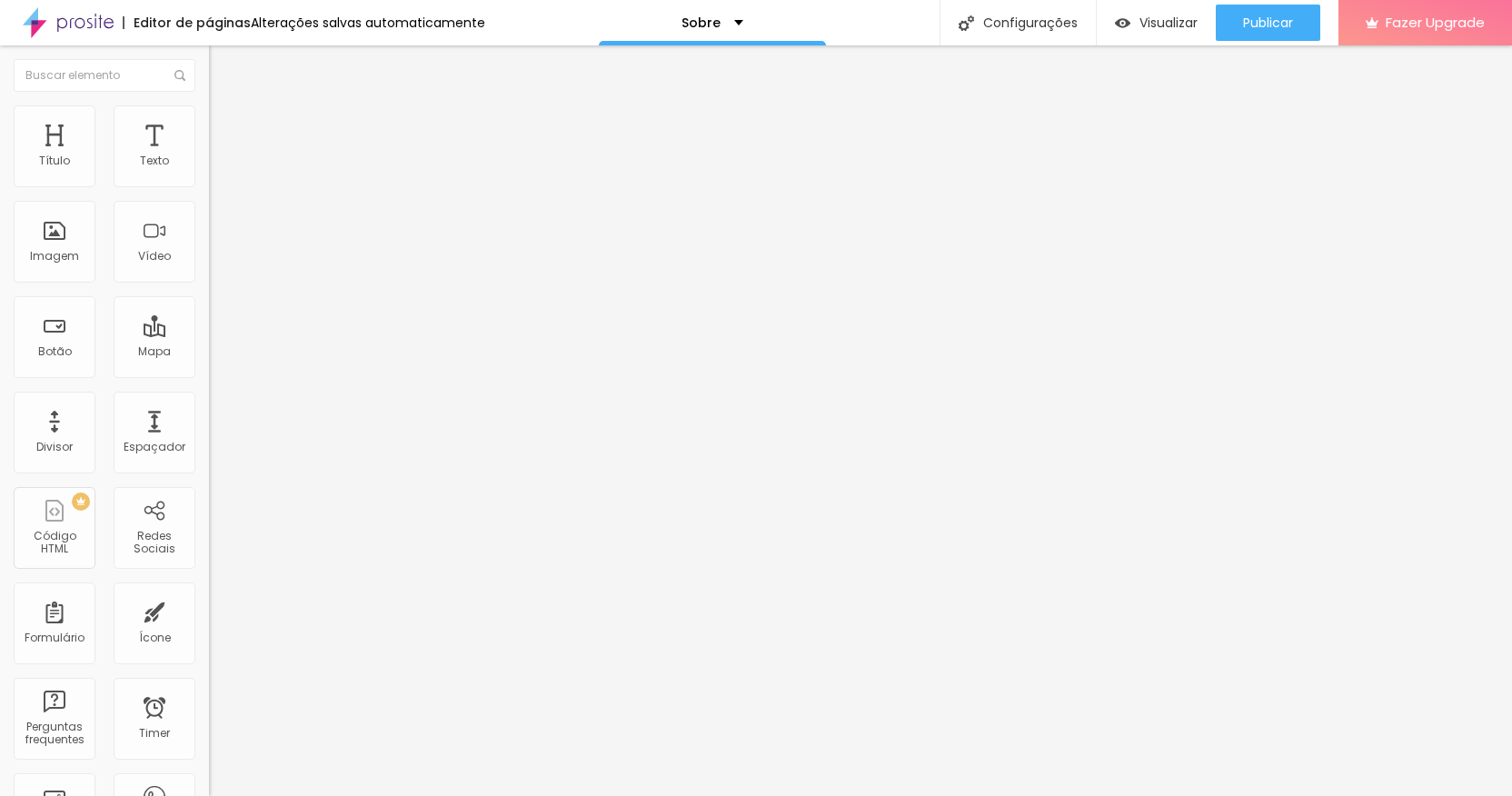
scroll to position [0, 163]
click at [209, 379] on img at bounding box center [215, 384] width 13 height 13
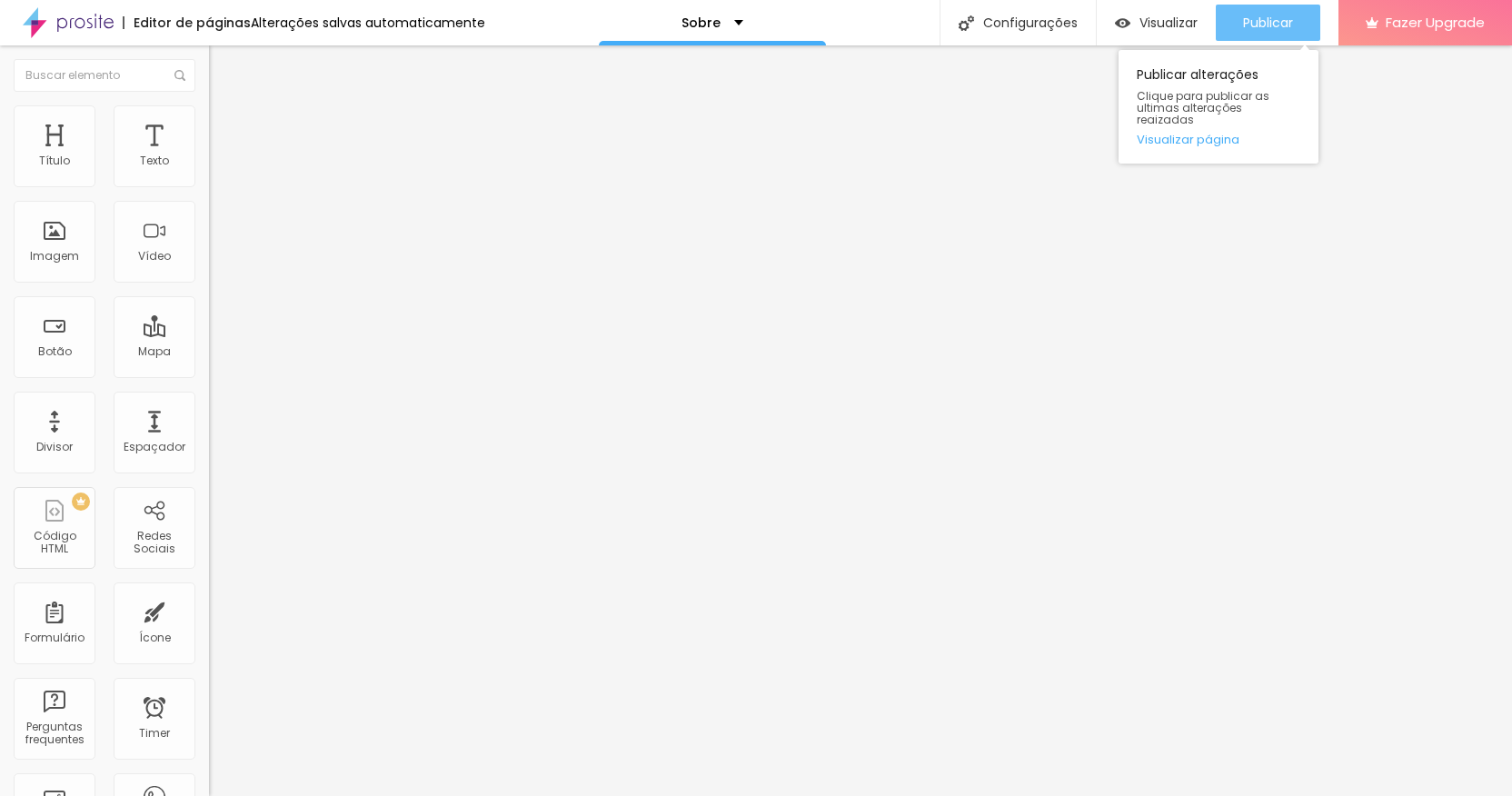
click at [1248, 18] on span "Publicar" at bounding box center [1268, 22] width 50 height 15
click at [1244, 25] on span "Publicar" at bounding box center [1268, 22] width 50 height 15
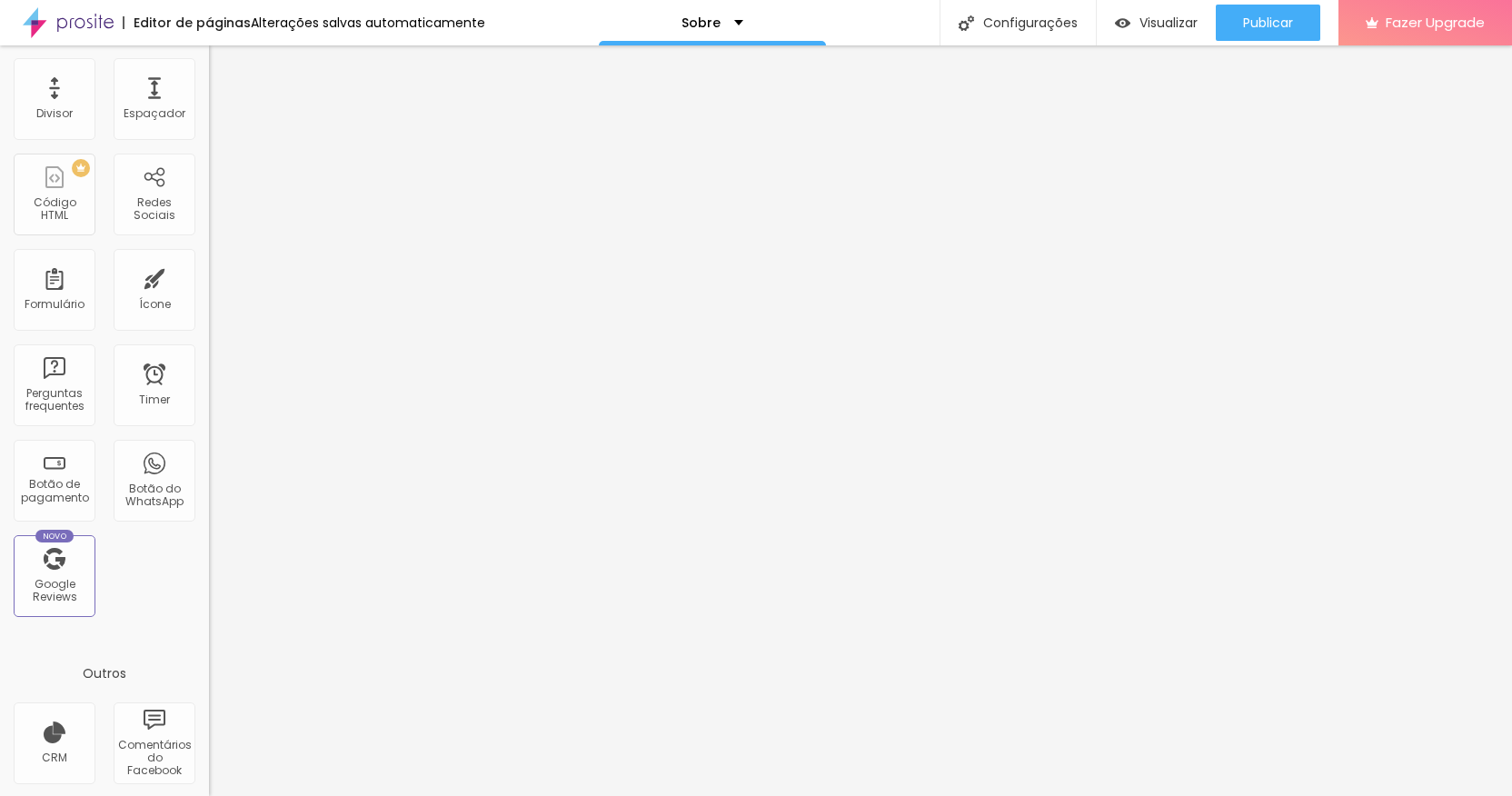
scroll to position [335, 0]
click at [155, 488] on div "Botão do WhatsApp" at bounding box center [154, 494] width 72 height 26
click at [155, 504] on div "Botão do WhatsApp" at bounding box center [154, 494] width 72 height 26
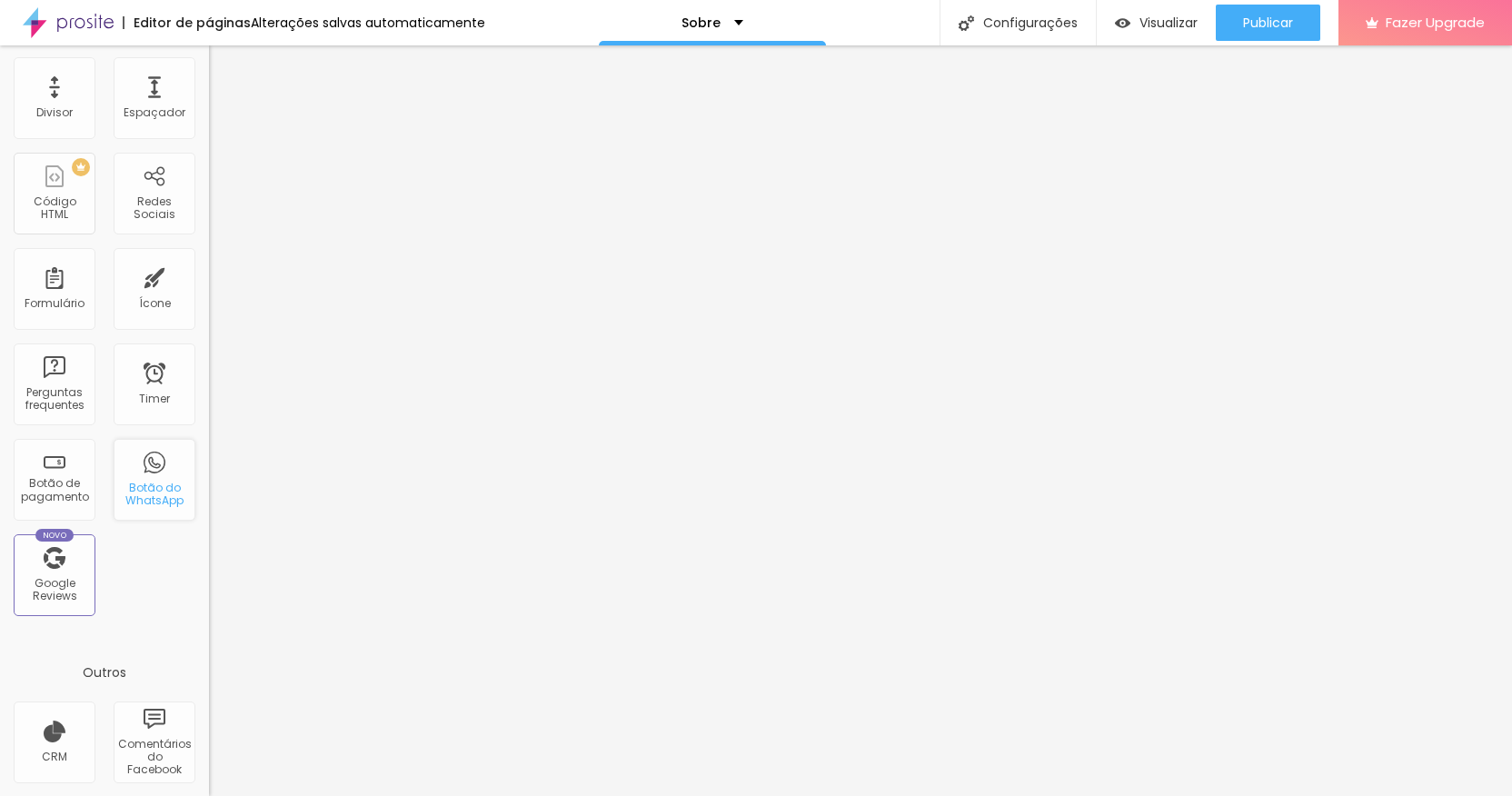
click at [155, 504] on div "Botão do WhatsApp" at bounding box center [154, 494] width 72 height 26
click at [143, 488] on div "Botão do WhatsApp" at bounding box center [154, 494] width 72 height 26
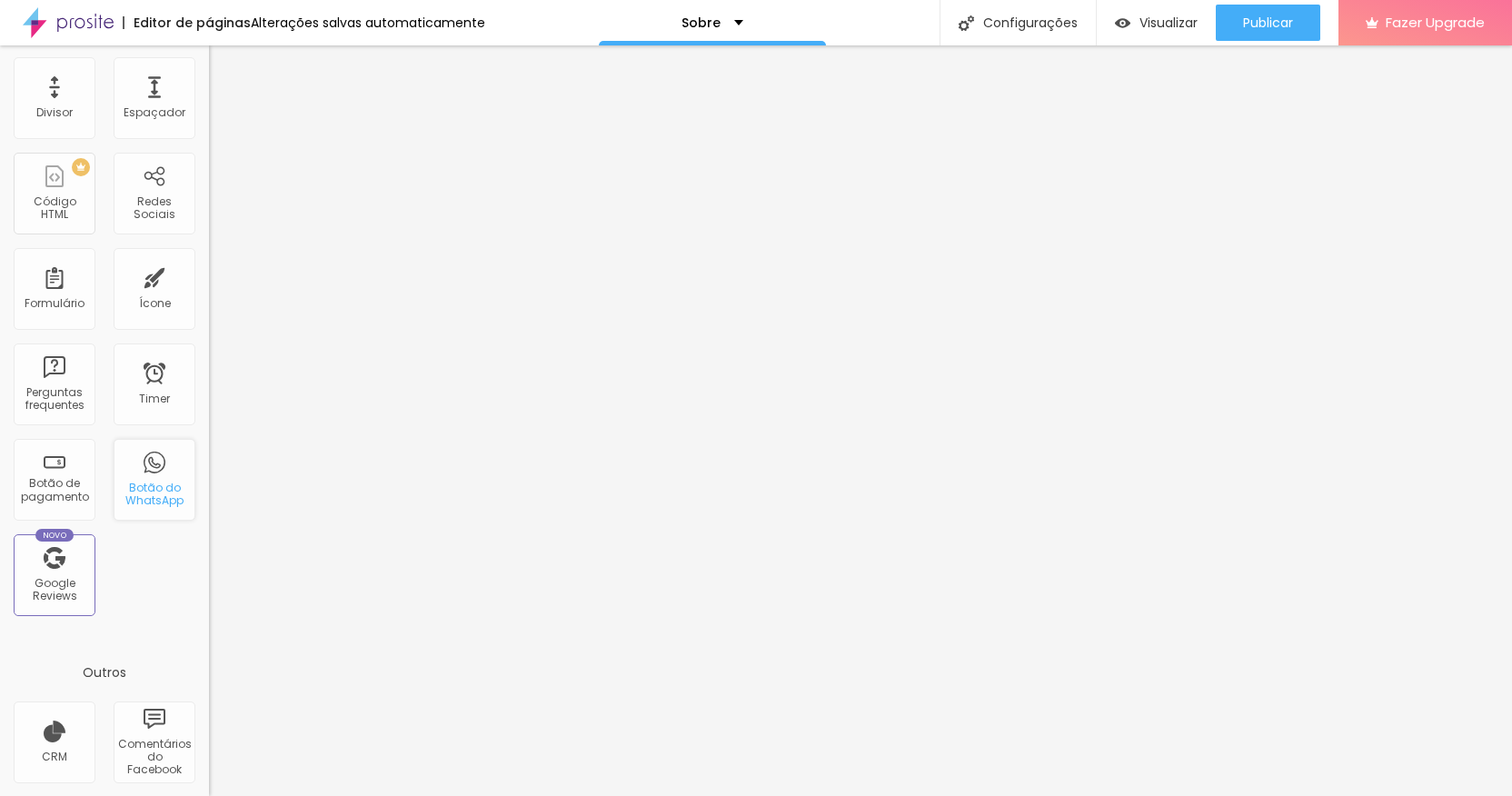
click at [143, 488] on div "Botão do WhatsApp" at bounding box center [154, 494] width 72 height 26
click at [66, 573] on div "Novo Google Reviews" at bounding box center [54, 575] width 82 height 82
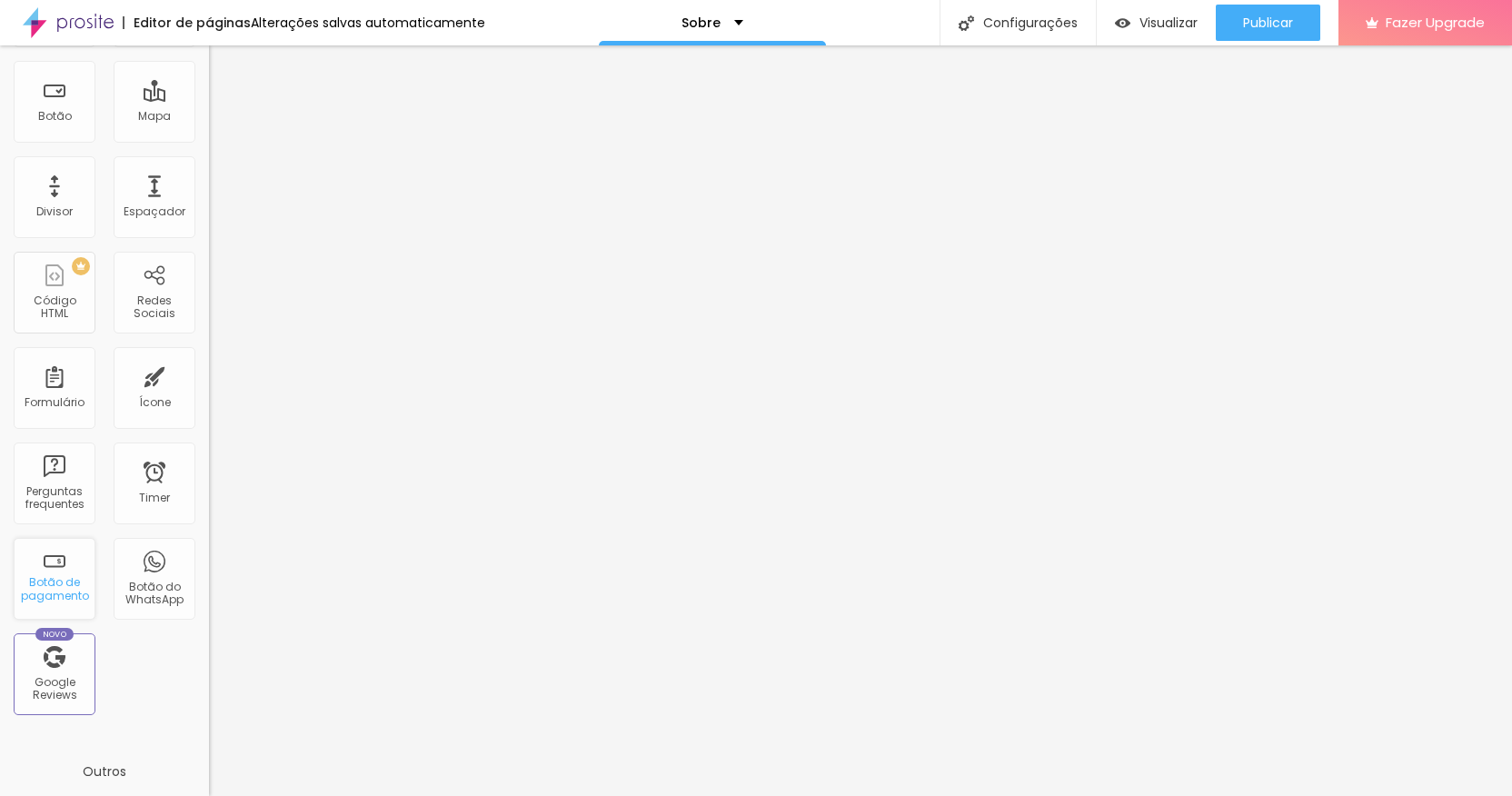
scroll to position [0, 0]
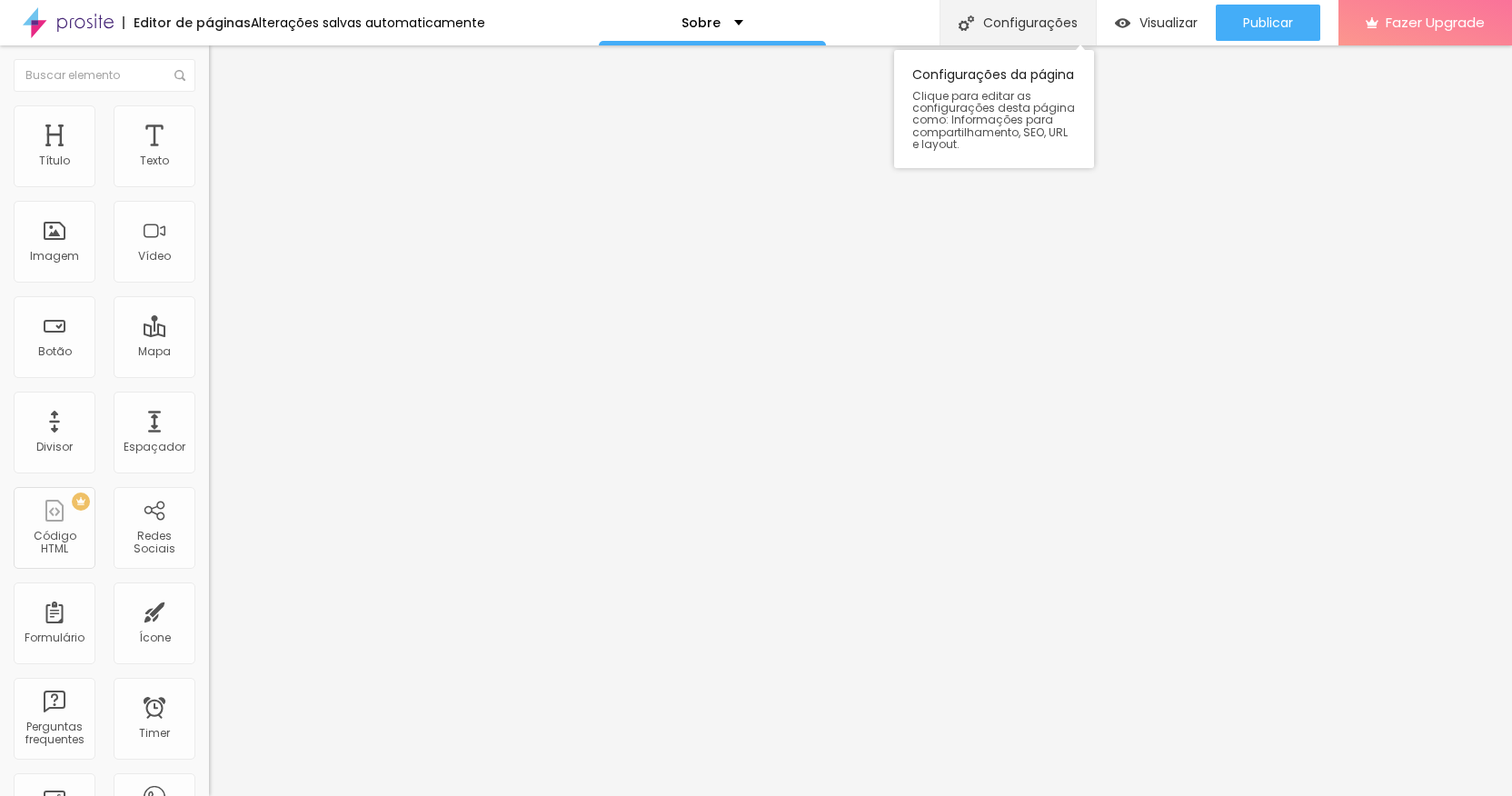
click at [1007, 29] on div "Configurações" at bounding box center [1018, 22] width 157 height 46
